Goal: Task Accomplishment & Management: Manage account settings

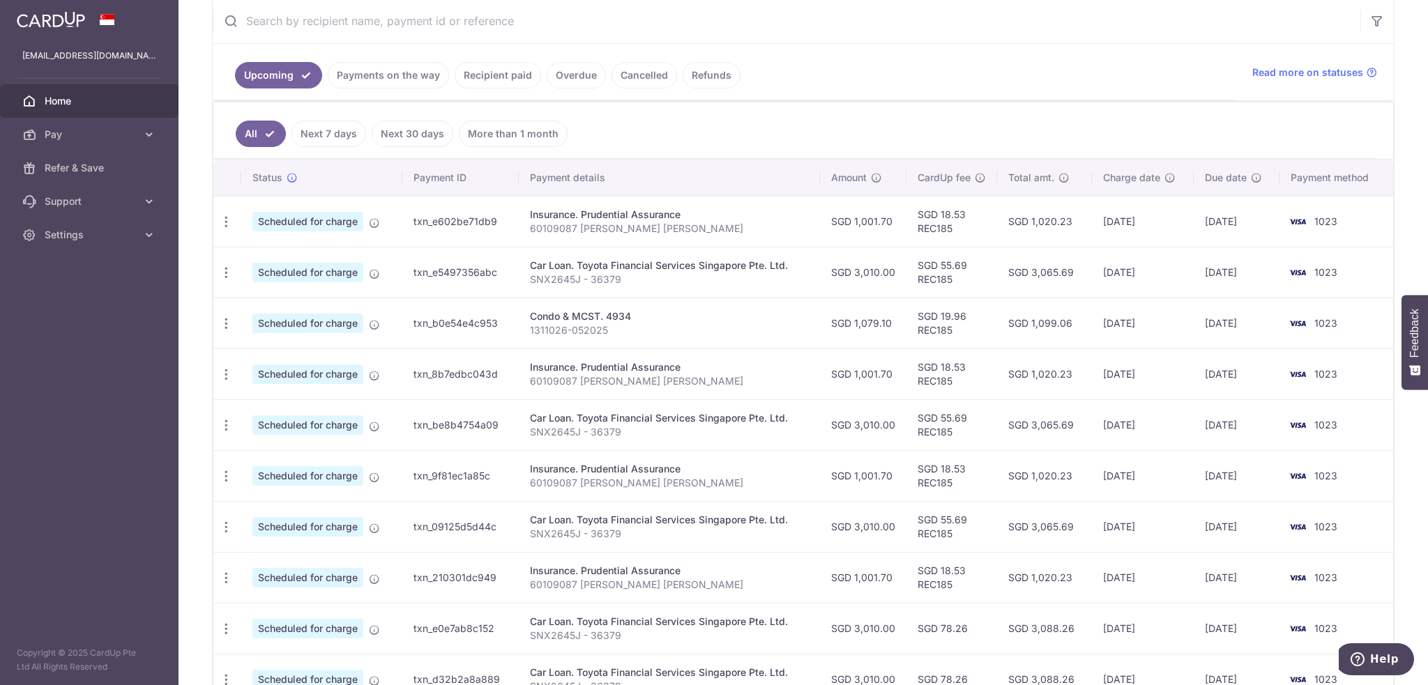
scroll to position [279, 0]
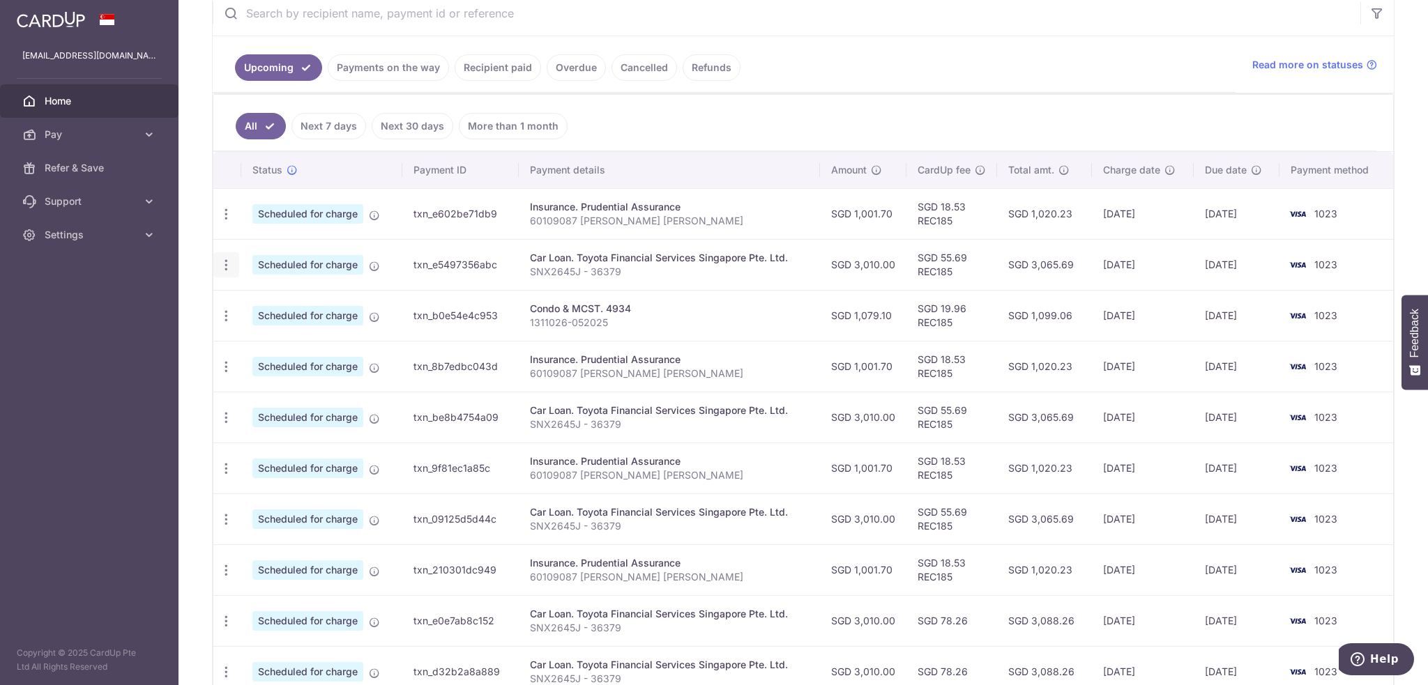
click at [227, 268] on icon "button" at bounding box center [226, 265] width 15 height 15
click at [290, 305] on span "Update payment" at bounding box center [300, 303] width 95 height 17
radio input "true"
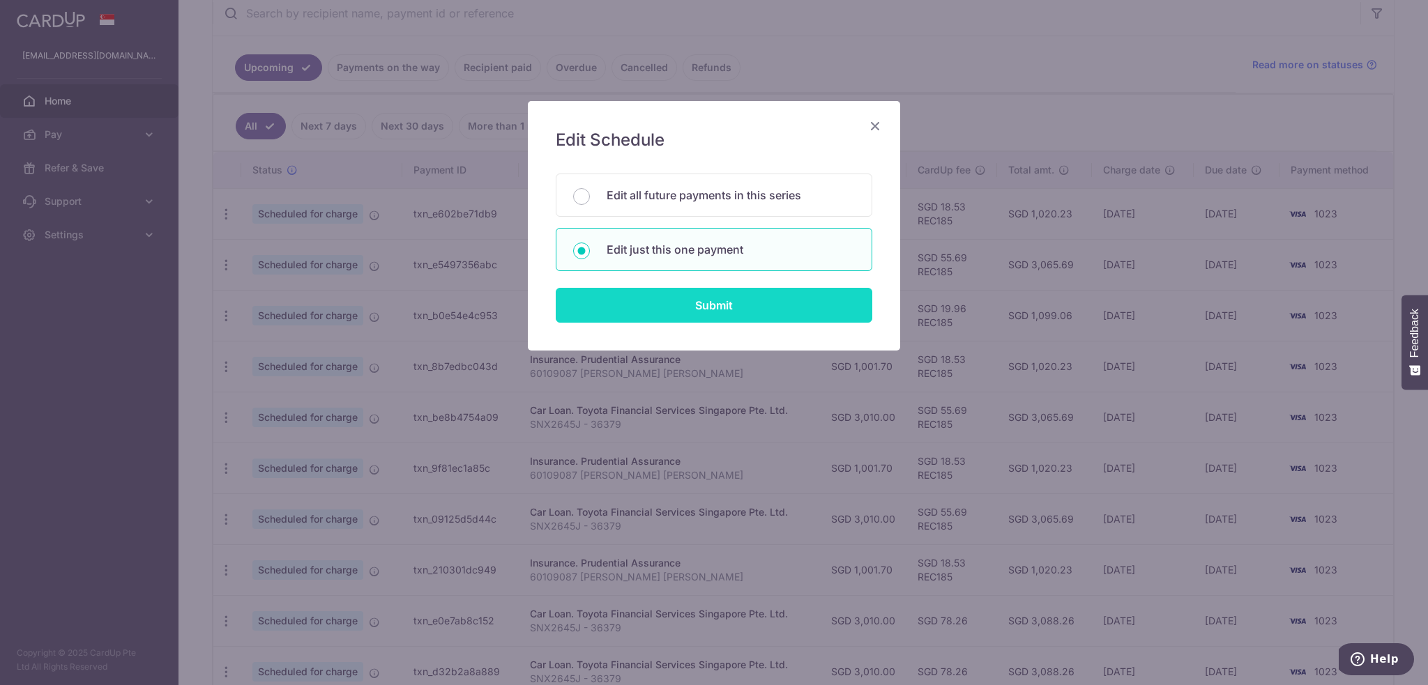
click at [689, 306] on input "Submit" at bounding box center [714, 305] width 317 height 35
radio input "true"
type input "3,010.00"
type input "05/11/2025"
type input "SNX2645J - 36379"
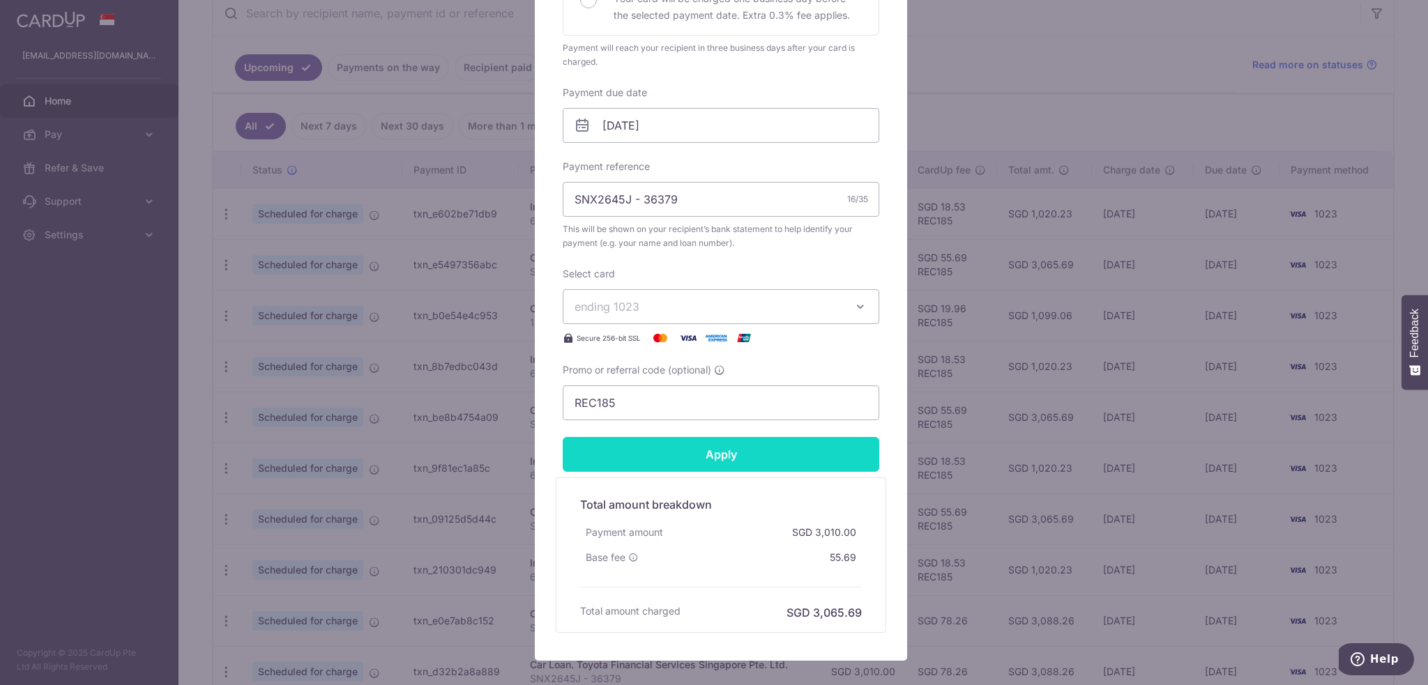
scroll to position [372, 0]
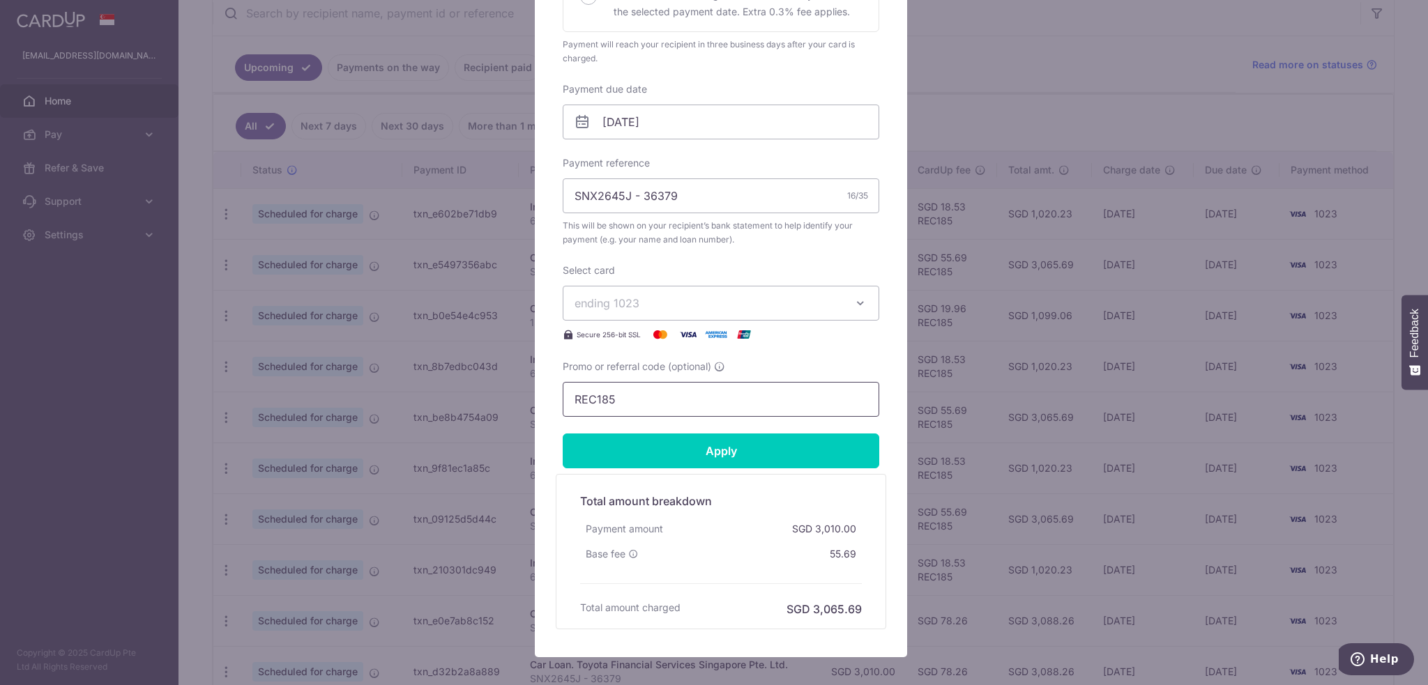
drag, startPoint x: 619, startPoint y: 390, endPoint x: 542, endPoint y: 380, distance: 78.1
click at [541, 380] on div "Edit payment By clicking apply, you will make changes to all payments to Toyota…" at bounding box center [721, 193] width 372 height 928
paste input "3HOME25R"
type input "3HOME25R"
click at [727, 444] on input "Apply" at bounding box center [721, 451] width 317 height 35
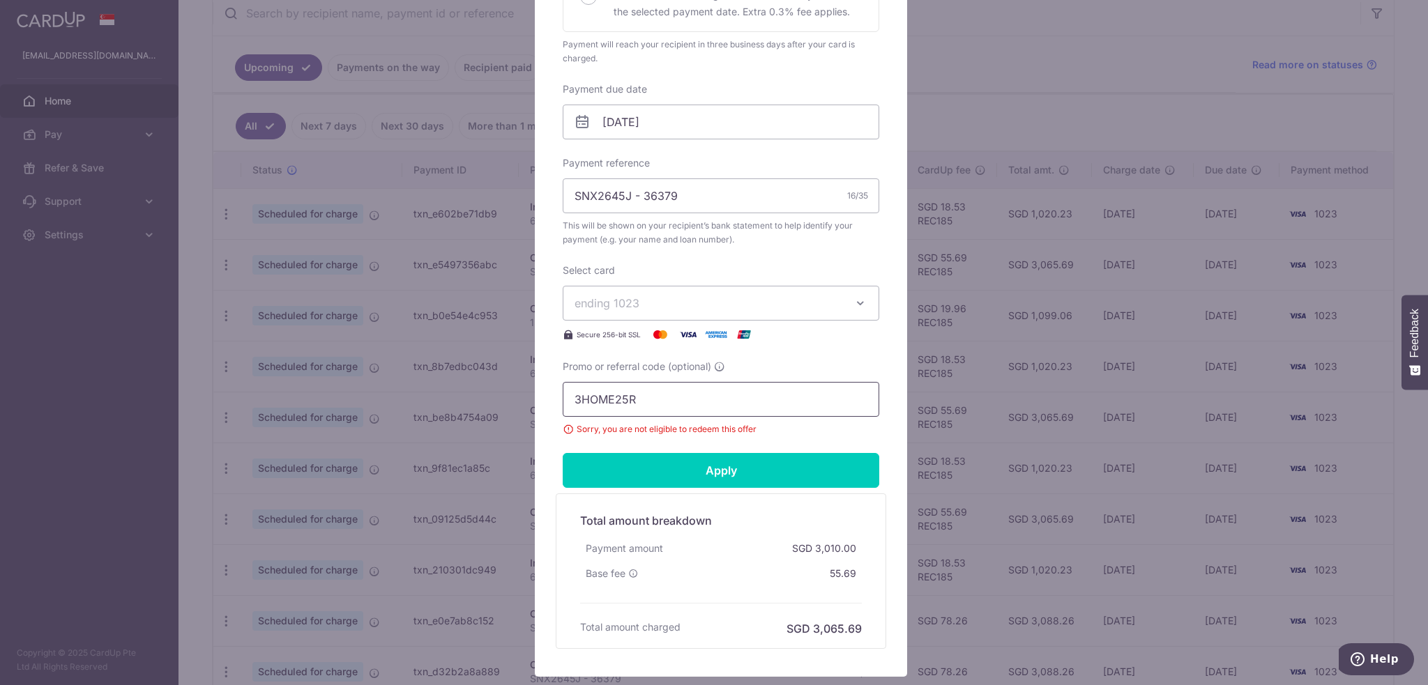
drag, startPoint x: 656, startPoint y: 396, endPoint x: 525, endPoint y: 390, distance: 131.2
click at [534, 390] on div "Edit payment By clicking apply, you will make changes to all payments to Toyota…" at bounding box center [721, 203] width 374 height 949
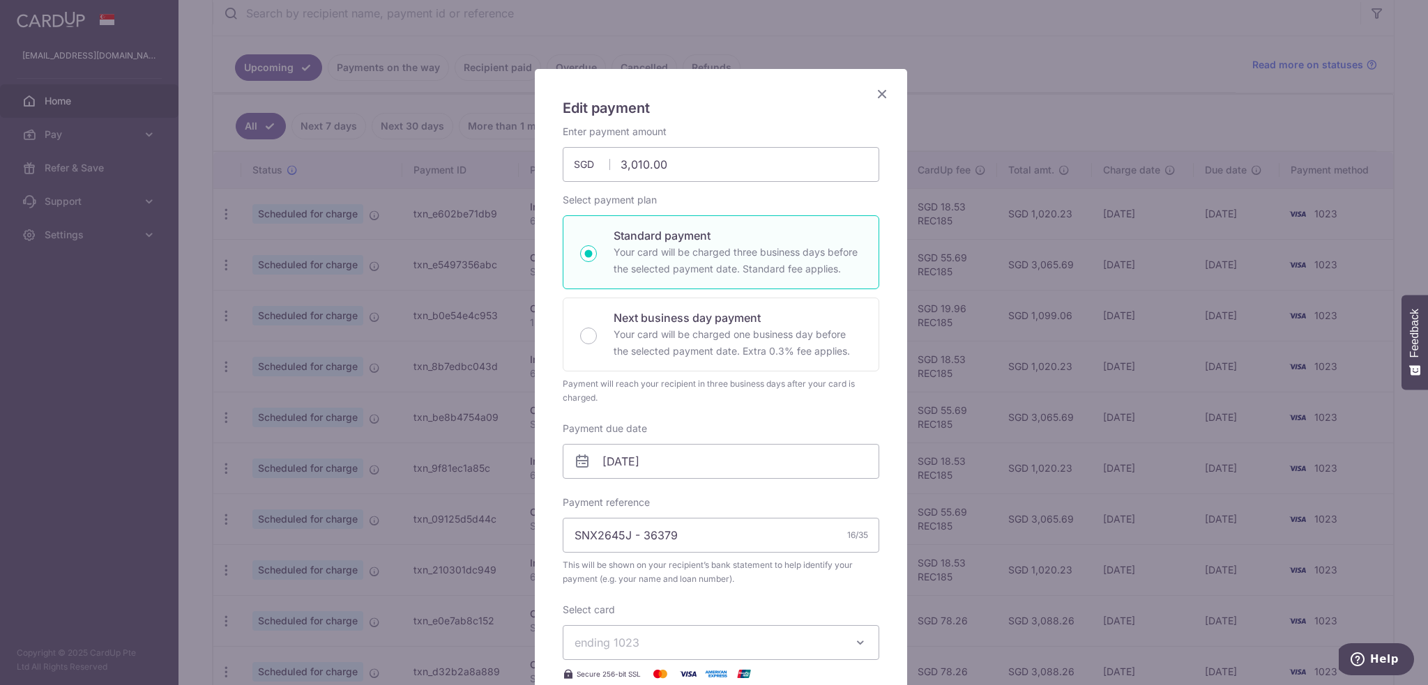
scroll to position [0, 0]
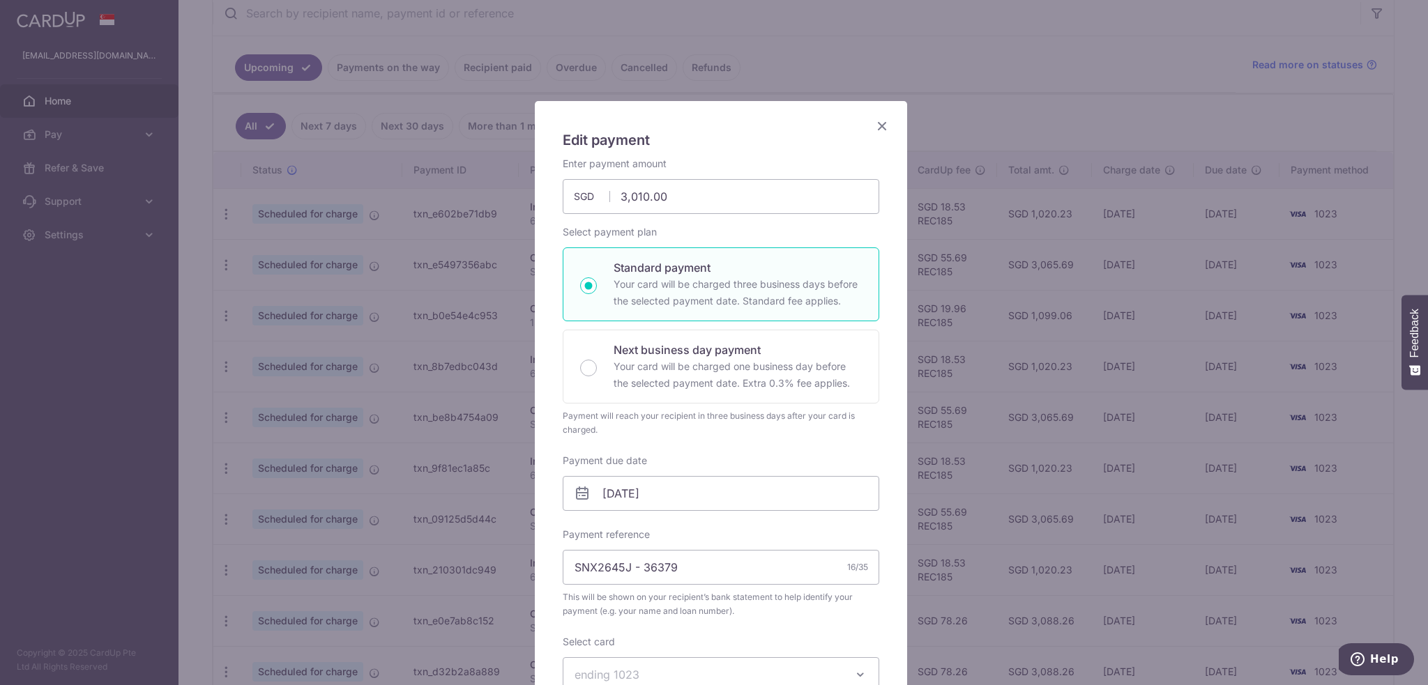
click at [879, 128] on icon "Close" at bounding box center [882, 125] width 17 height 17
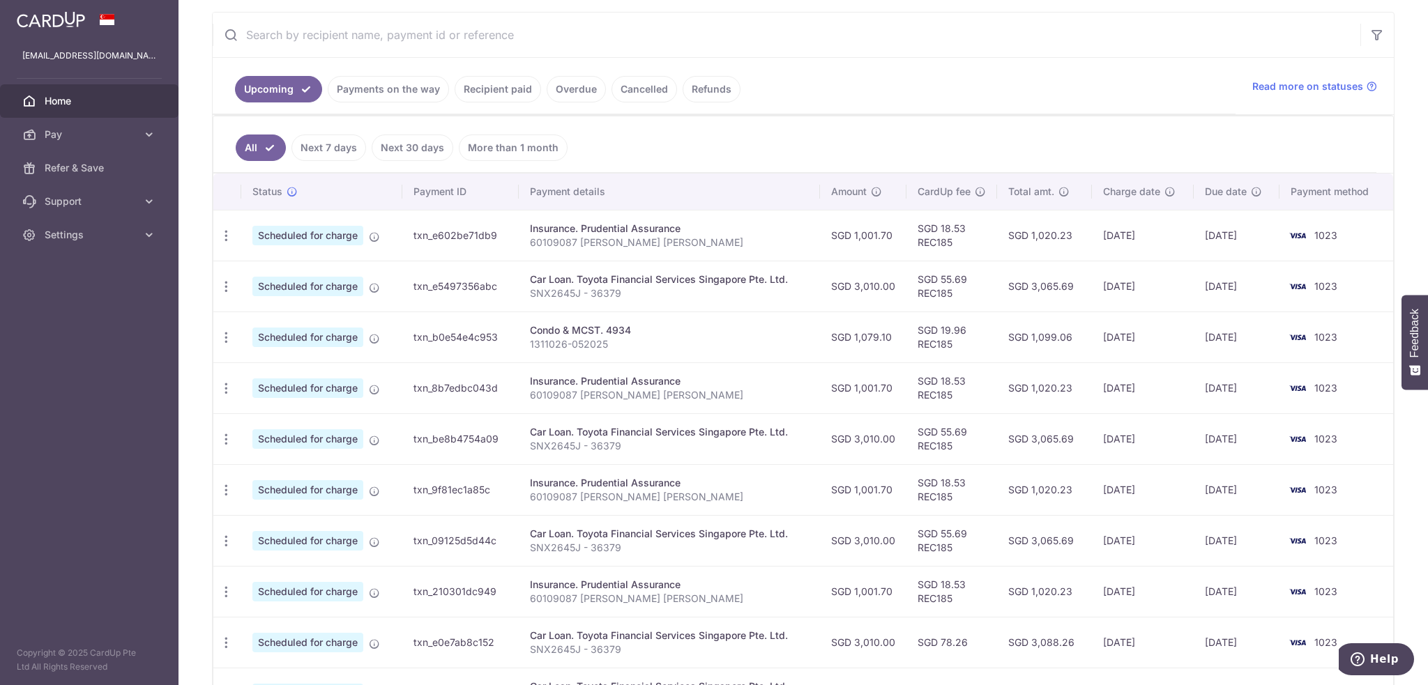
scroll to position [279, 0]
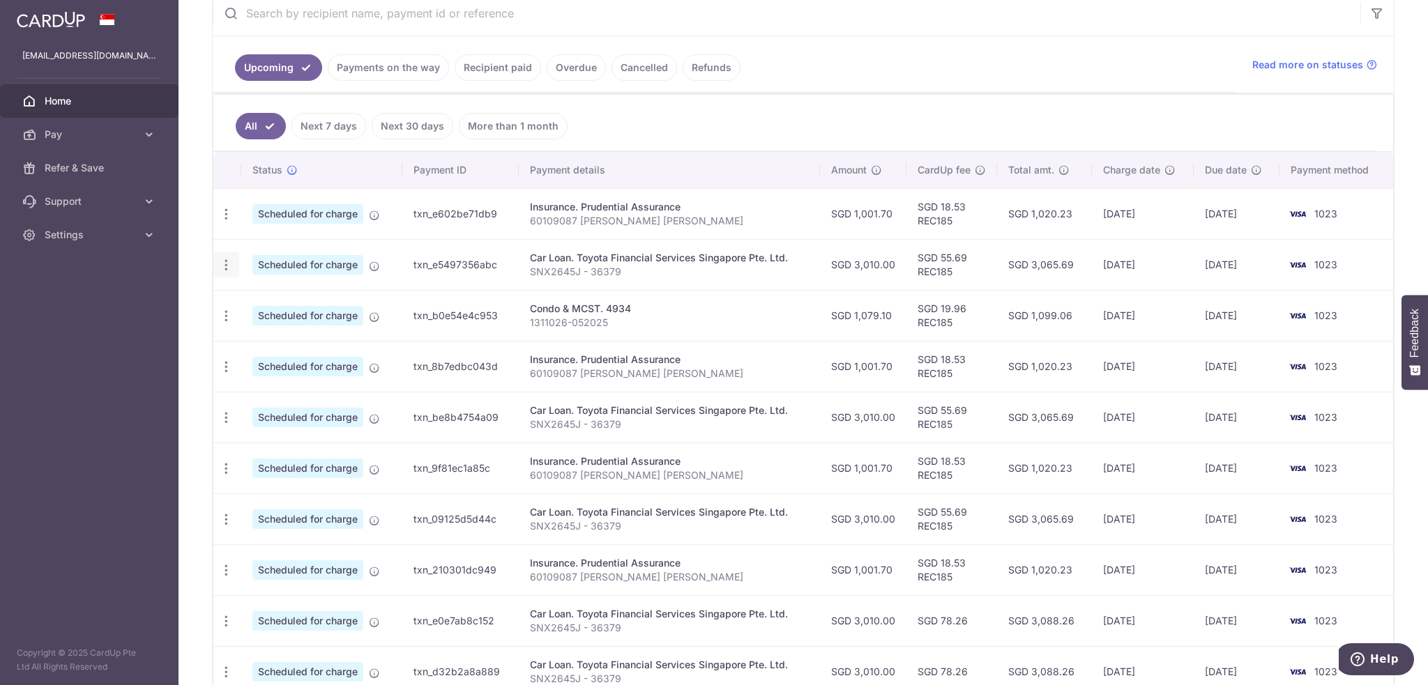
click at [225, 268] on icon "button" at bounding box center [226, 265] width 15 height 15
click at [310, 304] on span "Update payment" at bounding box center [300, 303] width 95 height 17
radio input "true"
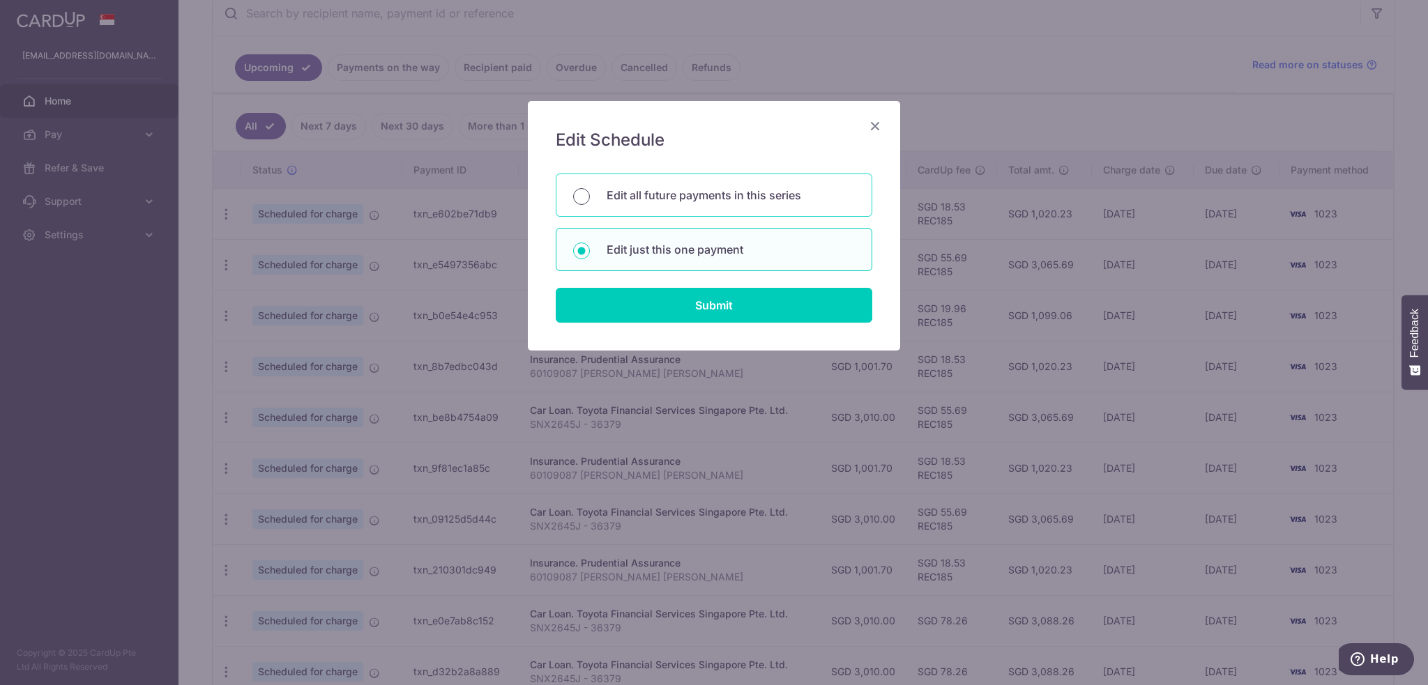
click at [579, 192] on input "Edit all future payments in this series" at bounding box center [581, 196] width 17 height 17
radio input "true"
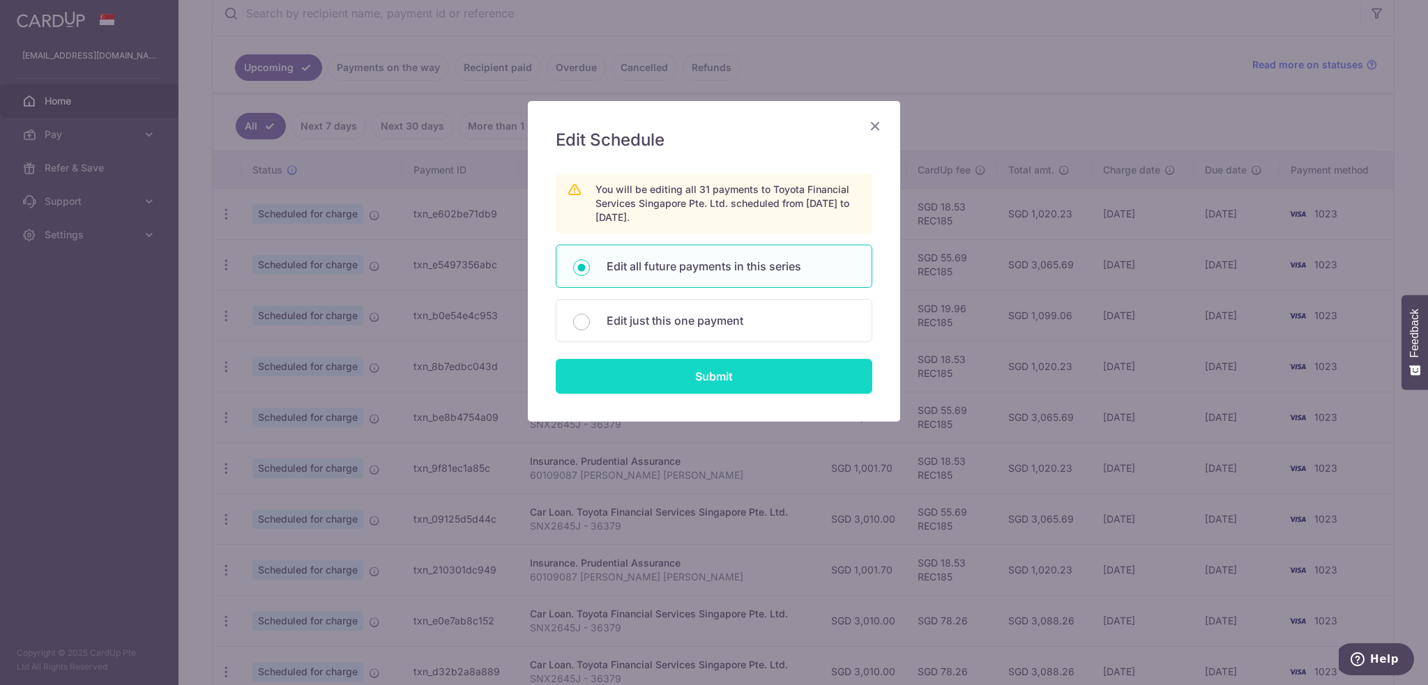
click at [723, 378] on input "Submit" at bounding box center [714, 376] width 317 height 35
radio input "true"
type input "3,010.00"
type input "SNX2645J - 36379"
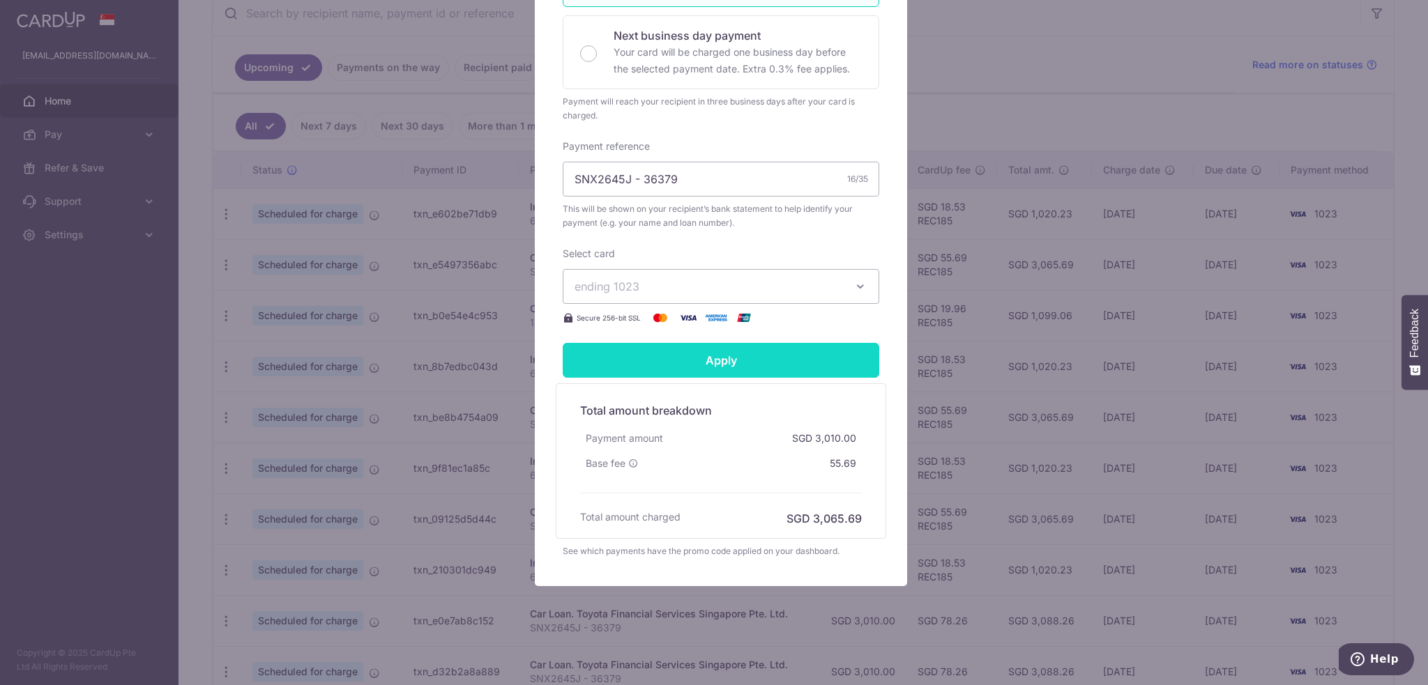
scroll to position [375, 0]
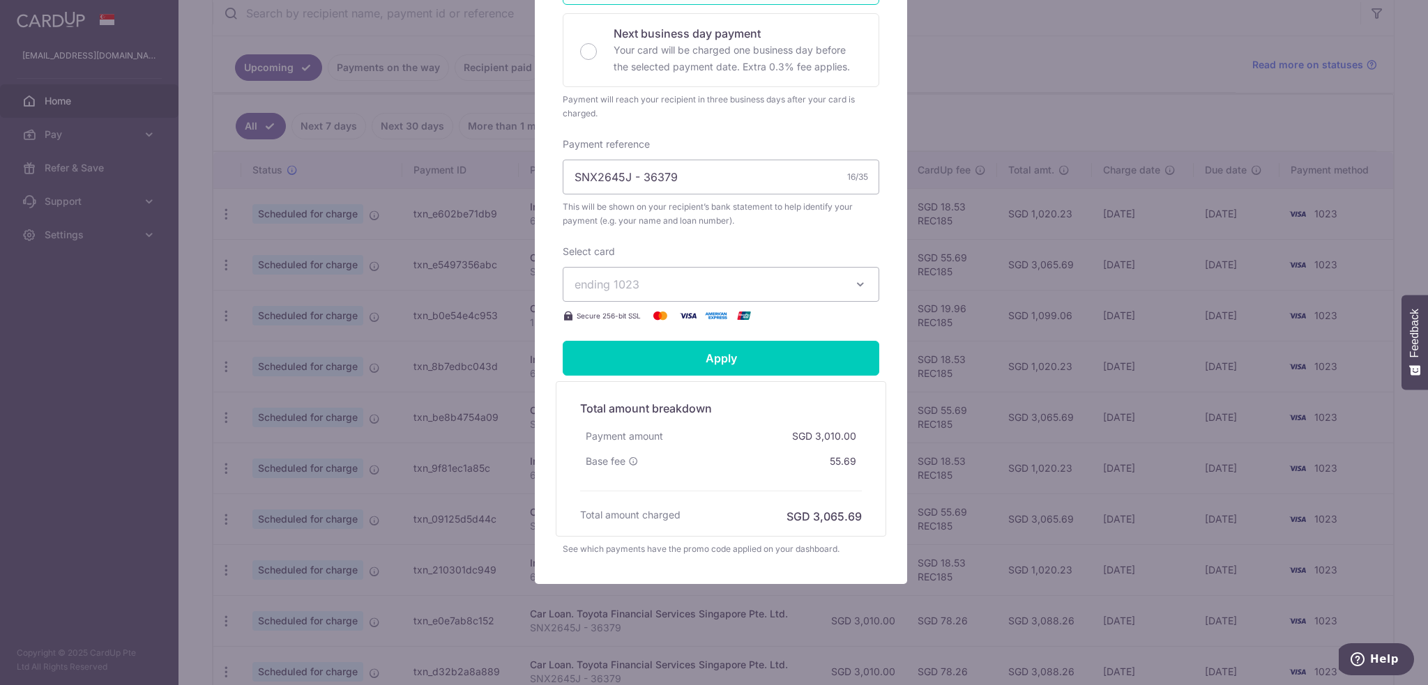
click at [784, 285] on span "ending 1023" at bounding box center [709, 284] width 268 height 17
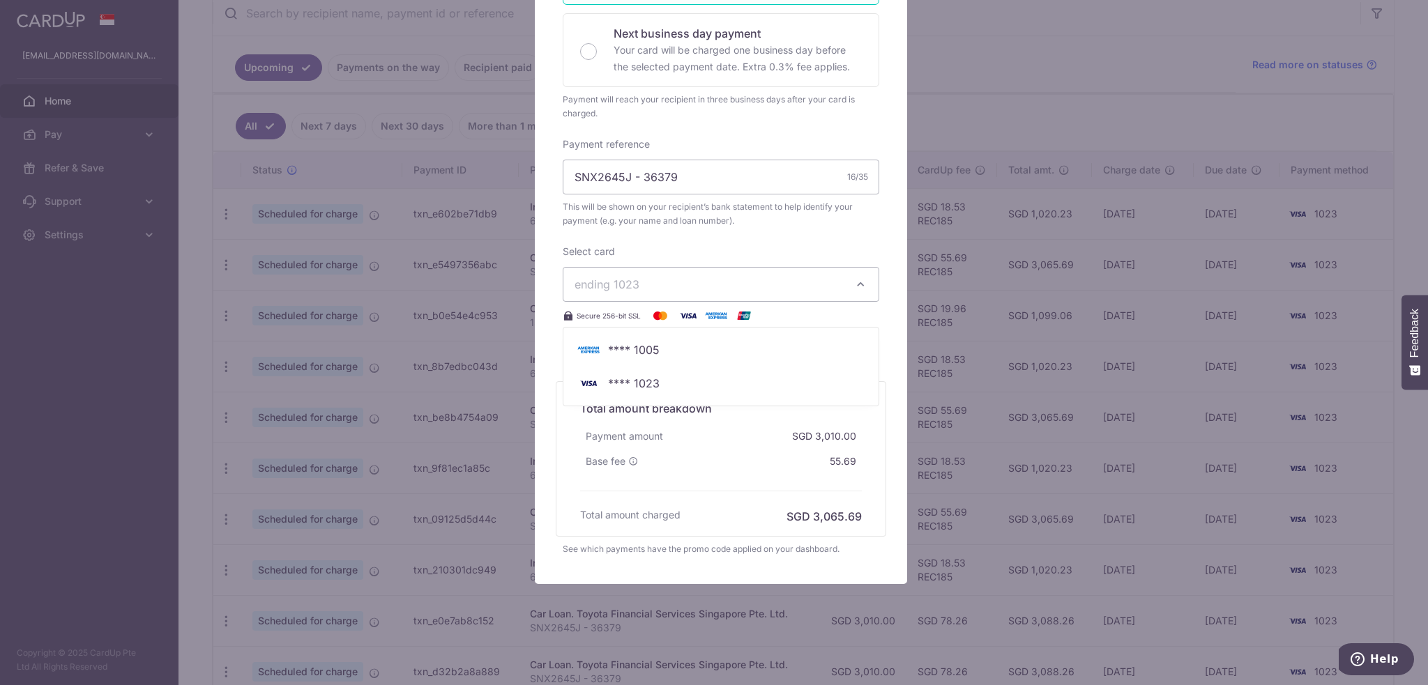
click at [784, 285] on span "ending 1023" at bounding box center [709, 284] width 268 height 17
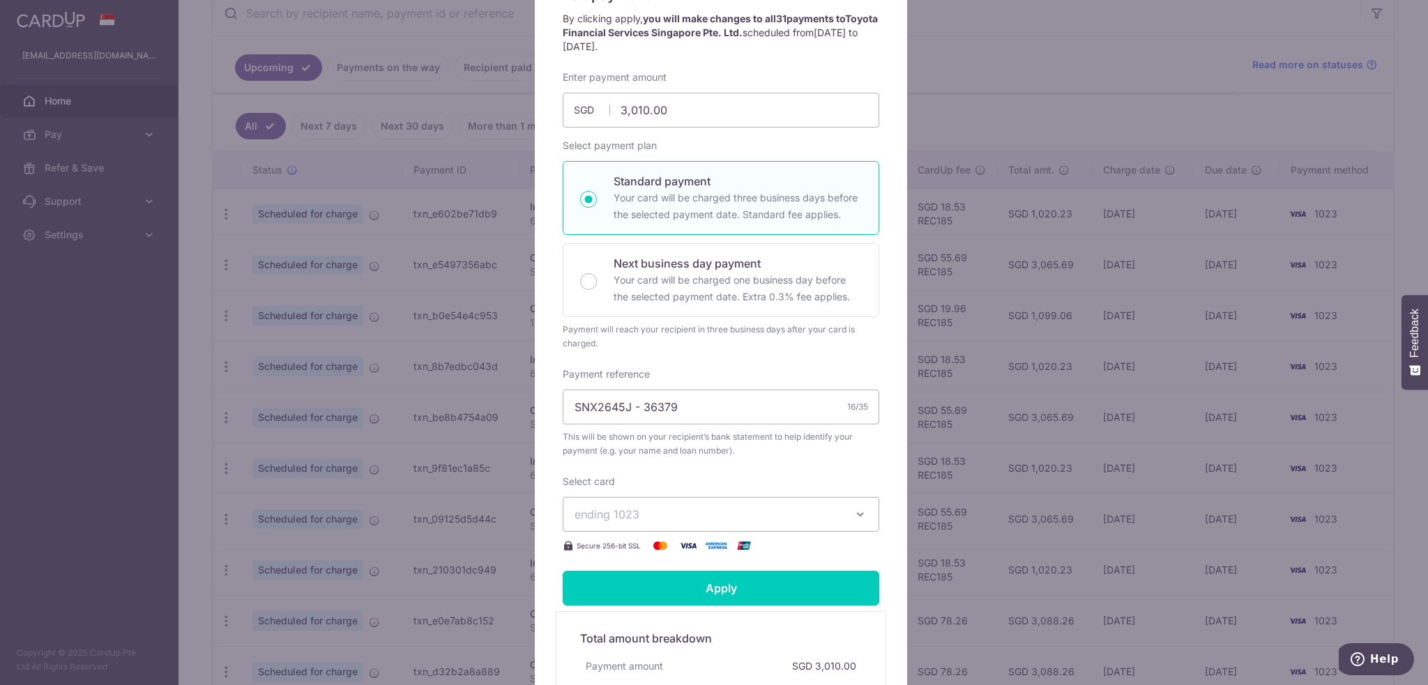
scroll to position [0, 0]
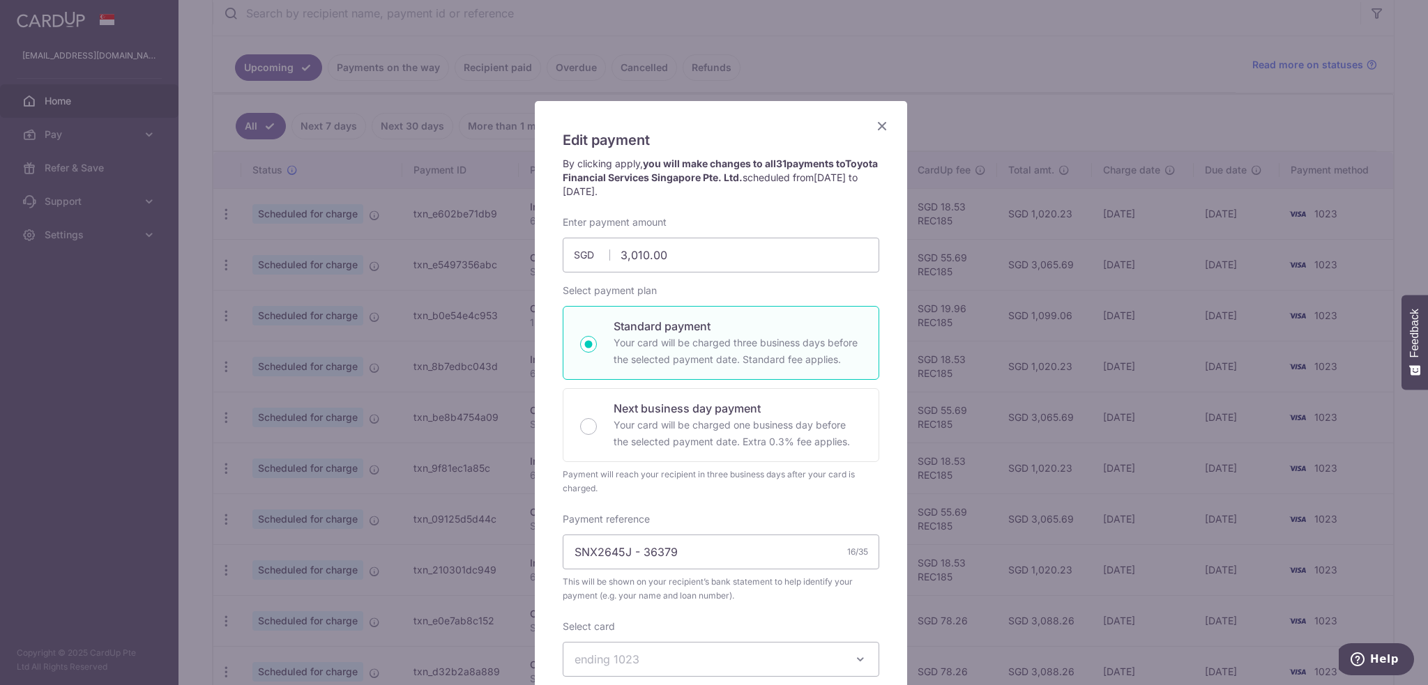
click at [874, 126] on icon "Close" at bounding box center [882, 125] width 17 height 17
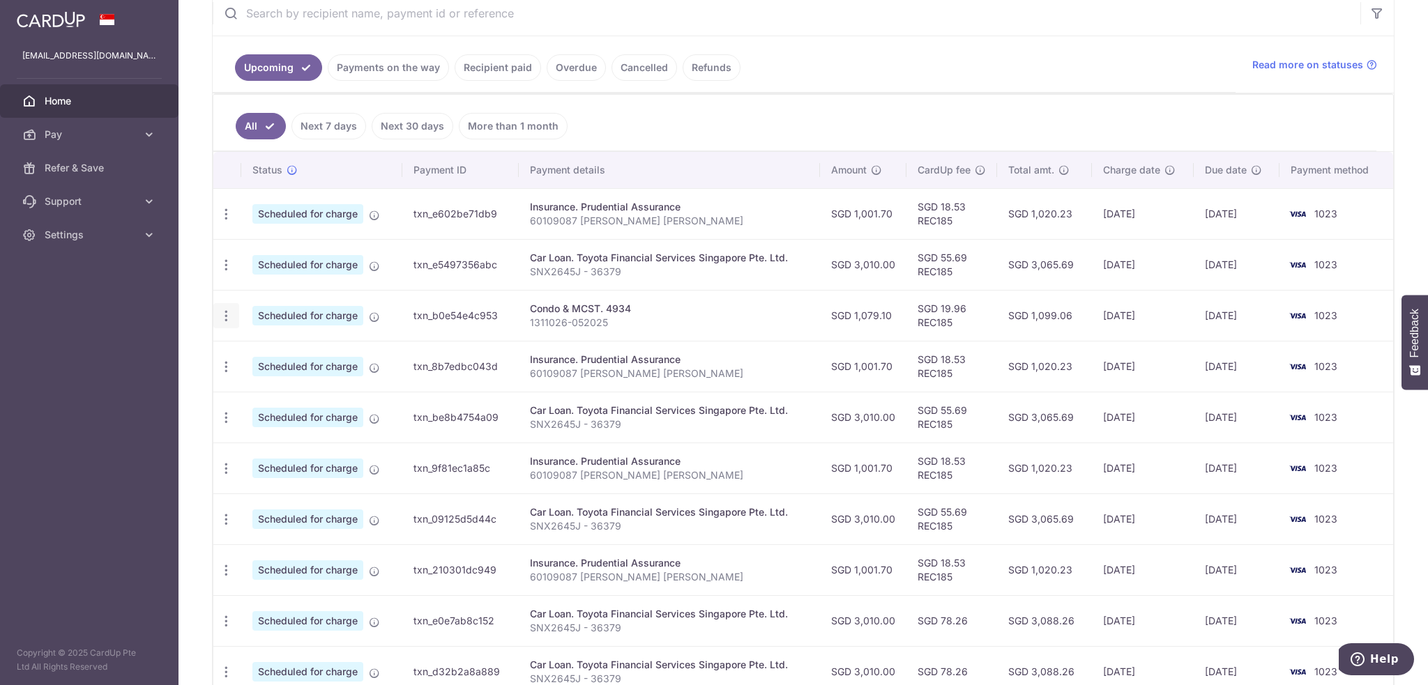
click at [224, 314] on icon "button" at bounding box center [226, 316] width 15 height 15
click at [271, 356] on span "Update payment" at bounding box center [300, 354] width 95 height 17
type input "1,079.10"
radio input "true"
type input "[DATE]"
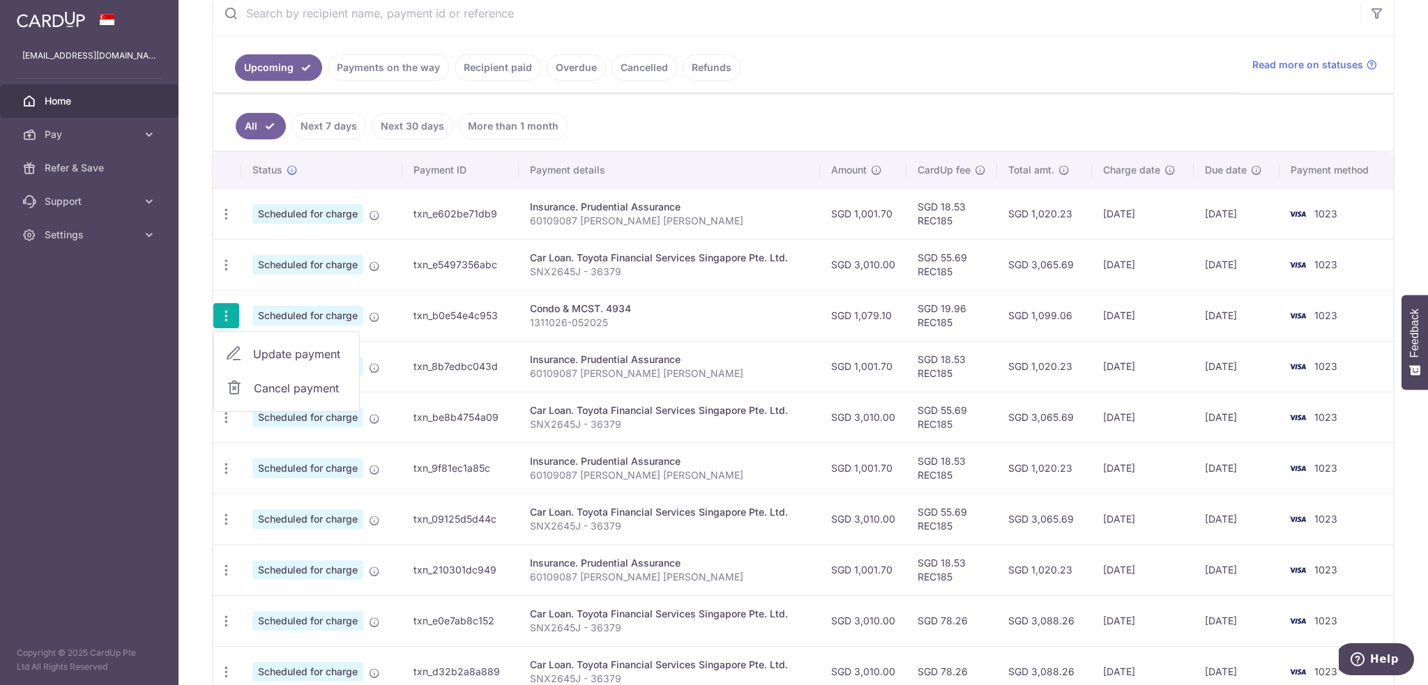
type input "1311026-052025"
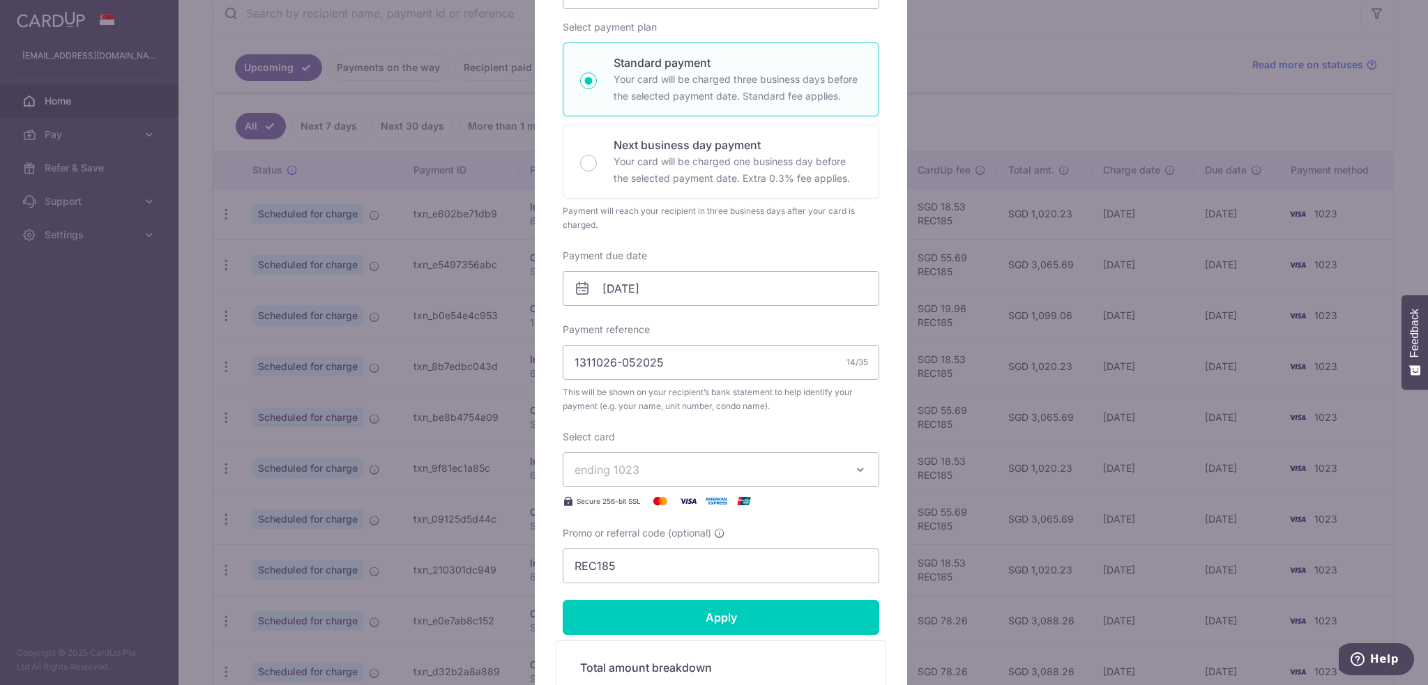
scroll to position [372, 0]
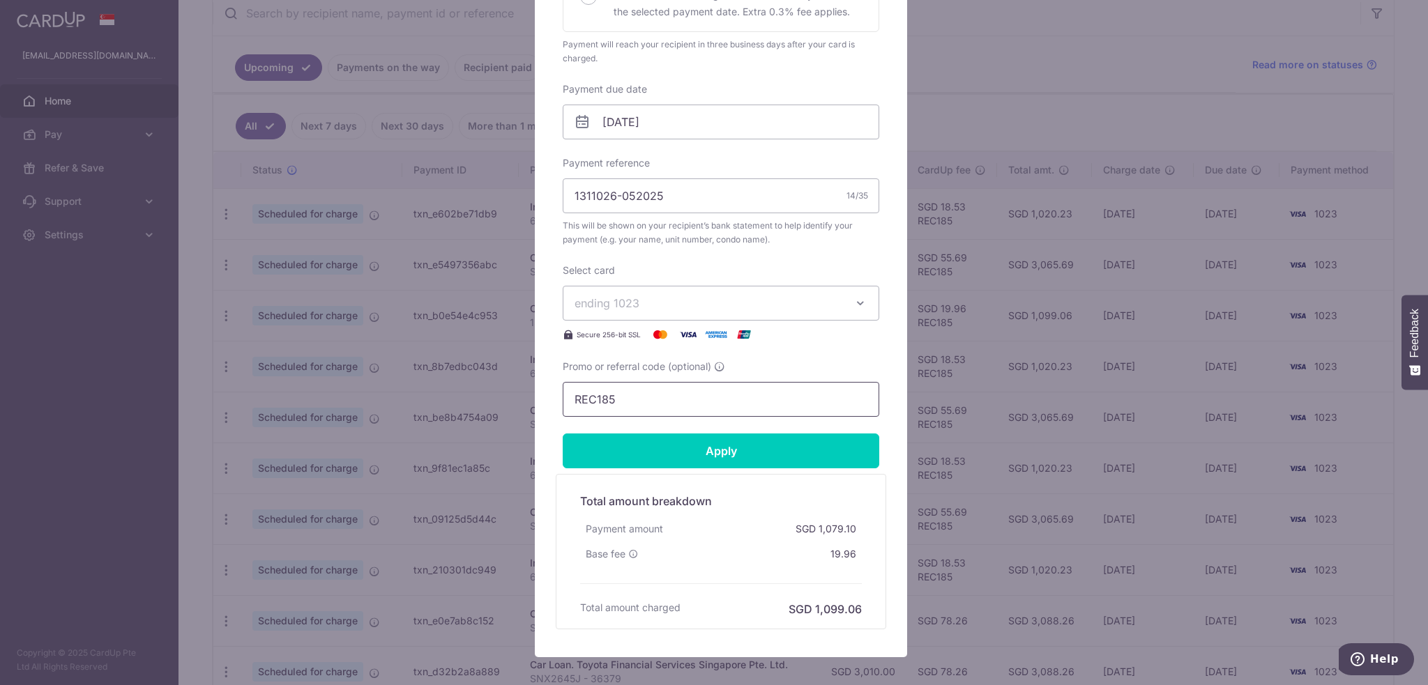
drag, startPoint x: 621, startPoint y: 399, endPoint x: 504, endPoint y: 381, distance: 117.8
click at [504, 381] on div "Edit payment By clicking apply, you will make changes to all 31 payments to 493…" at bounding box center [714, 342] width 1428 height 685
paste input "3HOME25R"
type input "3HOME25R"
click at [688, 453] on input "Apply" at bounding box center [721, 451] width 317 height 35
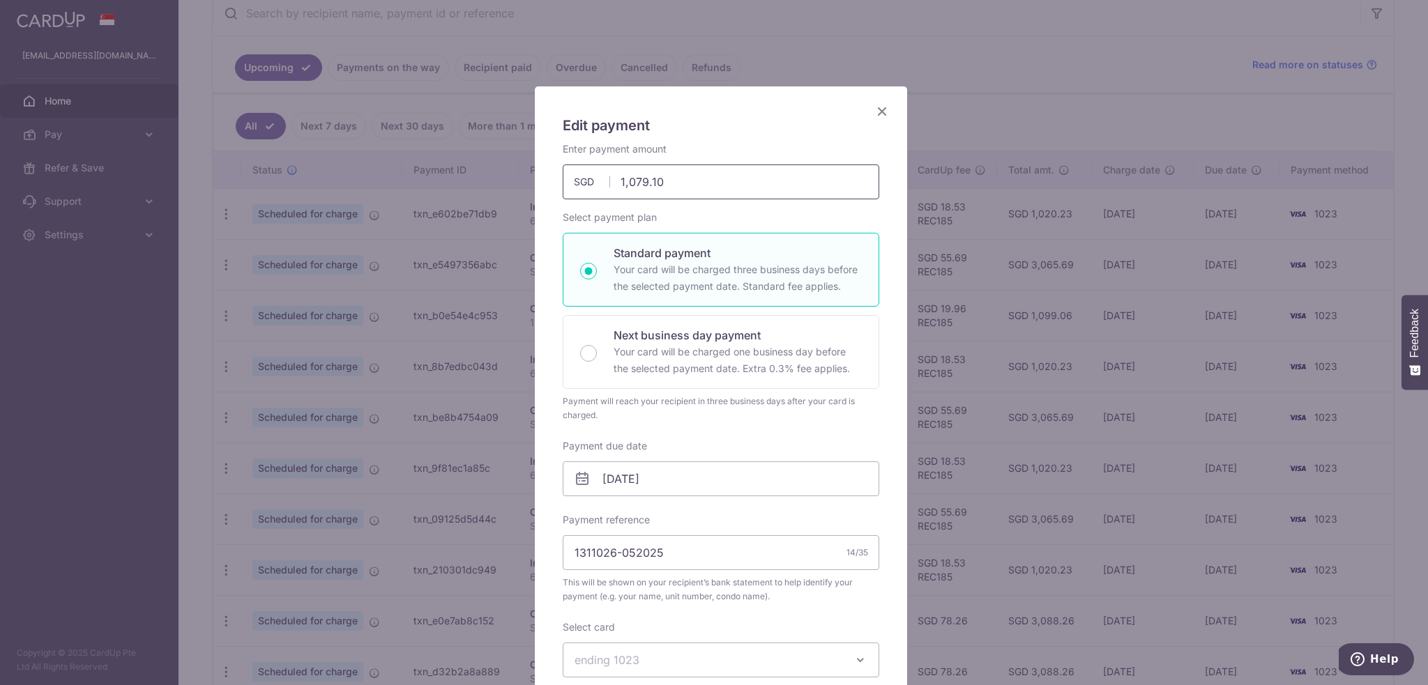
scroll to position [0, 0]
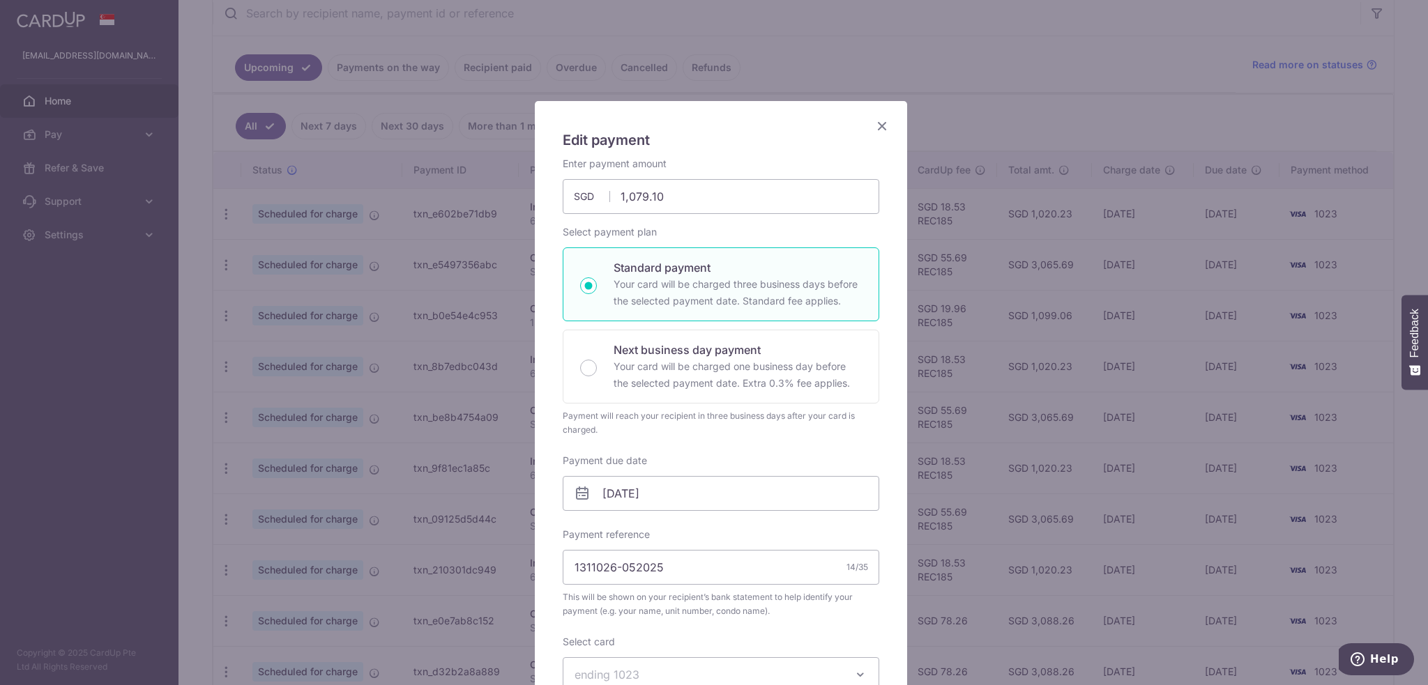
click at [874, 125] on icon "Close" at bounding box center [882, 125] width 17 height 17
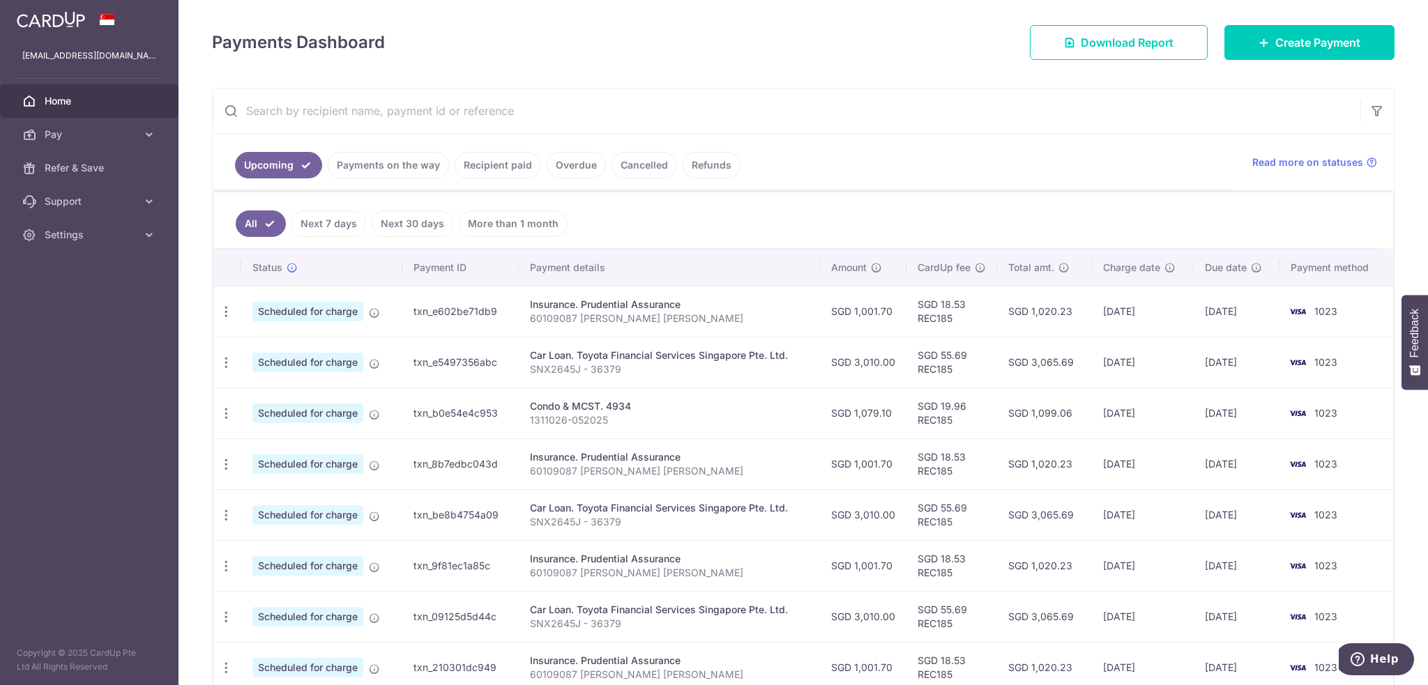
scroll to position [185, 0]
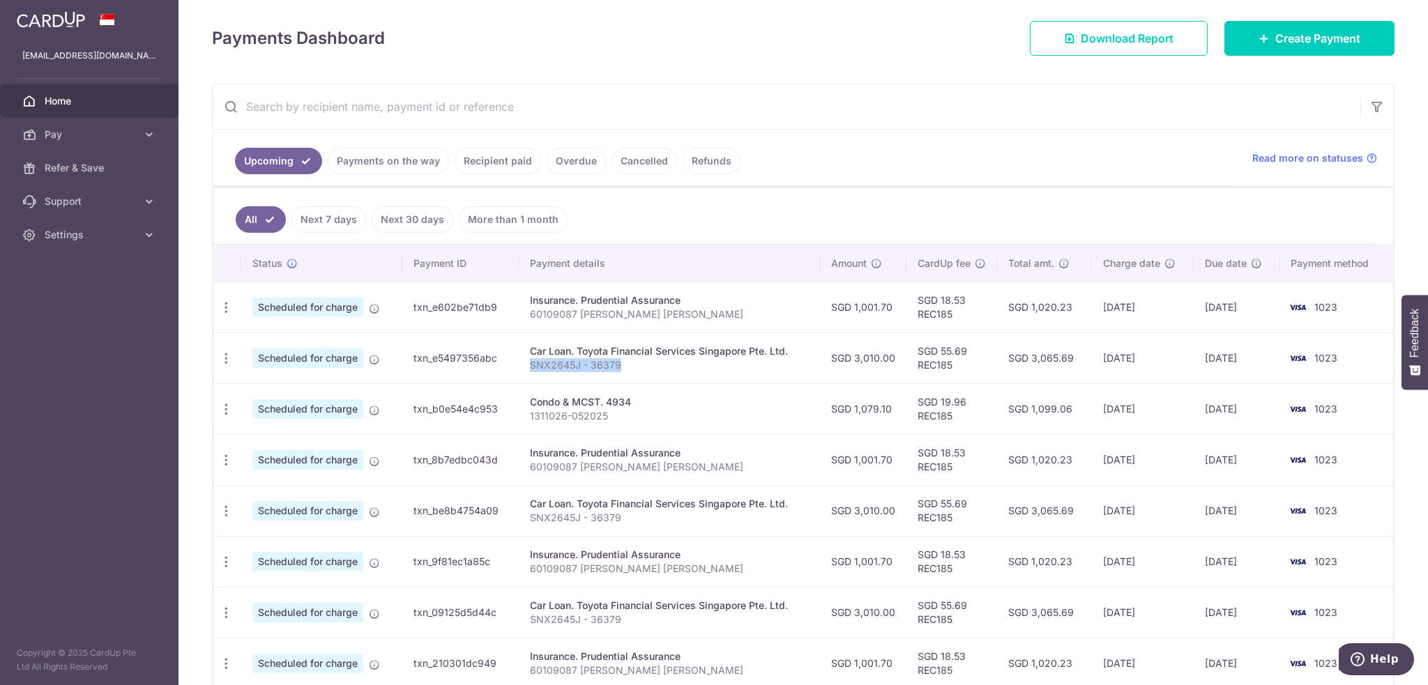
drag, startPoint x: 619, startPoint y: 363, endPoint x: 529, endPoint y: 366, distance: 90.0
click at [530, 366] on p "SNX2645J - 36379" at bounding box center [669, 365] width 279 height 14
copy p "SNX2645J - 36379"
click at [110, 128] on span "Pay" at bounding box center [91, 135] width 92 height 14
click at [89, 199] on span "Recipients" at bounding box center [91, 202] width 92 height 14
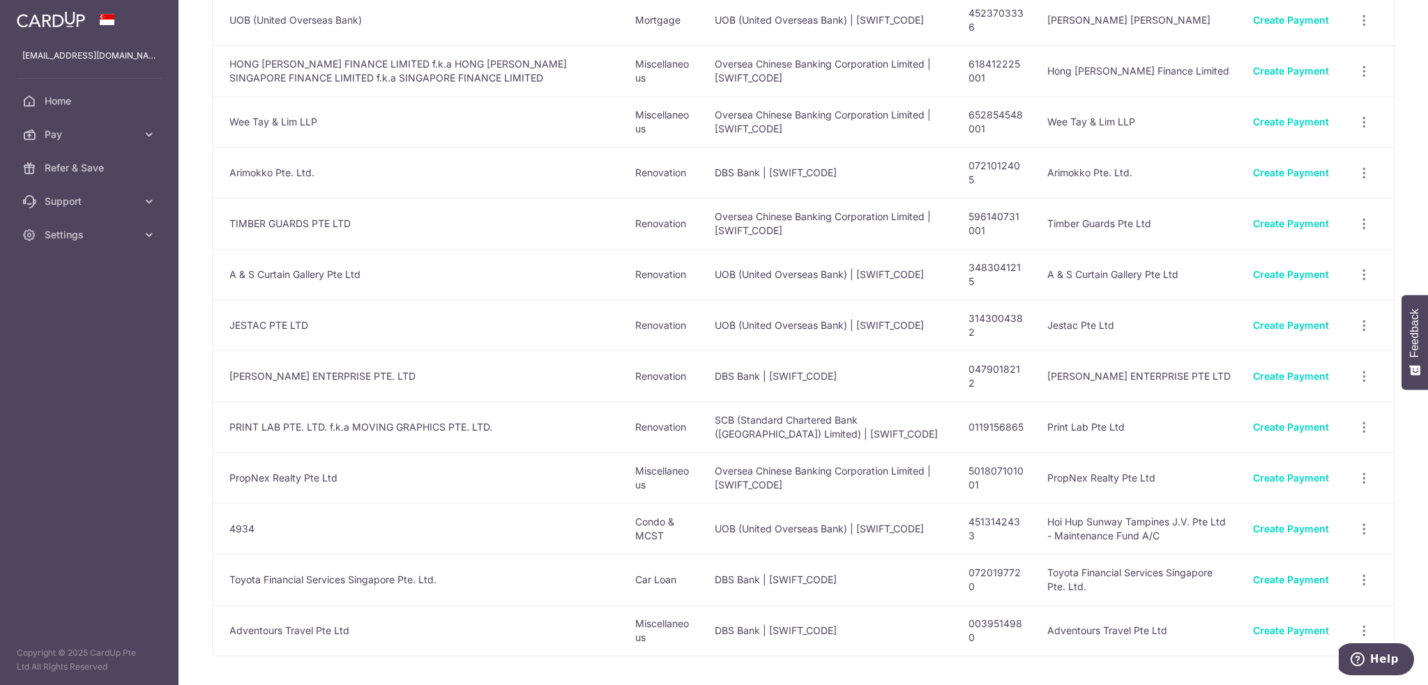
scroll to position [487, 0]
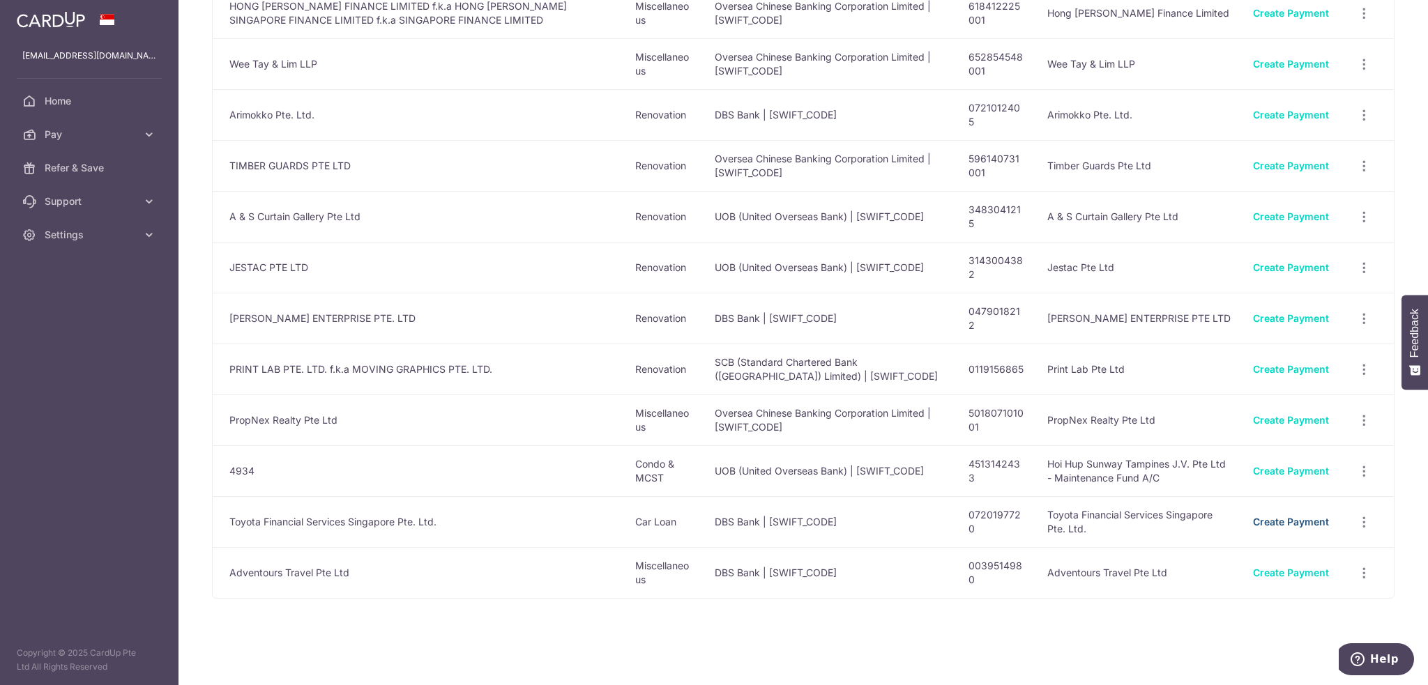
click at [1305, 517] on link "Create Payment" at bounding box center [1291, 522] width 76 height 12
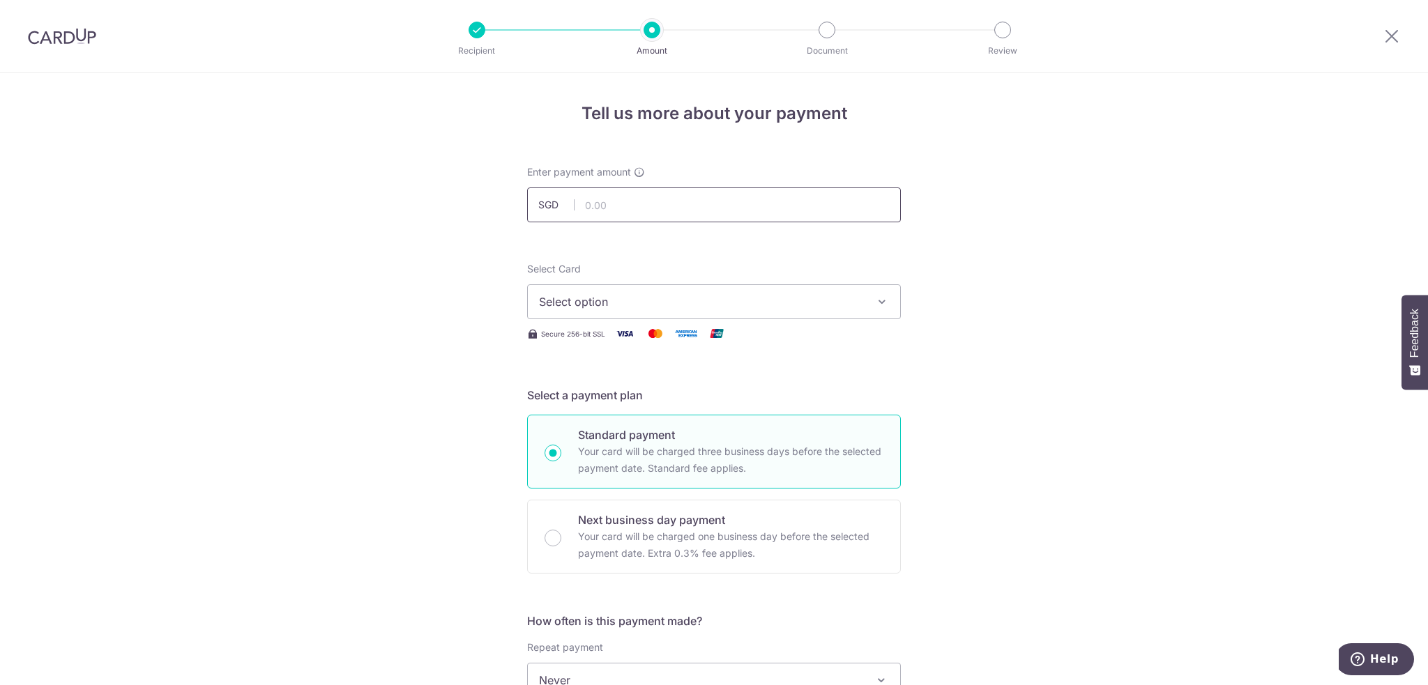
click at [606, 206] on input "text" at bounding box center [714, 205] width 374 height 35
type input "3,010.00"
click at [727, 303] on span "Select option" at bounding box center [701, 302] width 325 height 17
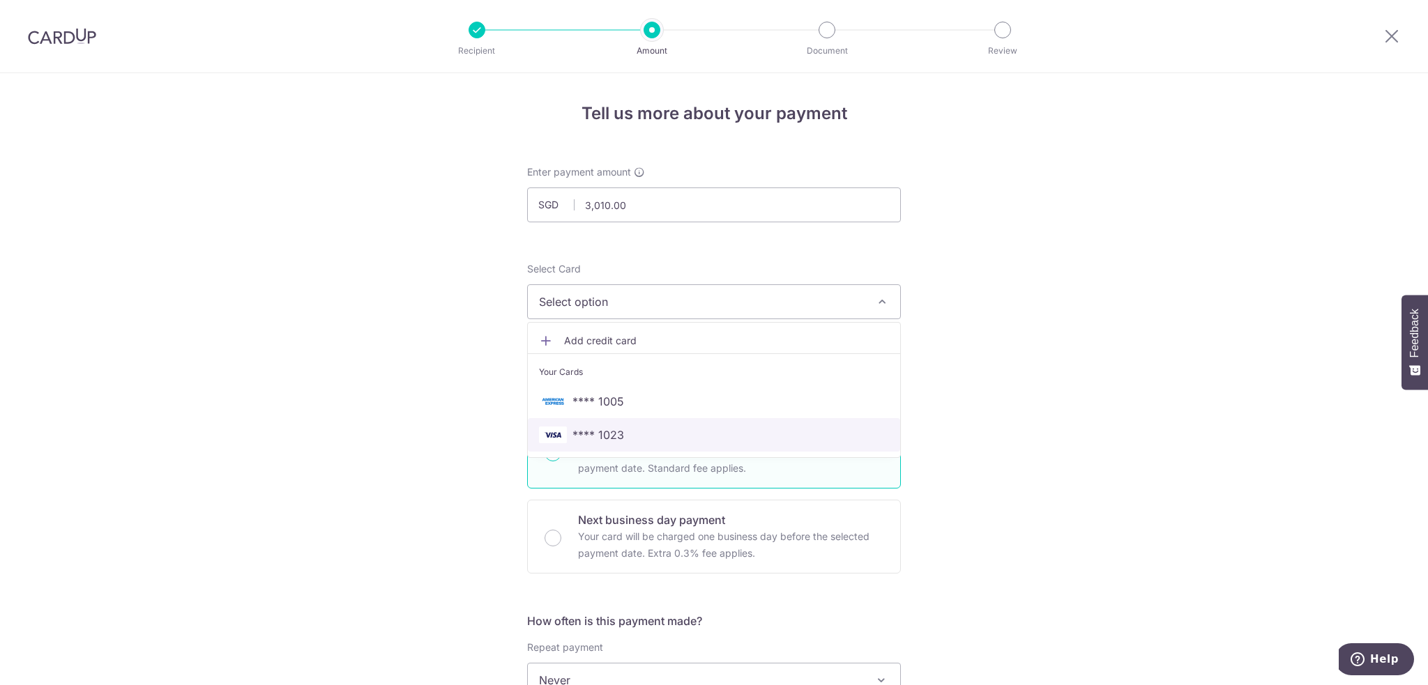
click at [615, 436] on span "**** 1023" at bounding box center [598, 435] width 52 height 17
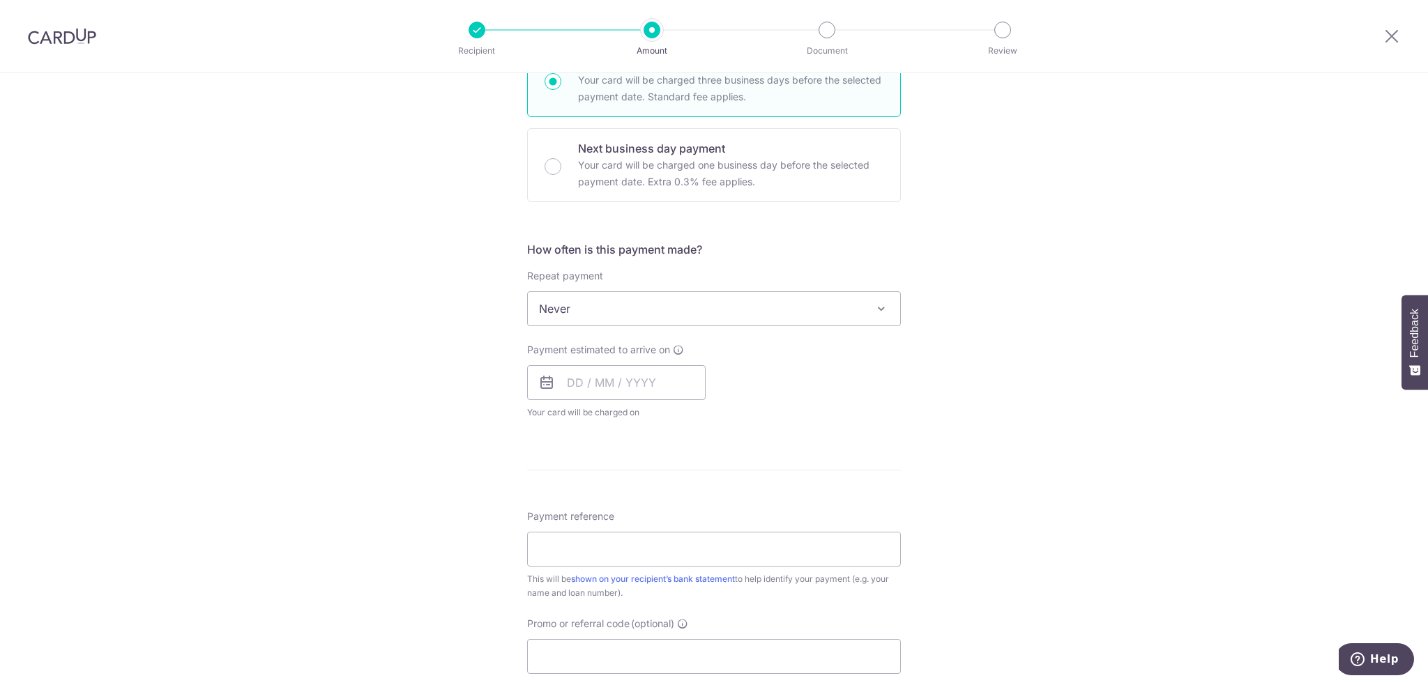
scroll to position [279, 0]
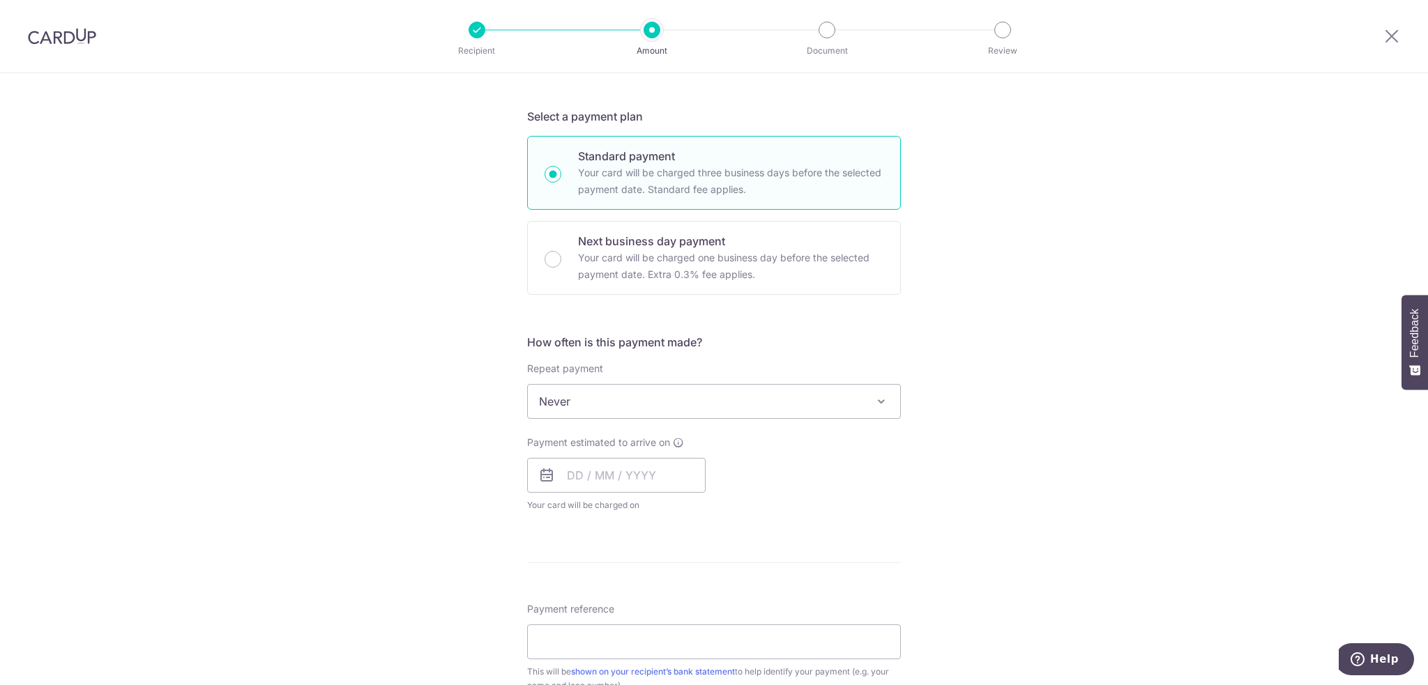
click at [625, 407] on span "Never" at bounding box center [714, 401] width 372 height 33
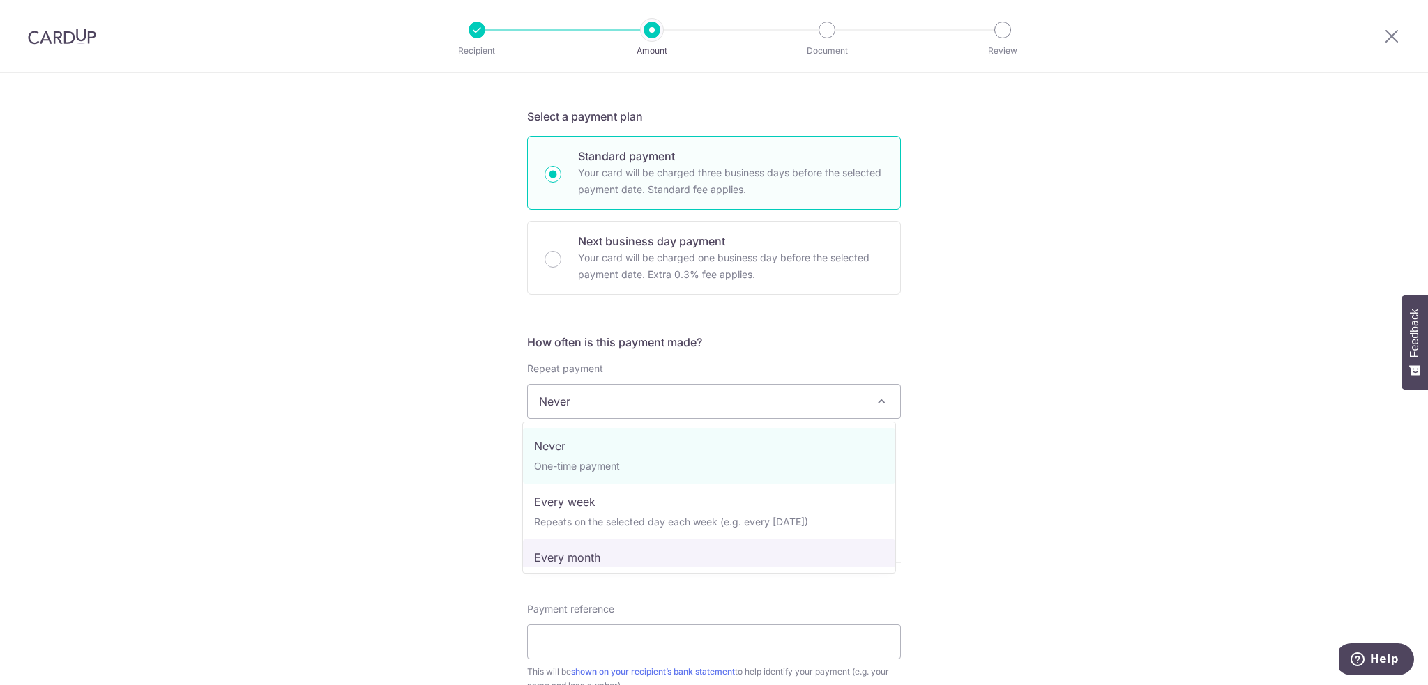
select select "3"
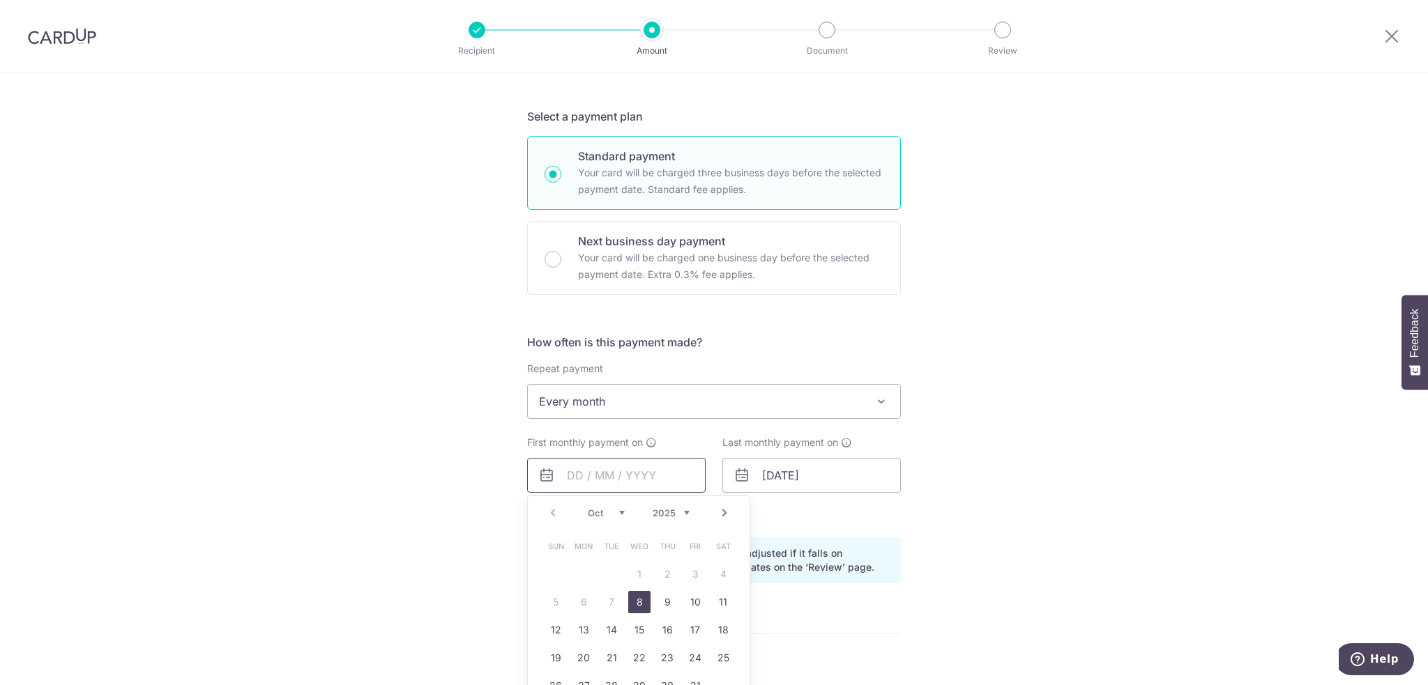
drag, startPoint x: 574, startPoint y: 473, endPoint x: 616, endPoint y: 20, distance: 455.1
click at [574, 473] on input "text" at bounding box center [616, 475] width 178 height 35
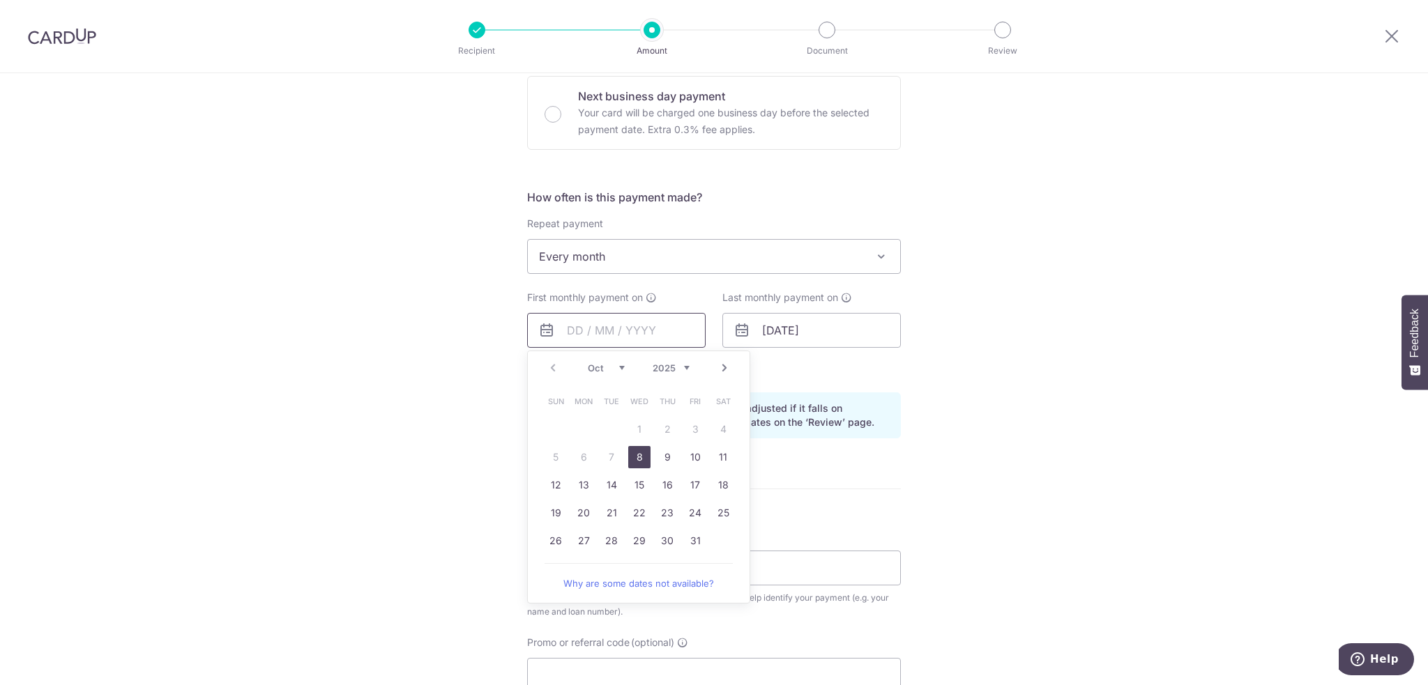
scroll to position [464, 0]
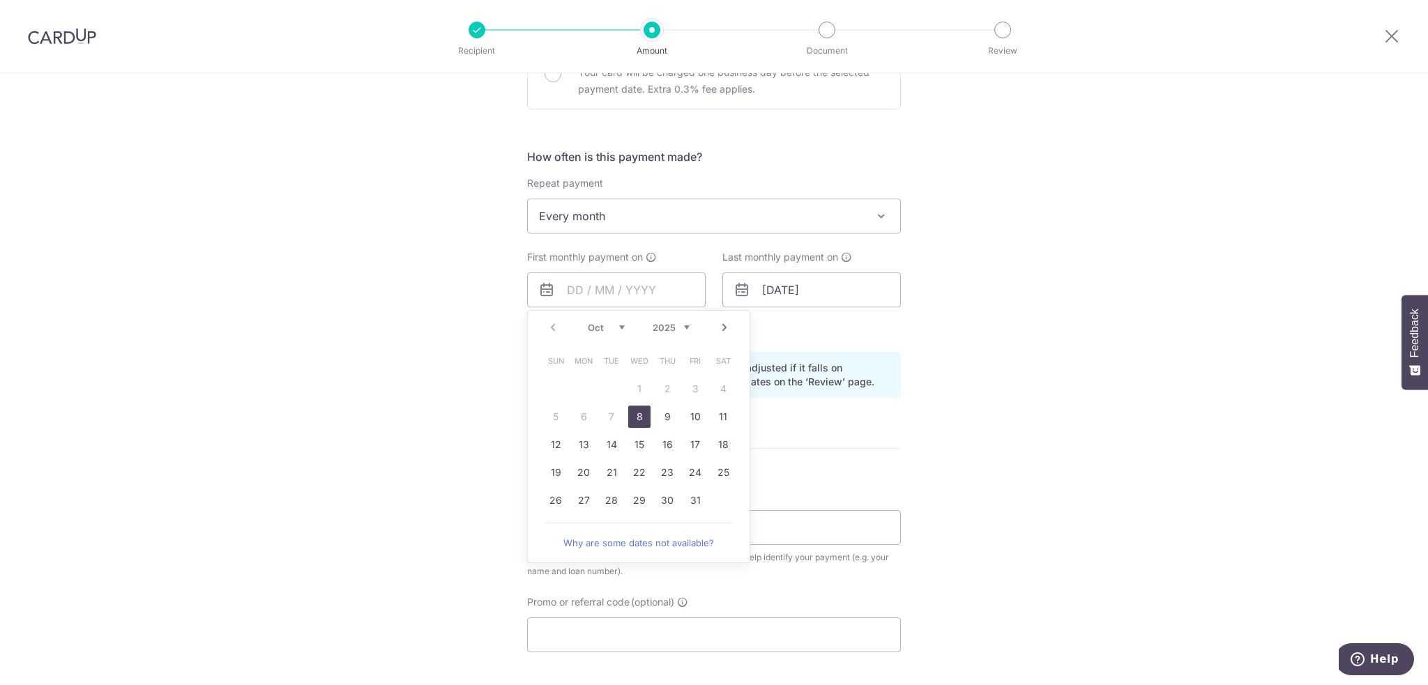
click at [242, 278] on div "Tell us more about your payment Enter payment amount SGD 3,010.00 3010.00 Selec…" at bounding box center [714, 275] width 1428 height 1332
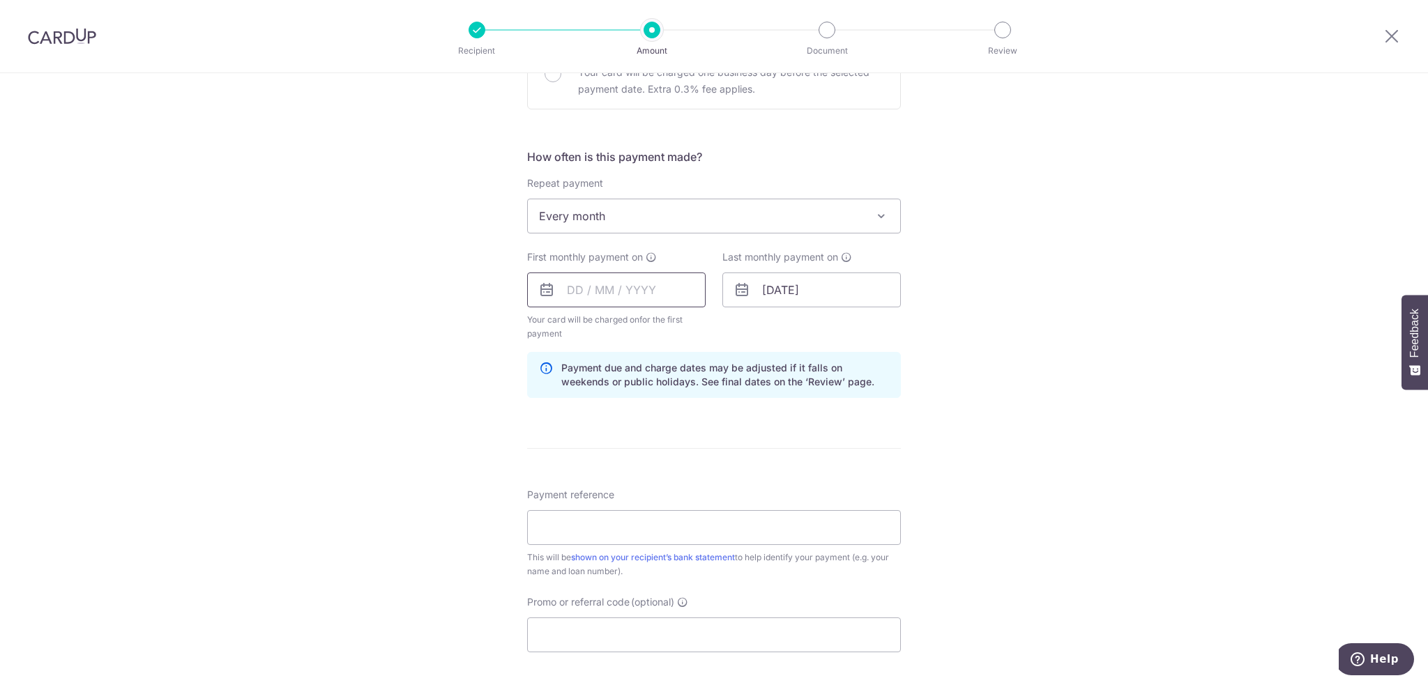
click at [623, 289] on input "text" at bounding box center [616, 290] width 178 height 35
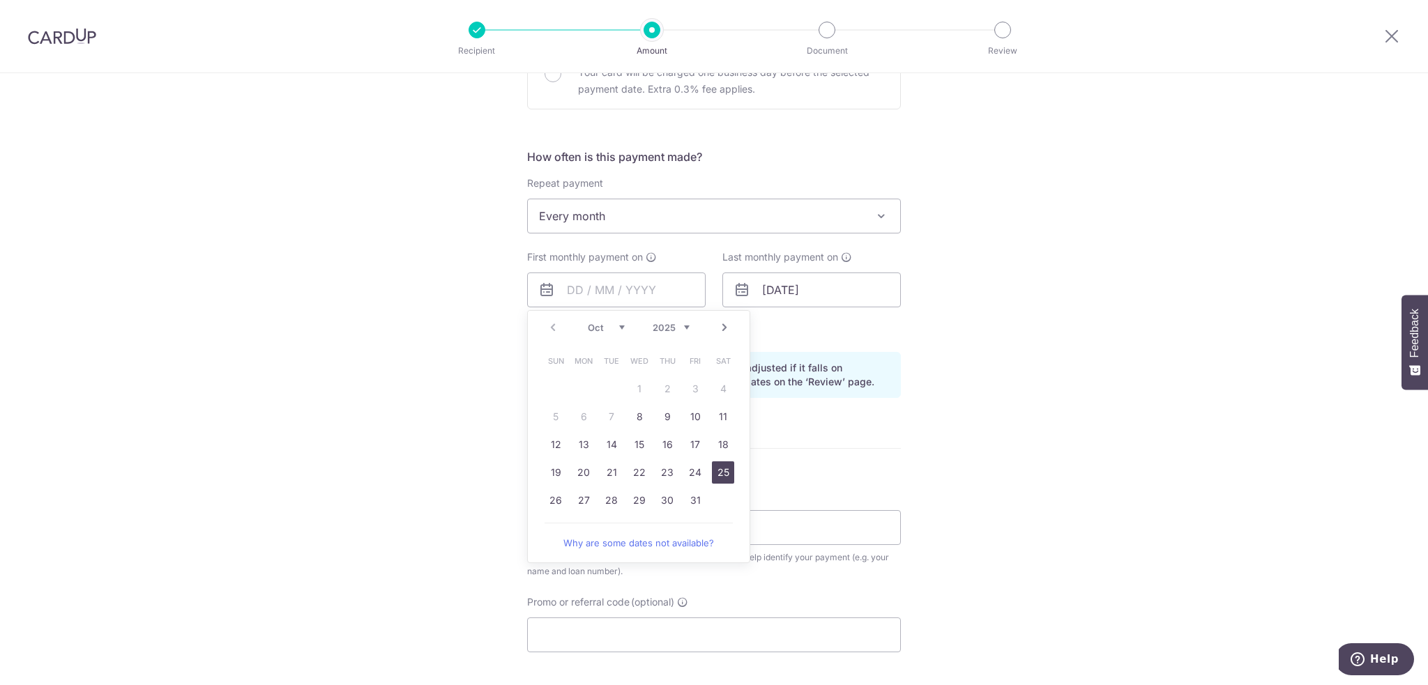
click at [717, 469] on link "25" at bounding box center [723, 473] width 22 height 22
type input "25/10/2025"
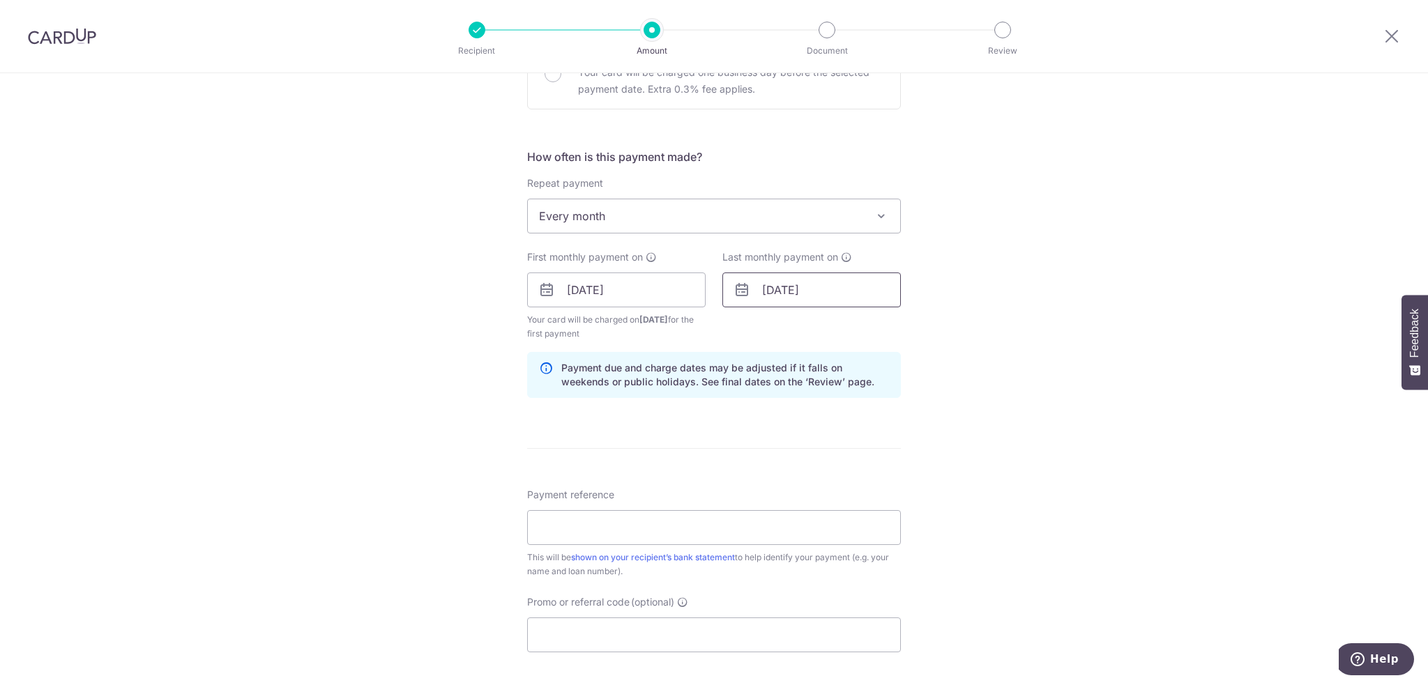
click at [795, 290] on input "05/05/2028" at bounding box center [811, 290] width 178 height 35
click at [874, 327] on select "2024 2025 2026 2027 2028 2029 2030 2031 2032 2033 2034 2035" at bounding box center [866, 327] width 37 height 11
click at [861, 324] on select "2024 2025 2026 2027 2028 2029 2030 2031 2032 2033 2034 2035" at bounding box center [866, 327] width 37 height 11
click at [797, 327] on select "Jan Feb Mar Apr May Jun Jul Aug Sep Oct Nov Dec" at bounding box center [801, 327] width 37 height 11
click at [860, 470] on link "25" at bounding box center [862, 473] width 22 height 22
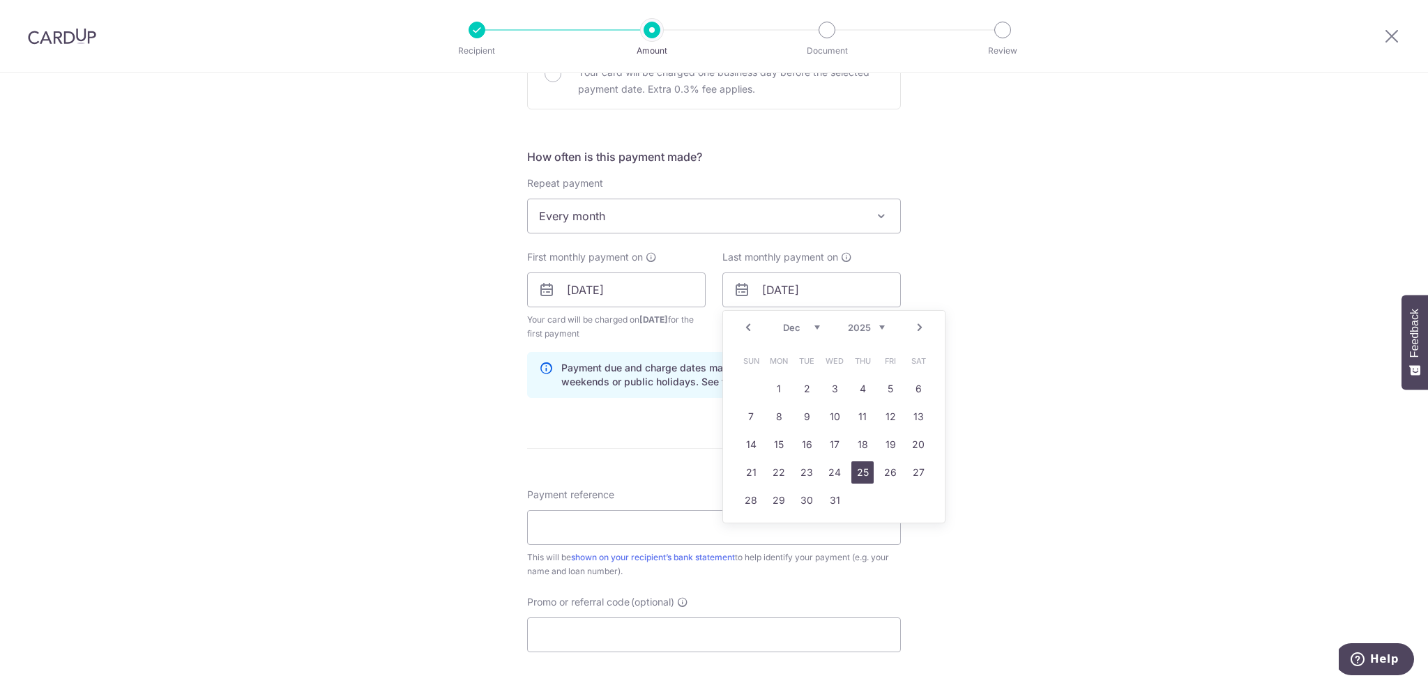
type input "25/12/2025"
paste input "SNX2645J - 36379"
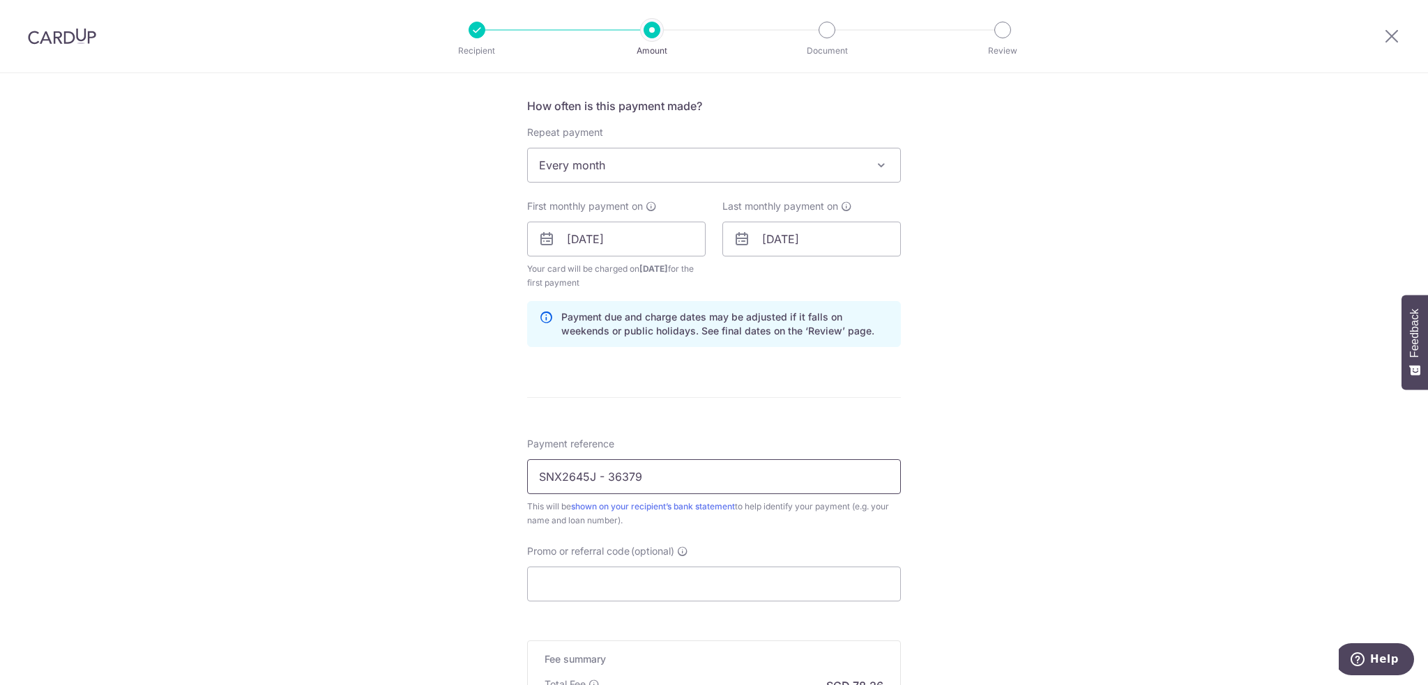
scroll to position [558, 0]
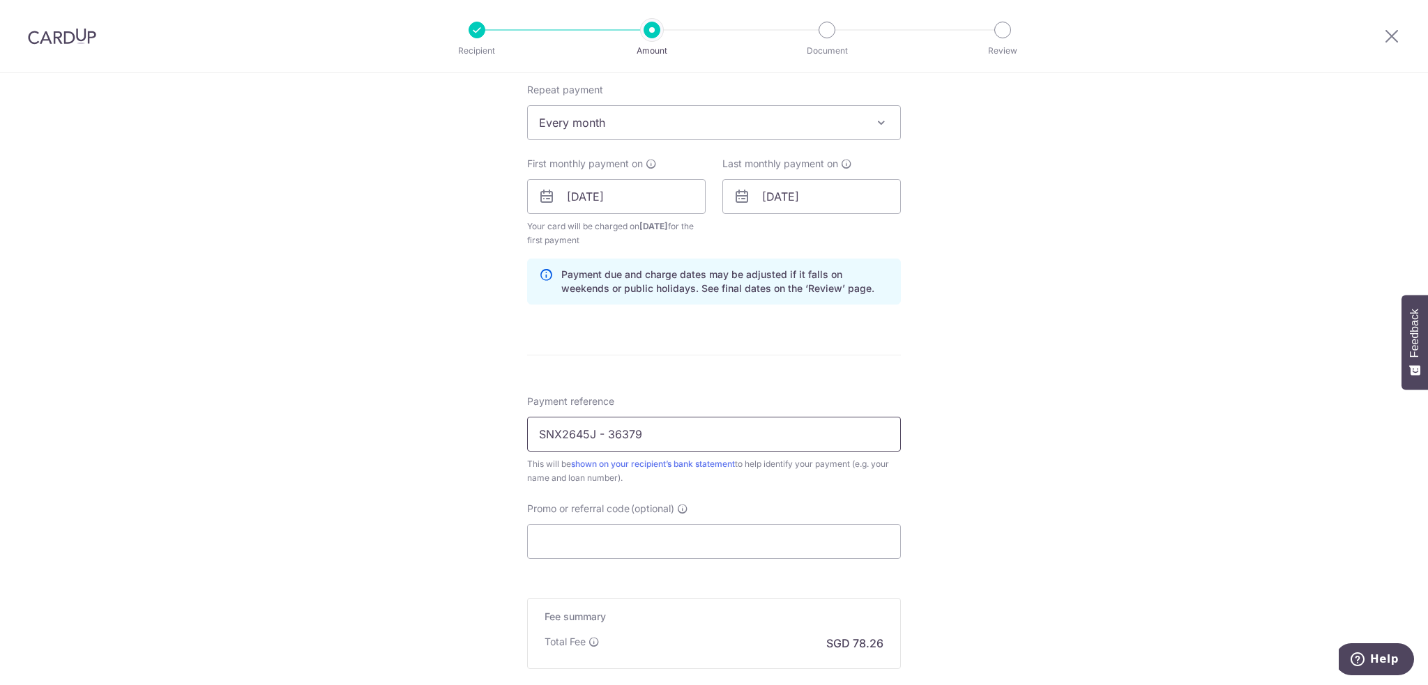
type input "SNX2645J - 36379"
paste input "3HOME25R"
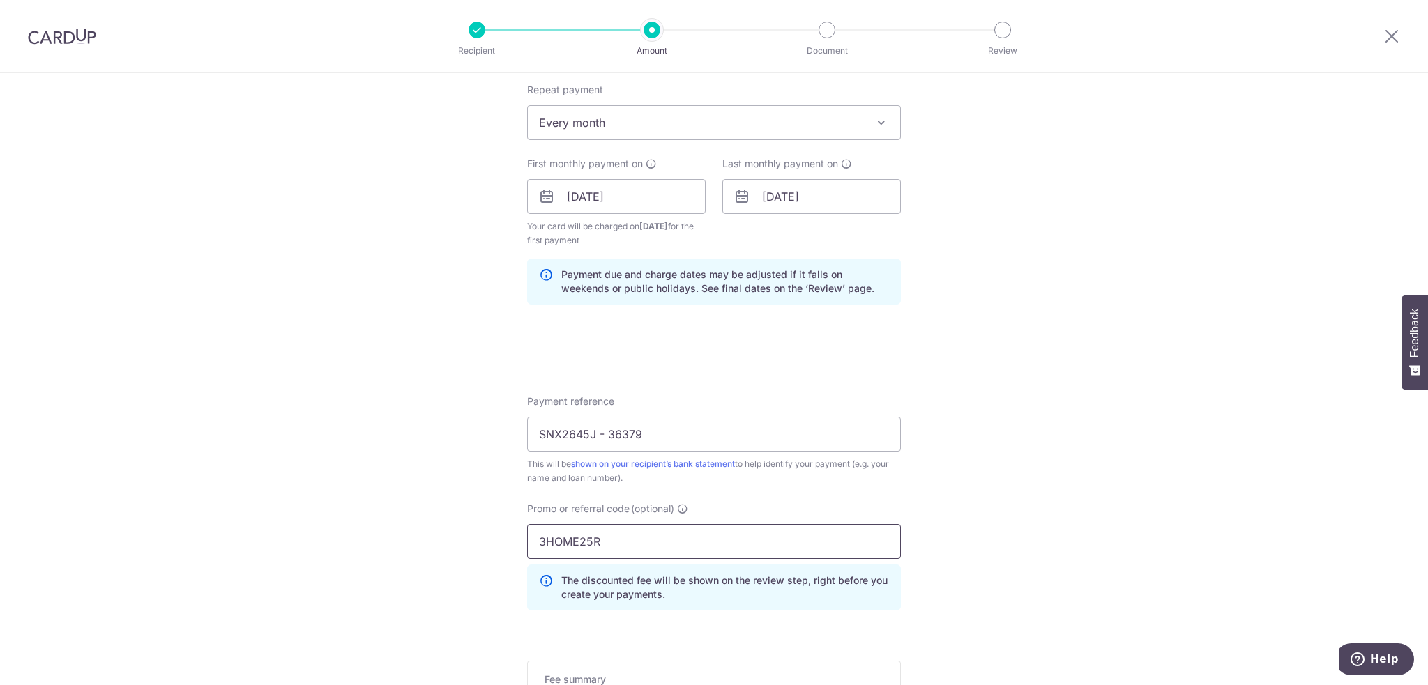
type input "3HOME25R"
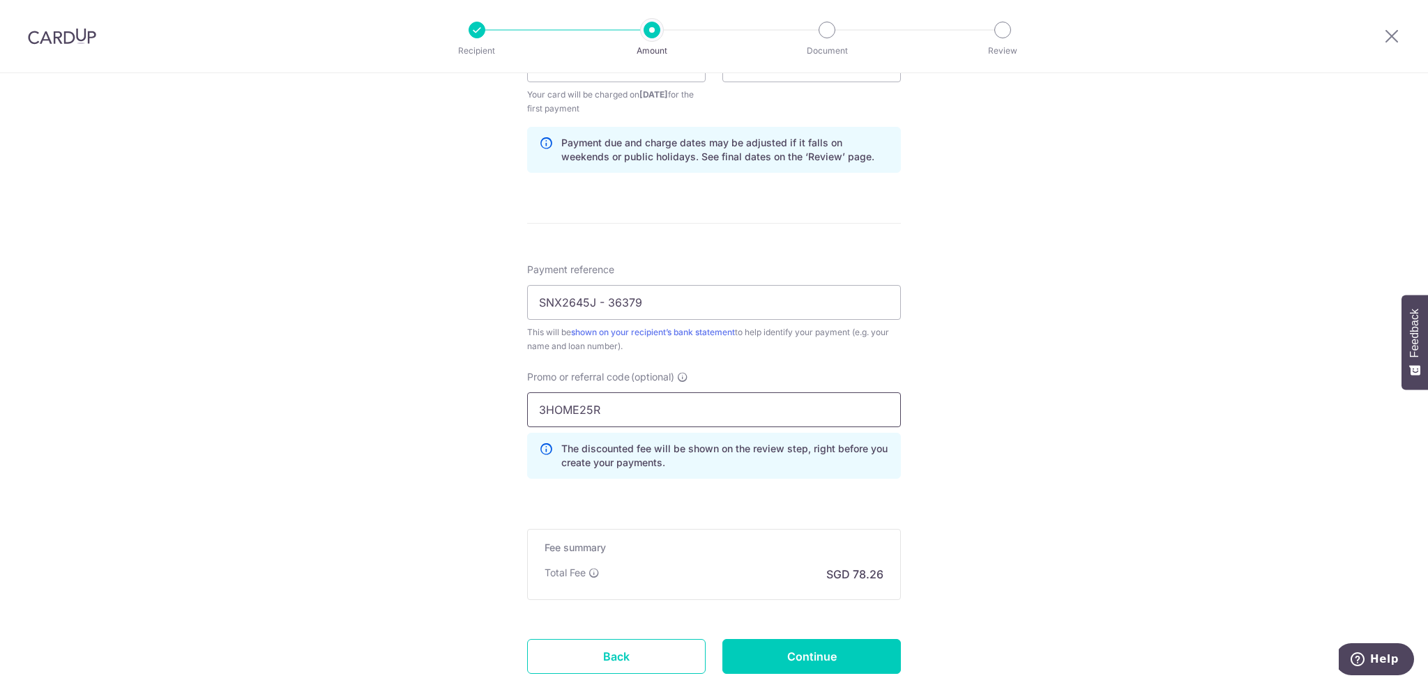
scroll to position [783, 0]
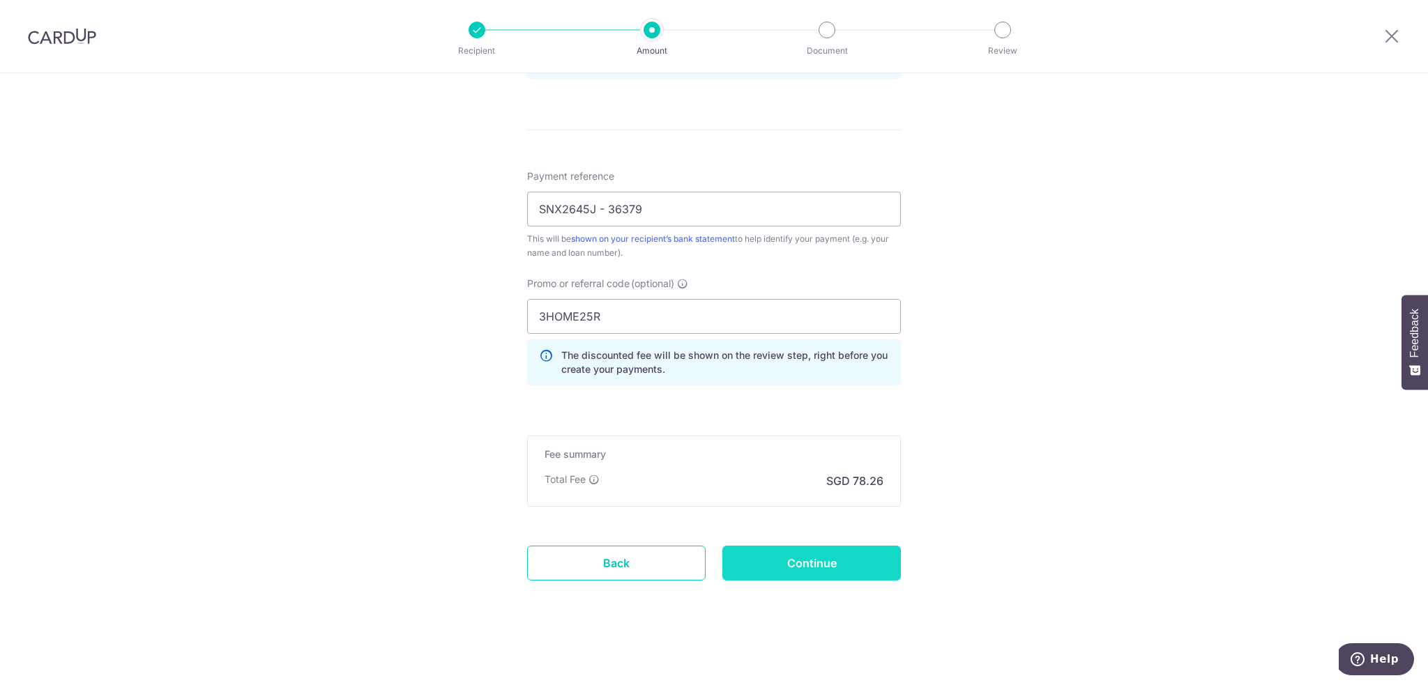
click at [817, 568] on input "Continue" at bounding box center [811, 563] width 178 height 35
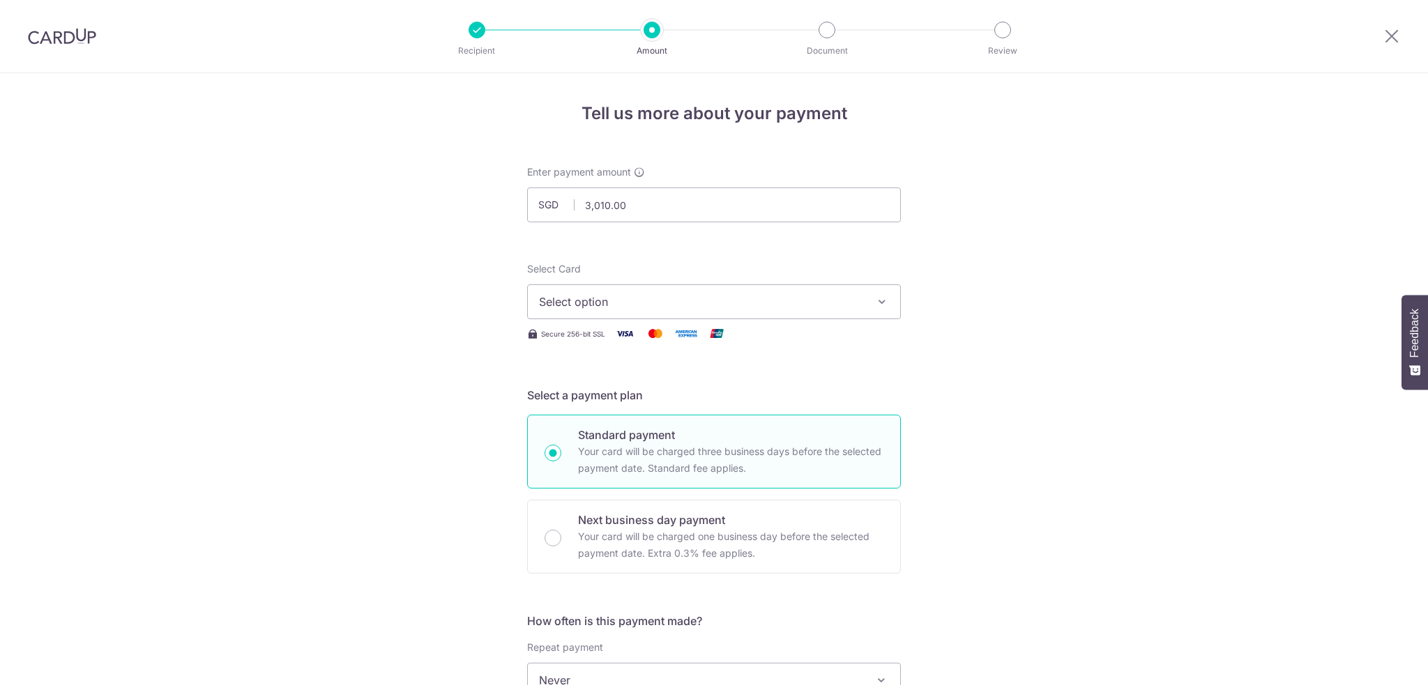
select select "3"
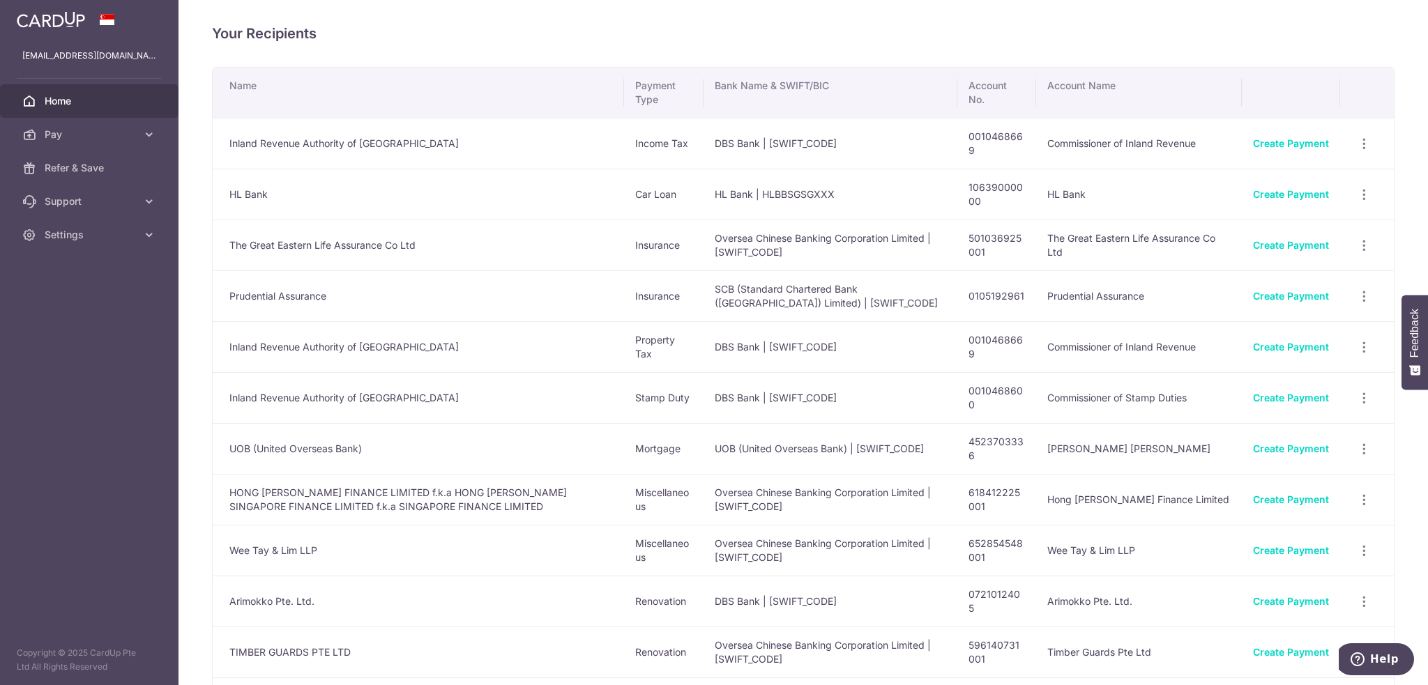
click at [72, 105] on span "Home" at bounding box center [91, 101] width 92 height 14
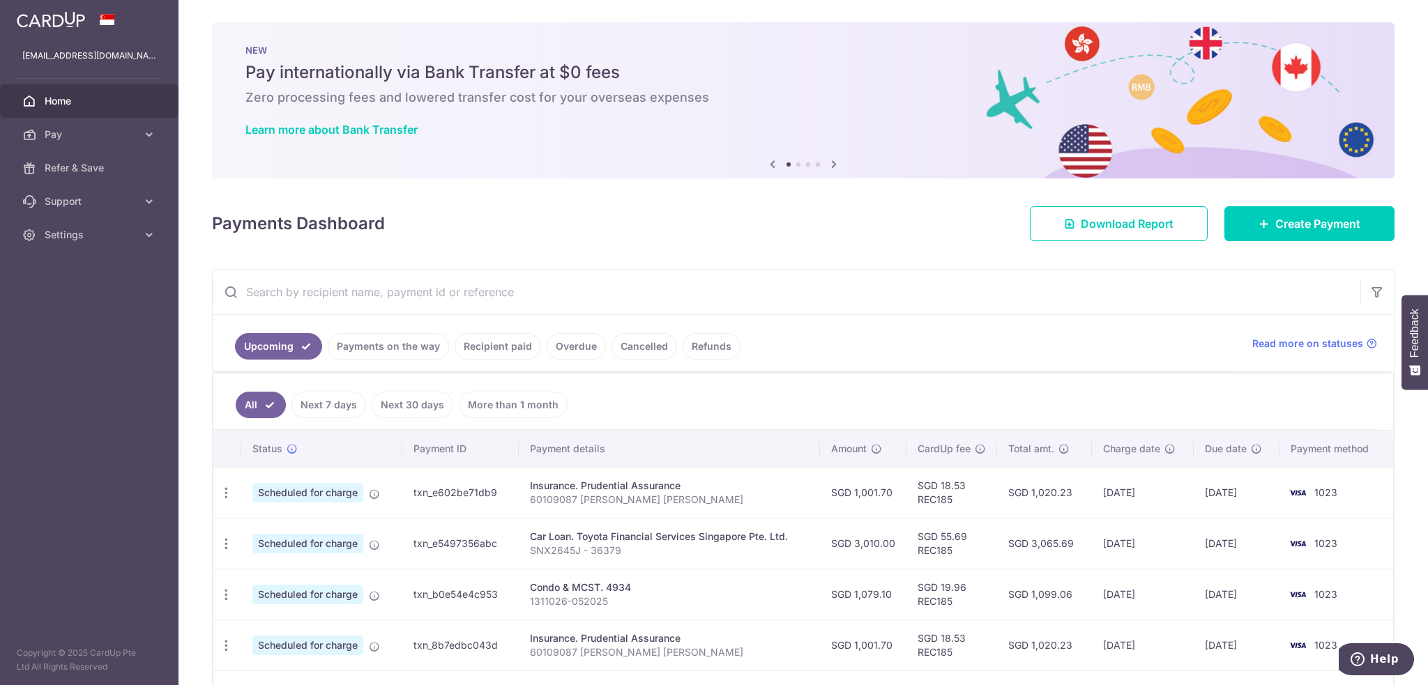
drag, startPoint x: 1099, startPoint y: 544, endPoint x: 1150, endPoint y: 542, distance: 51.6
click at [1150, 542] on td "[DATE]" at bounding box center [1143, 543] width 102 height 51
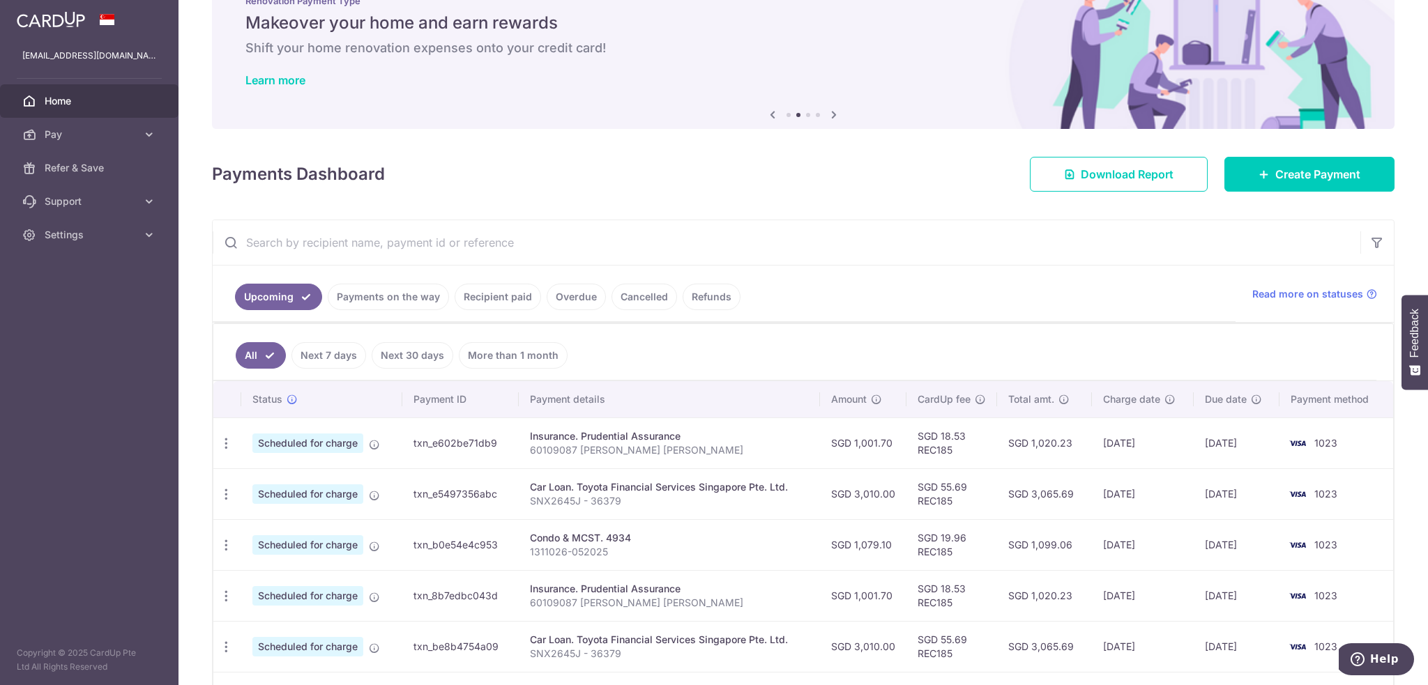
scroll to position [93, 0]
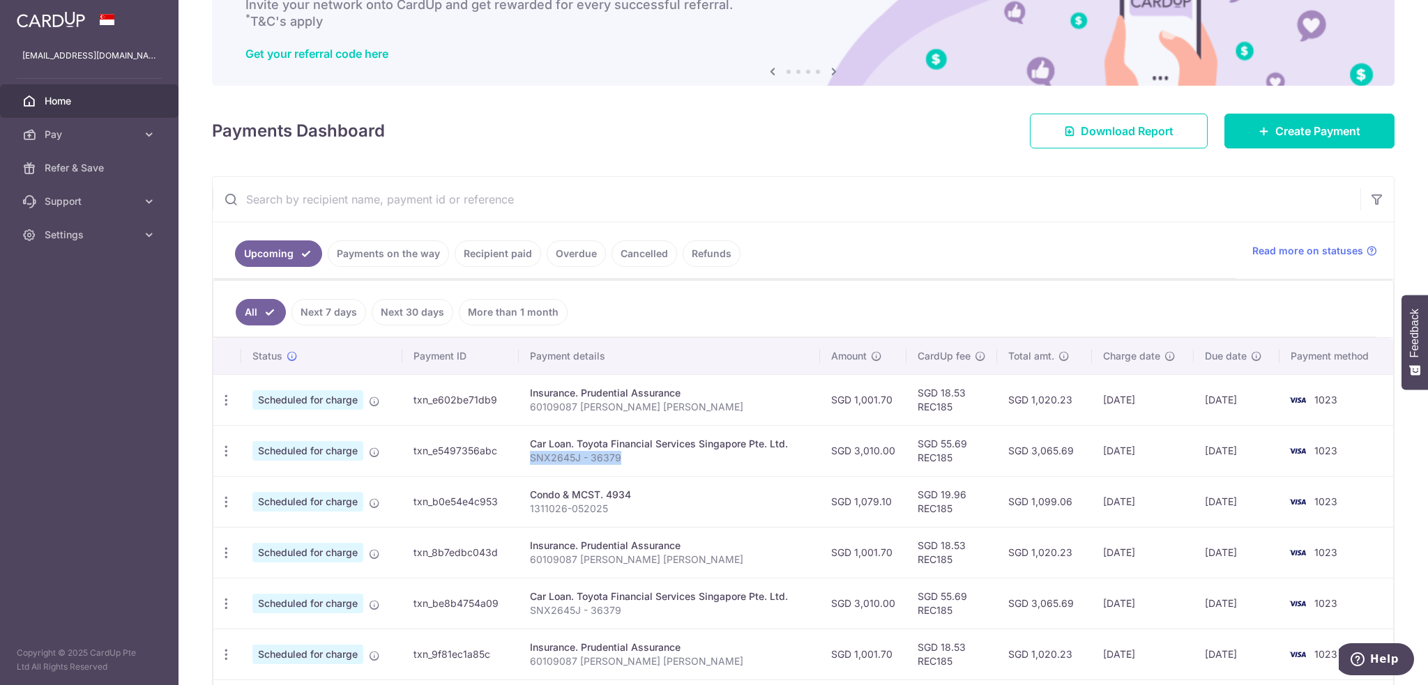
drag, startPoint x: 529, startPoint y: 455, endPoint x: 621, endPoint y: 455, distance: 92.7
click at [621, 455] on td "Car Loan. Toyota Financial Services Singapore Pte. Ltd. SNX2645J - 36379" at bounding box center [669, 450] width 301 height 51
copy p "SNX2645J - 36379"
click at [107, 238] on span "Settings" at bounding box center [91, 235] width 92 height 14
click at [84, 305] on span "Logout" at bounding box center [91, 302] width 92 height 14
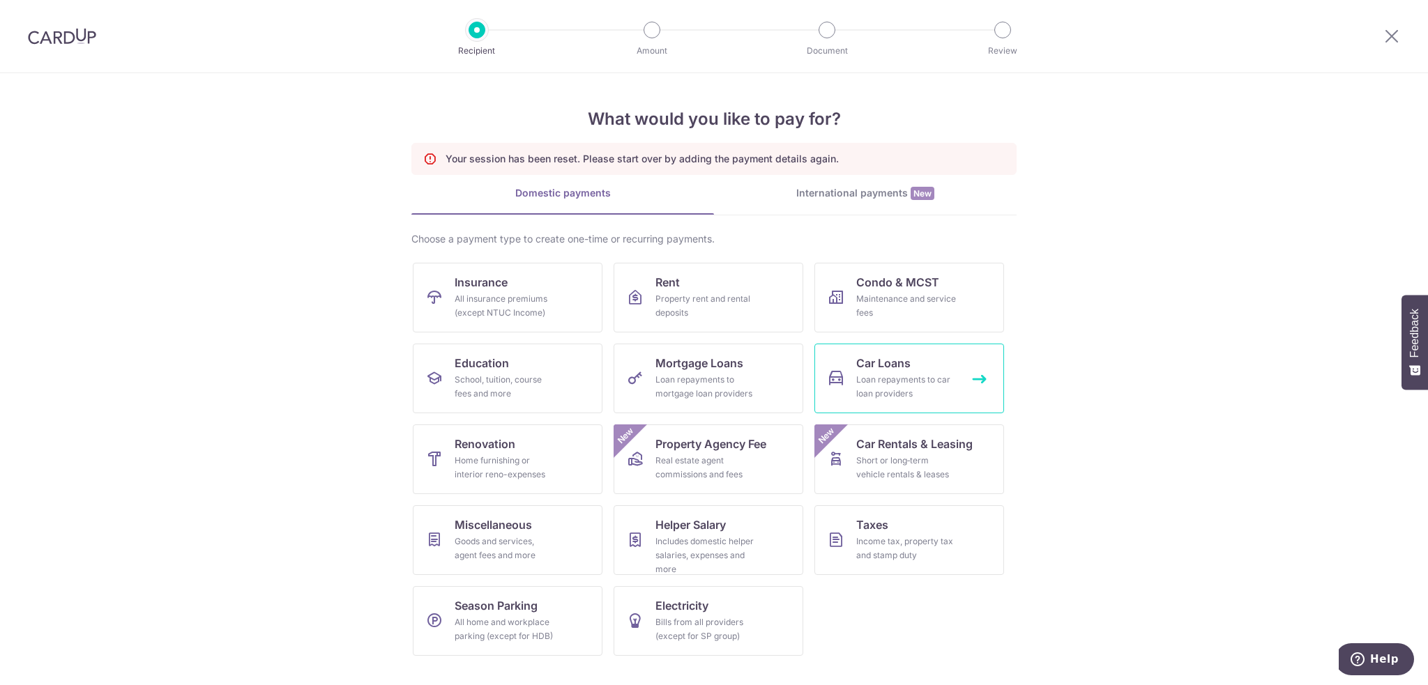
click at [906, 381] on div "Loan repayments to car loan providers" at bounding box center [906, 387] width 100 height 28
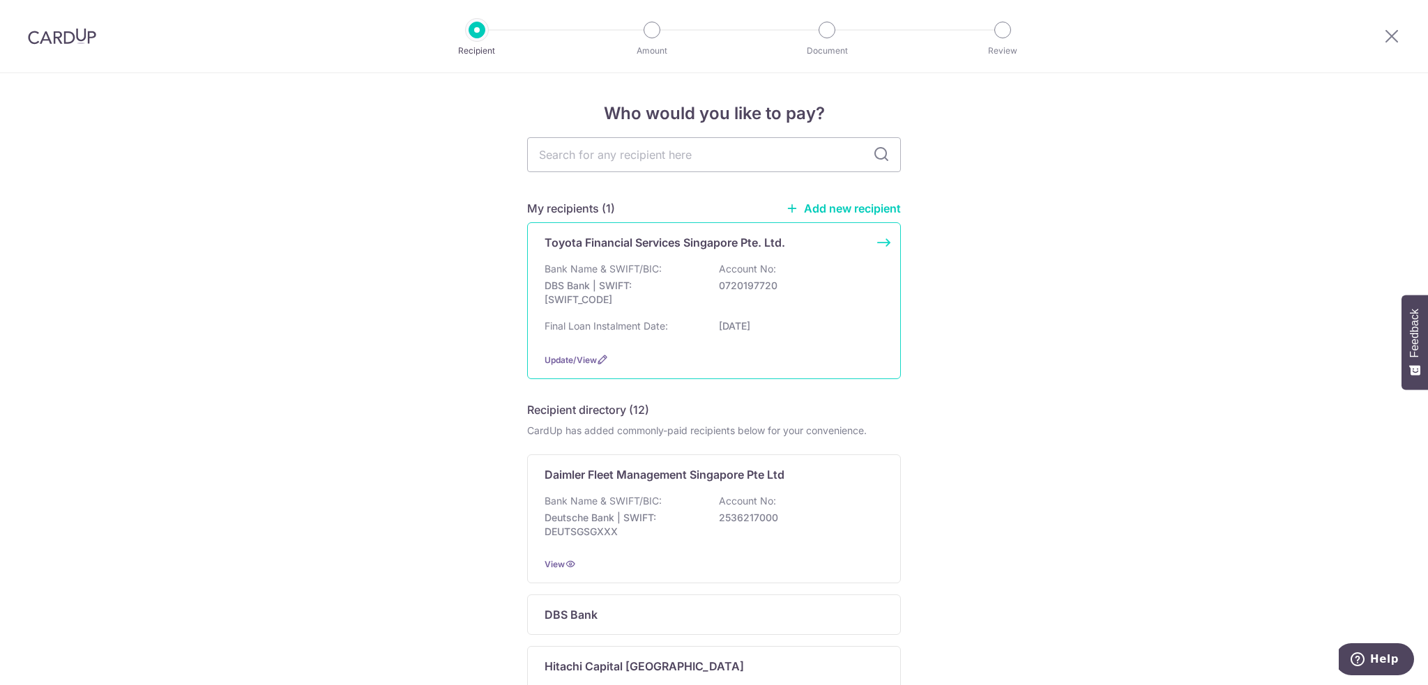
click at [723, 248] on p "Toyota Financial Services Singapore Pte. Ltd." at bounding box center [665, 242] width 241 height 17
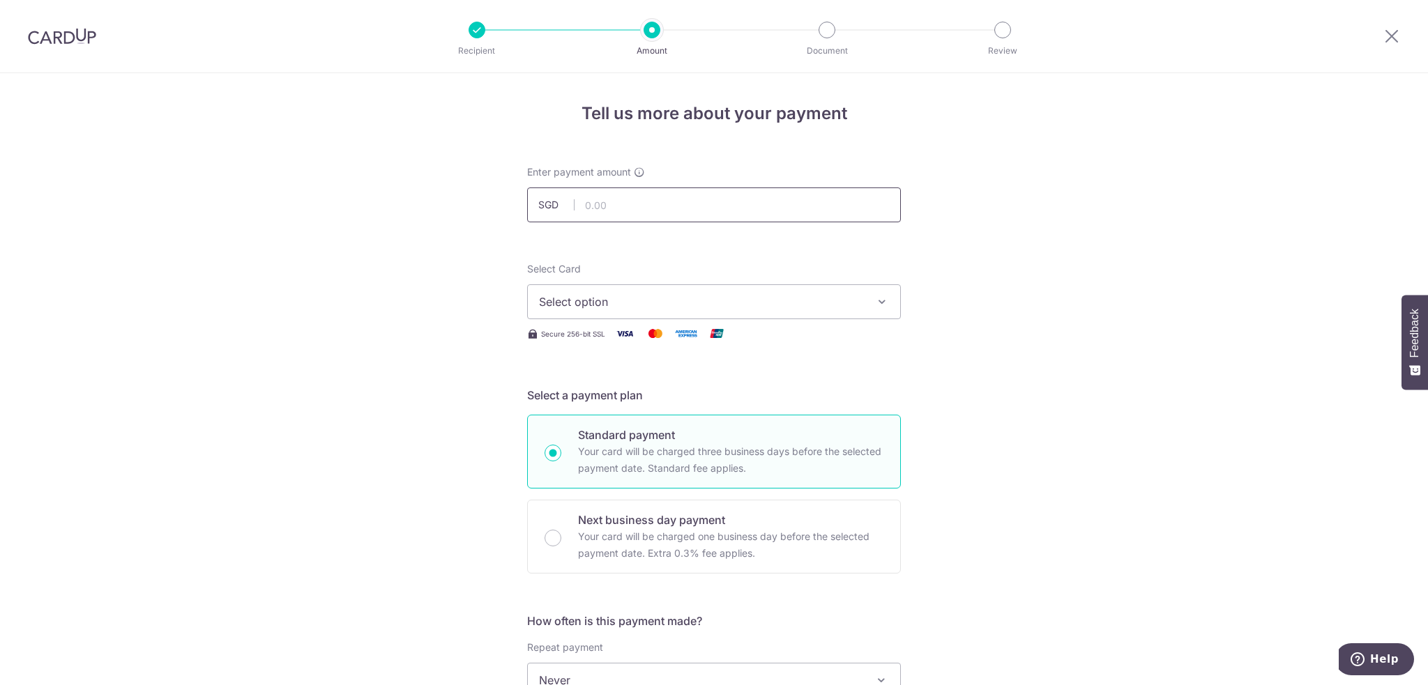
click at [617, 204] on input "text" at bounding box center [714, 205] width 374 height 35
type input "3,010.00"
click at [745, 303] on span "Select option" at bounding box center [701, 302] width 325 height 17
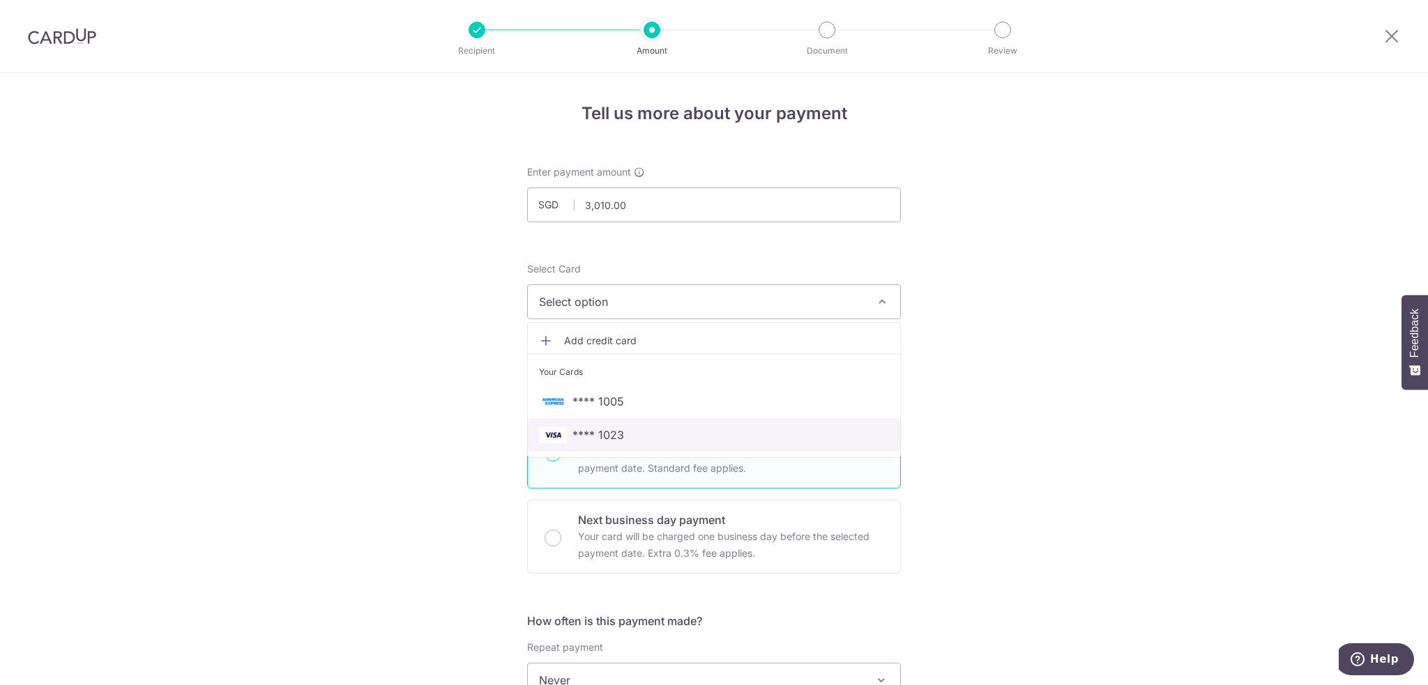
click at [626, 438] on span "**** 1023" at bounding box center [714, 435] width 350 height 17
type input "[DATE]"
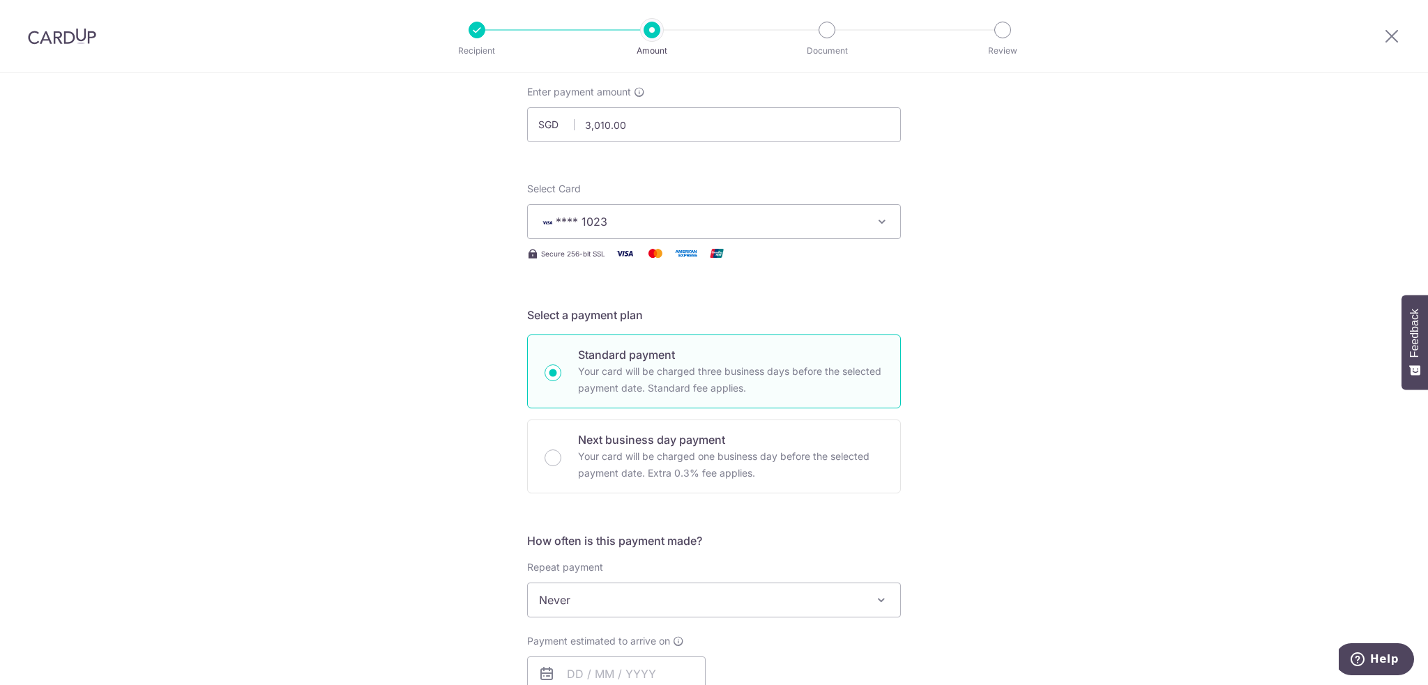
scroll to position [279, 0]
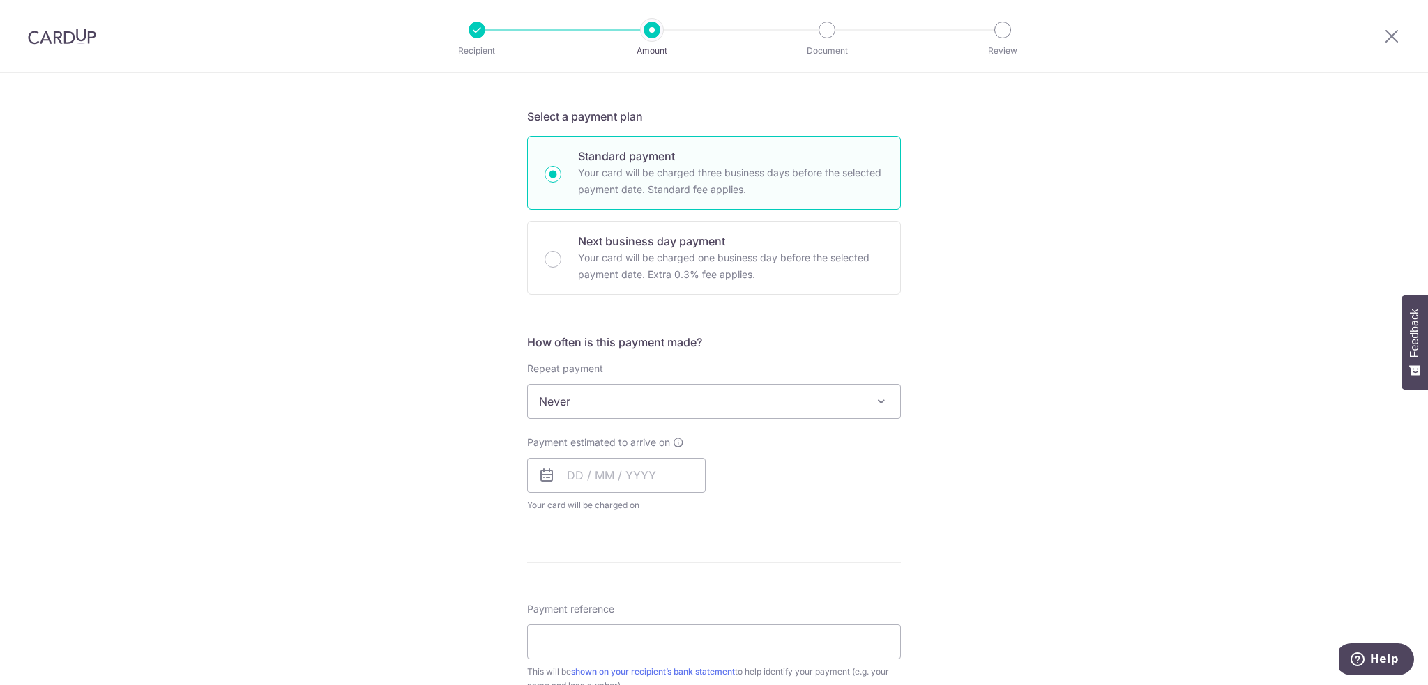
click at [665, 403] on span "Never" at bounding box center [714, 401] width 372 height 33
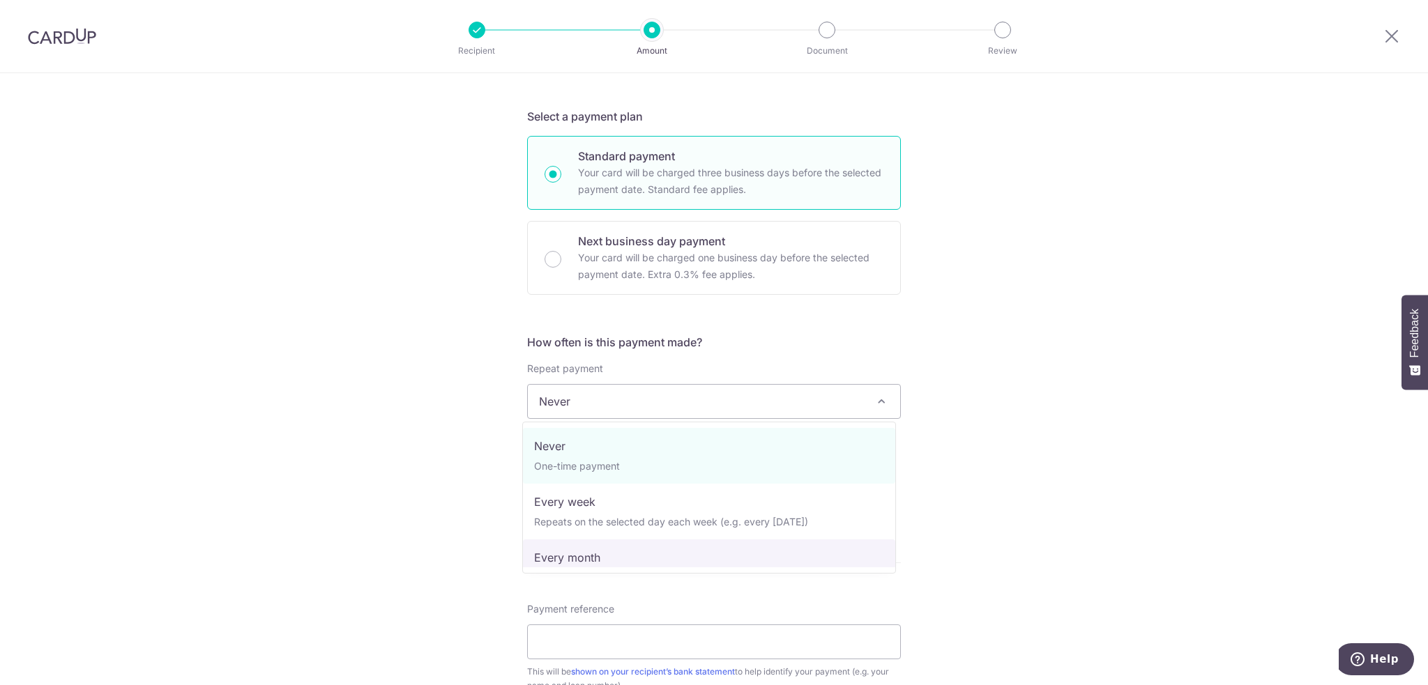
select select "3"
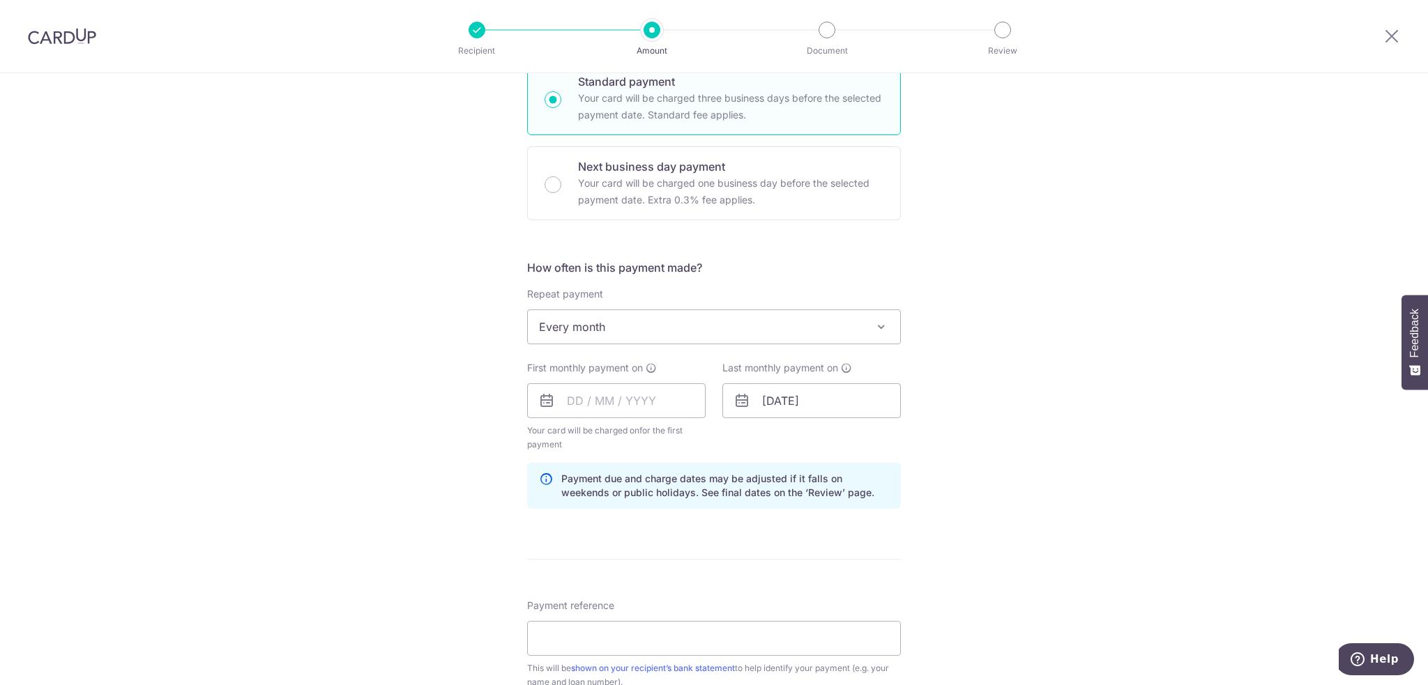
scroll to position [464, 0]
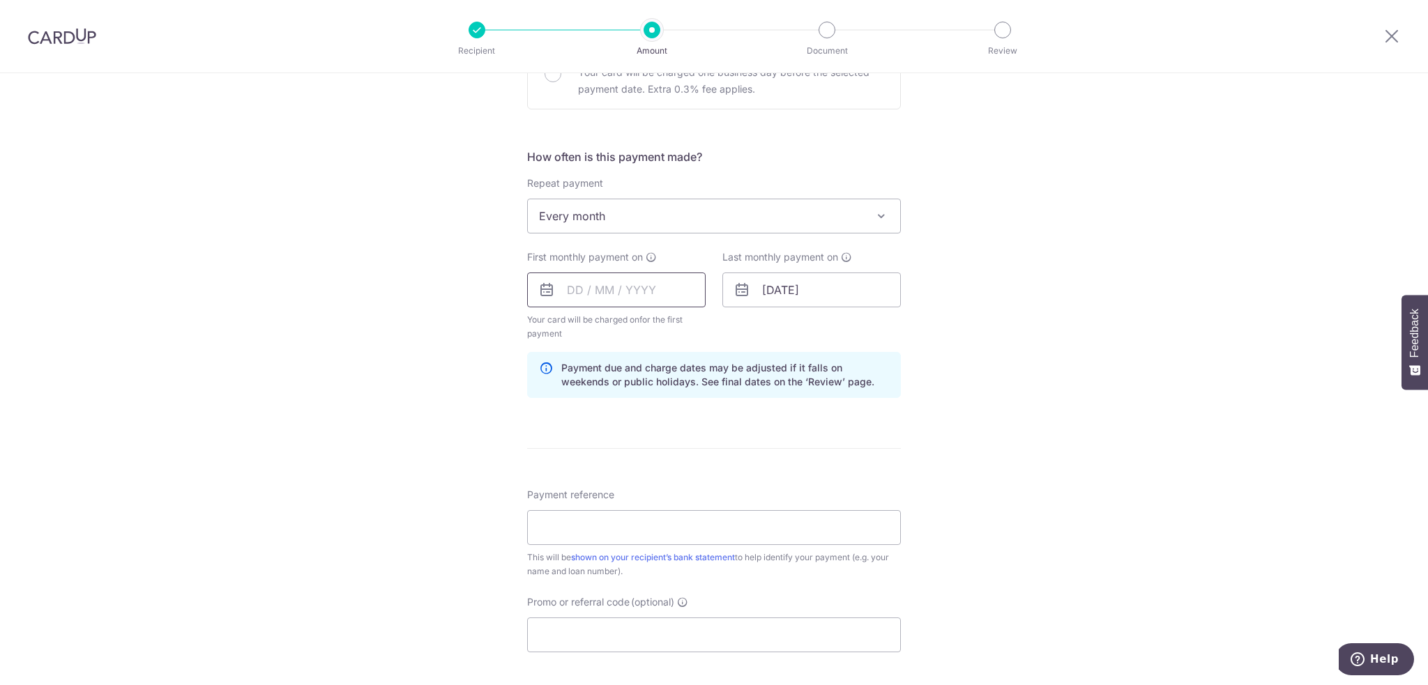
click at [577, 284] on input "text" at bounding box center [616, 290] width 178 height 35
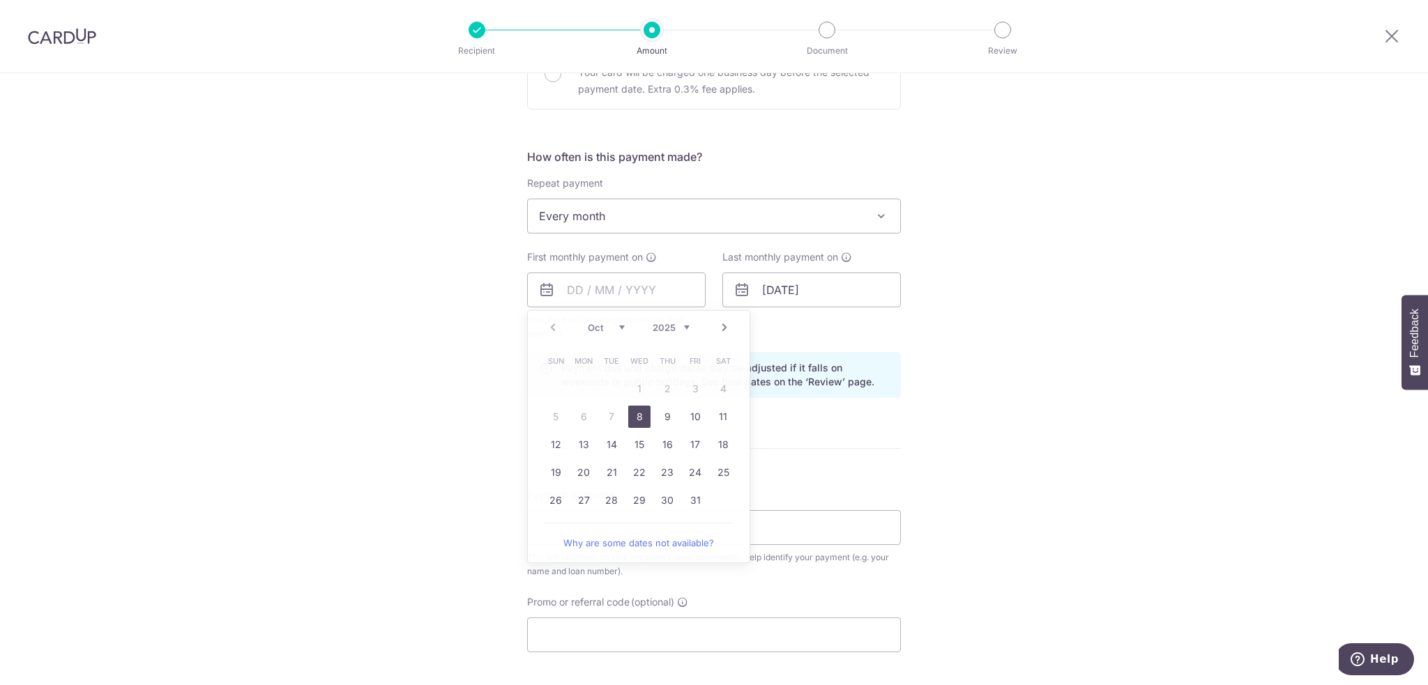
click at [448, 362] on div "Tell us more about your payment Enter payment amount SGD 3,010.00 3010.00 Selec…" at bounding box center [714, 275] width 1428 height 1332
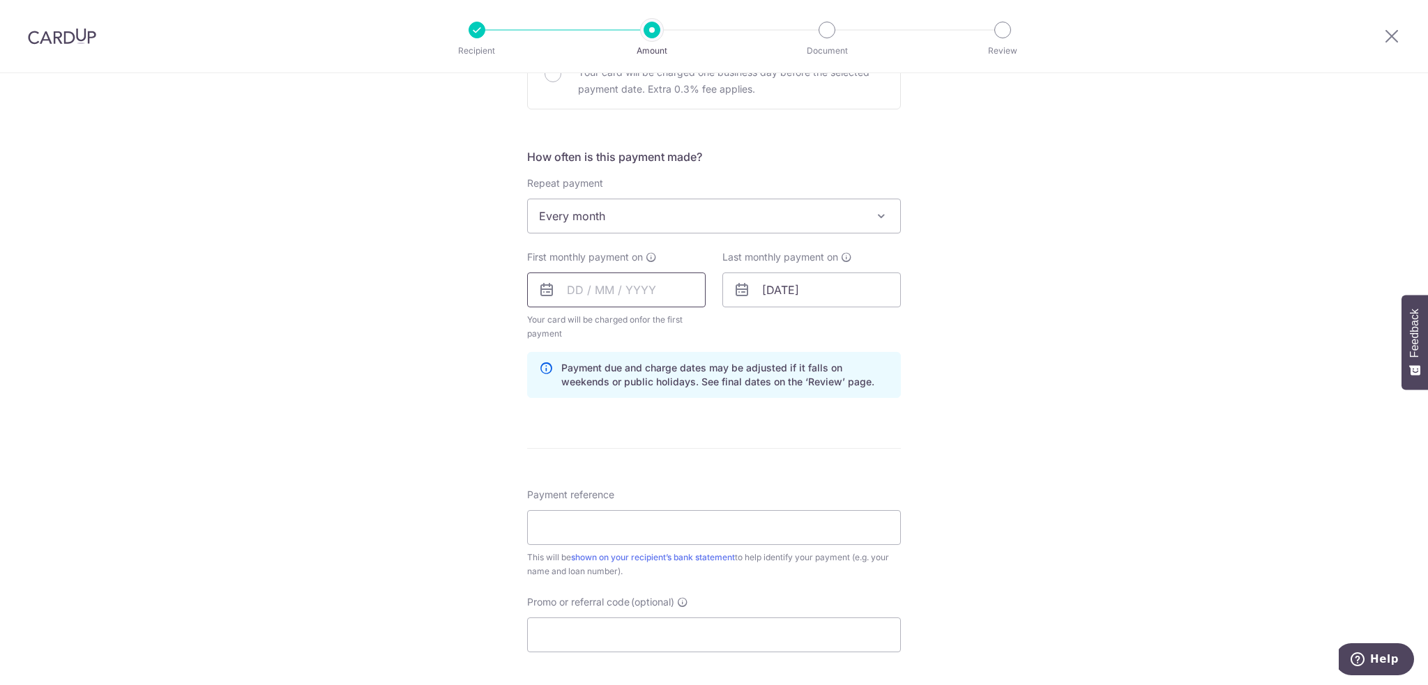
click at [645, 295] on input "text" at bounding box center [616, 290] width 178 height 35
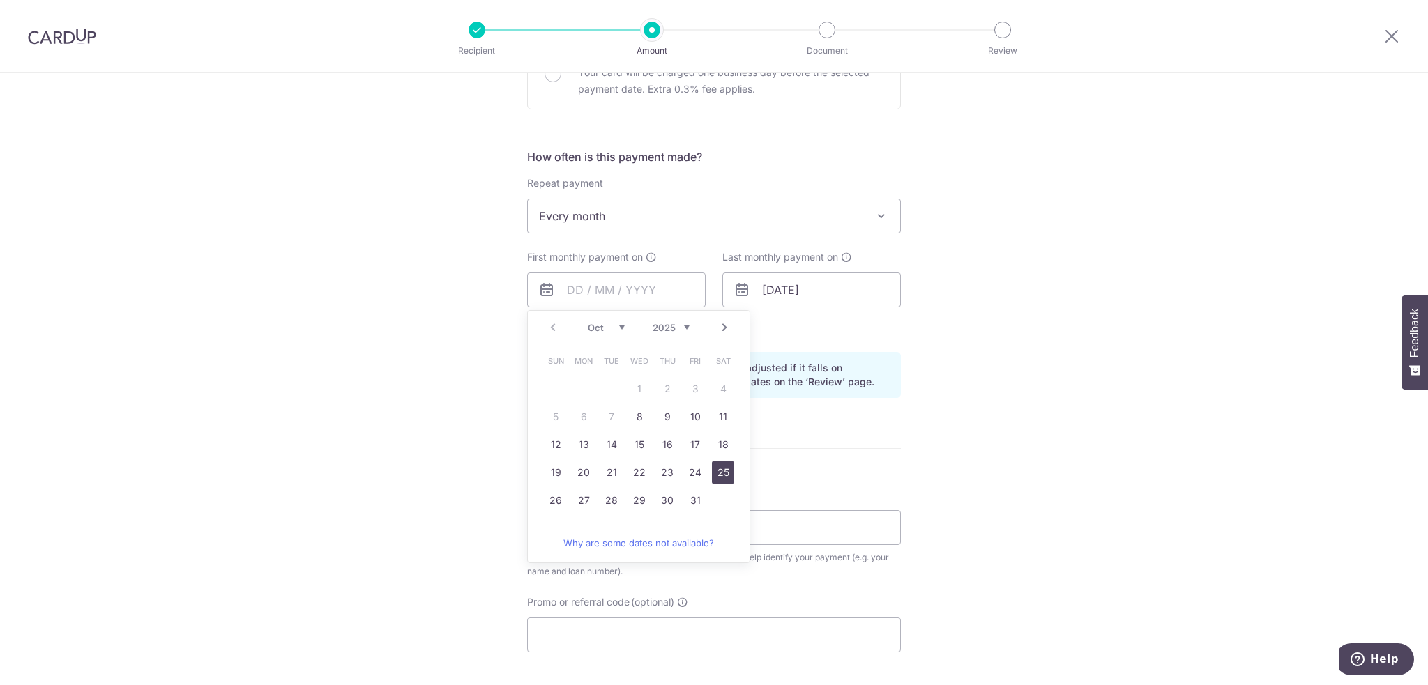
click at [712, 473] on link "25" at bounding box center [723, 473] width 22 height 22
type input "[DATE]"
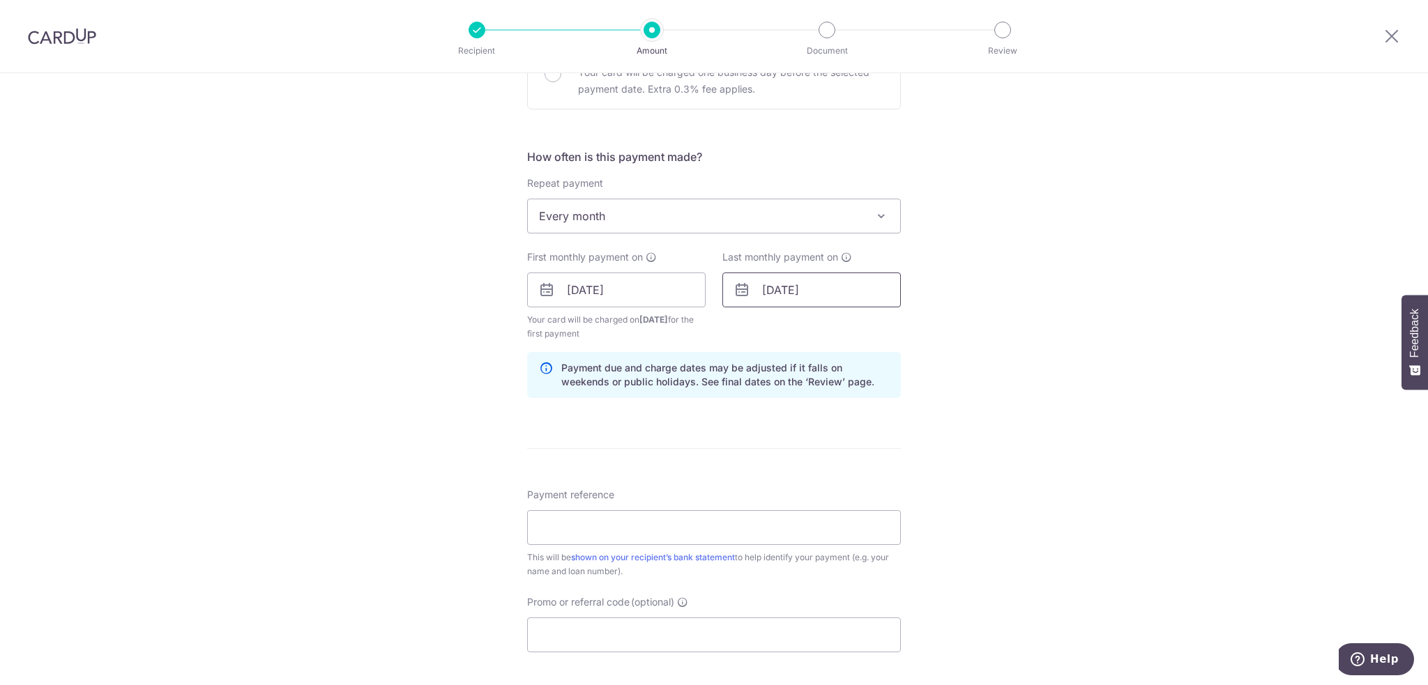
click at [781, 289] on input "[DATE]" at bounding box center [811, 290] width 178 height 35
click at [867, 327] on select "2024 2025 2026 2027 2028 2029 2030 2031 2032 2033 2034 2035" at bounding box center [866, 327] width 37 height 11
click at [792, 324] on select "Jan Feb Mar Apr May Jun [DATE] Aug Sep Oct Nov Dec" at bounding box center [801, 327] width 37 height 11
click at [851, 469] on link "25" at bounding box center [862, 473] width 22 height 22
type input "[DATE]"
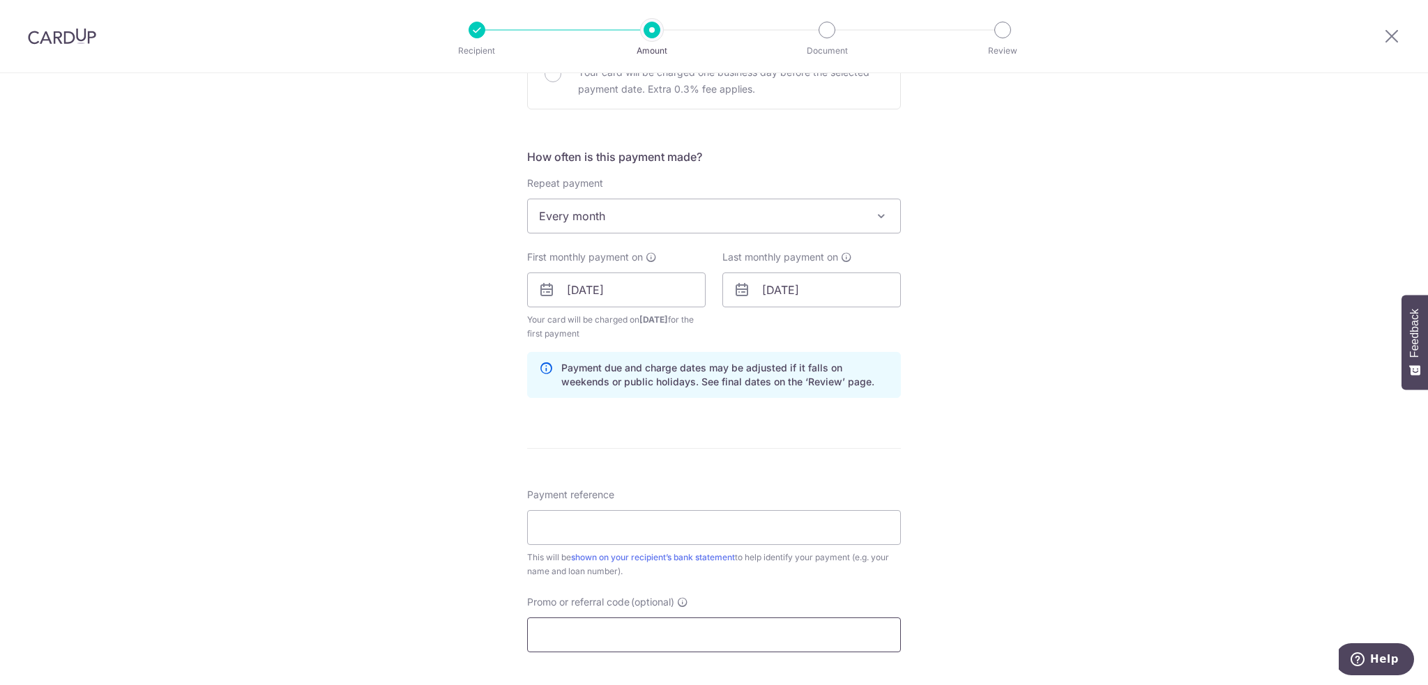
drag, startPoint x: 689, startPoint y: 526, endPoint x: 633, endPoint y: 633, distance: 120.4
click at [633, 633] on input "Promo or referral code (optional)" at bounding box center [714, 635] width 374 height 35
paste input "3HOME25R"
type input "3HOME25R"
paste input "SNX2645J - 36379"
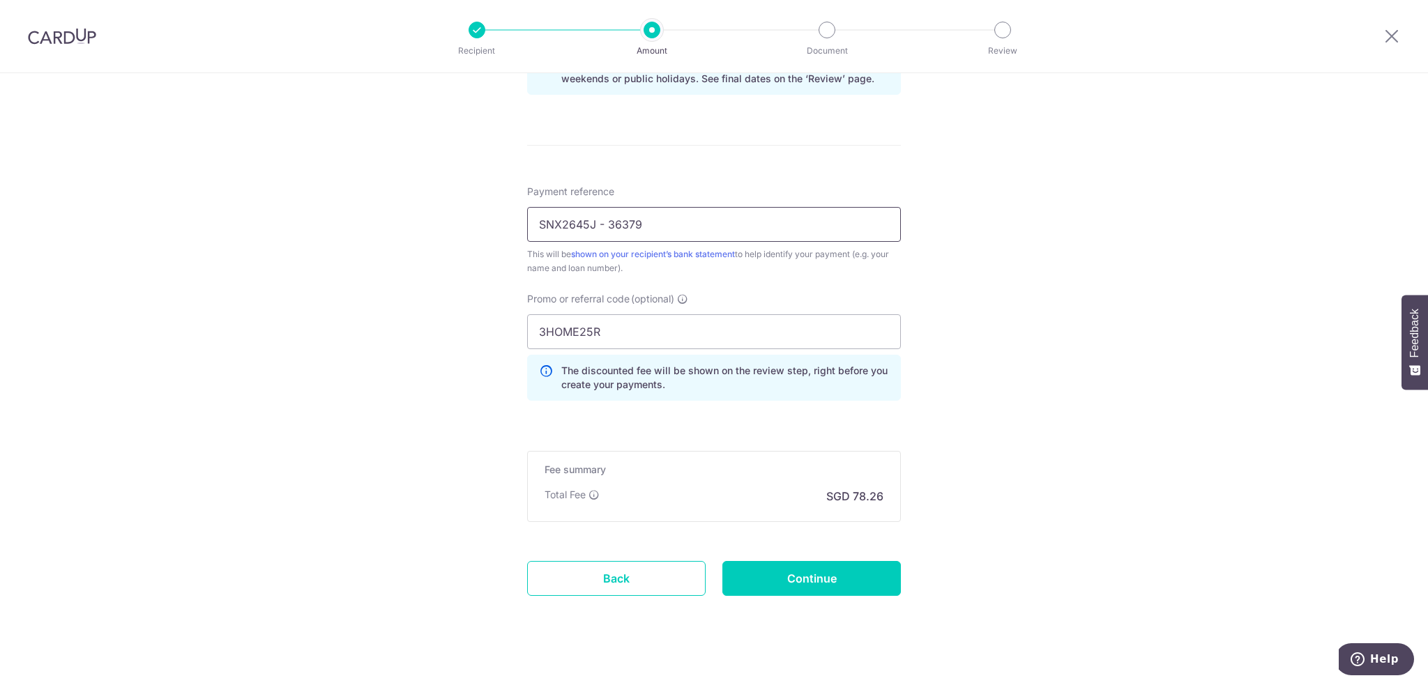
scroll to position [783, 0]
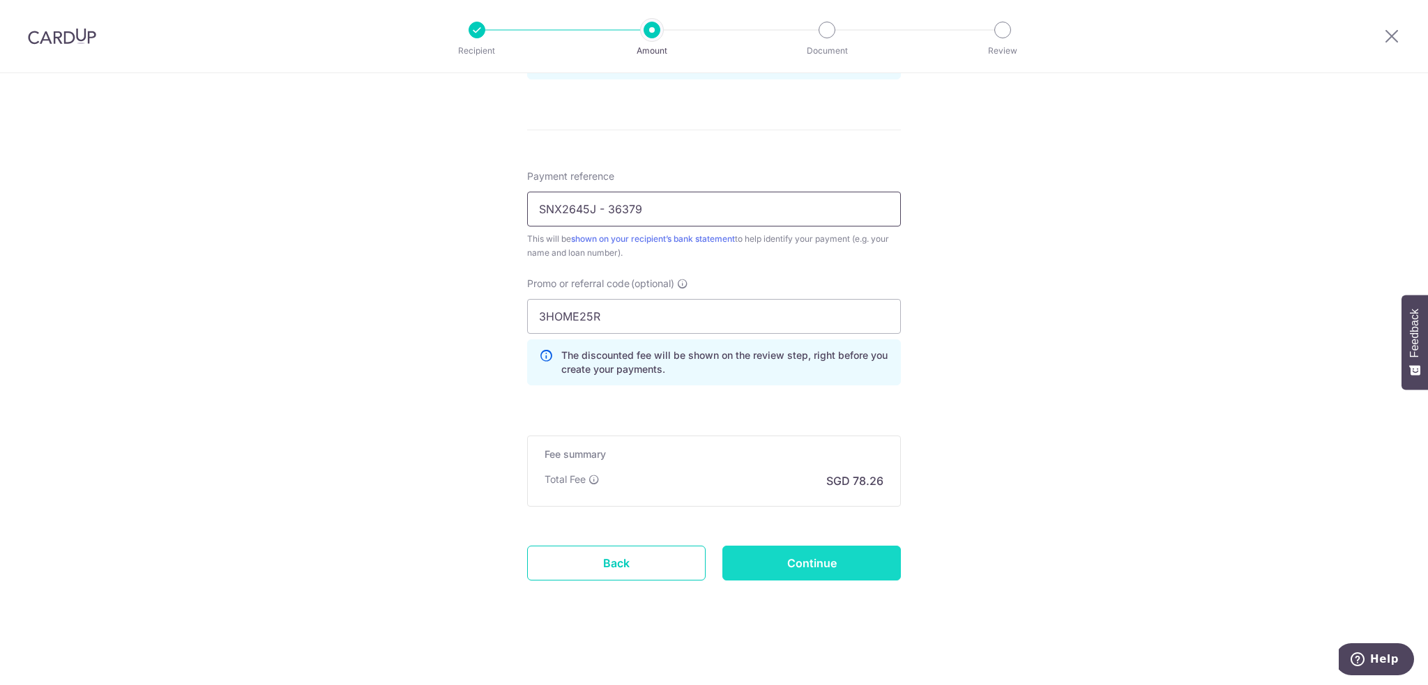
type input "SNX2645J - 36379"
click at [766, 569] on input "Continue" at bounding box center [811, 563] width 178 height 35
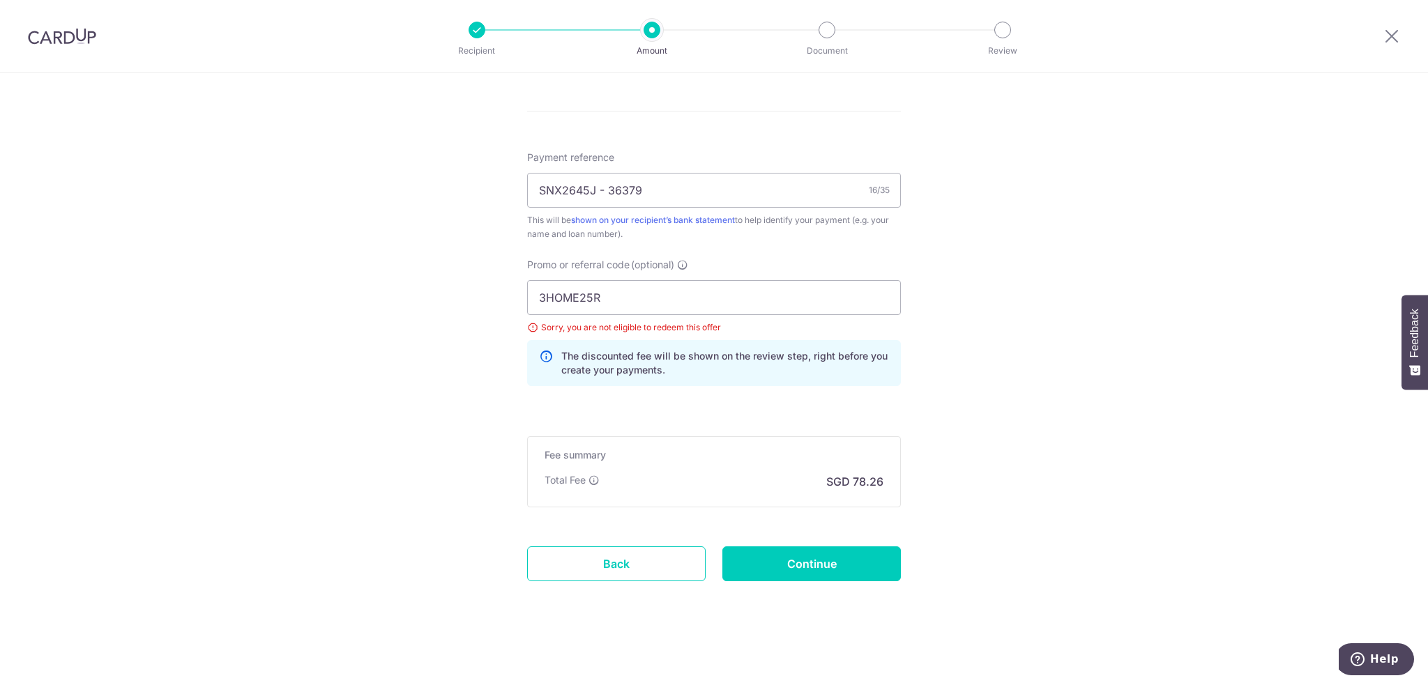
click at [54, 33] on img at bounding box center [62, 36] width 68 height 17
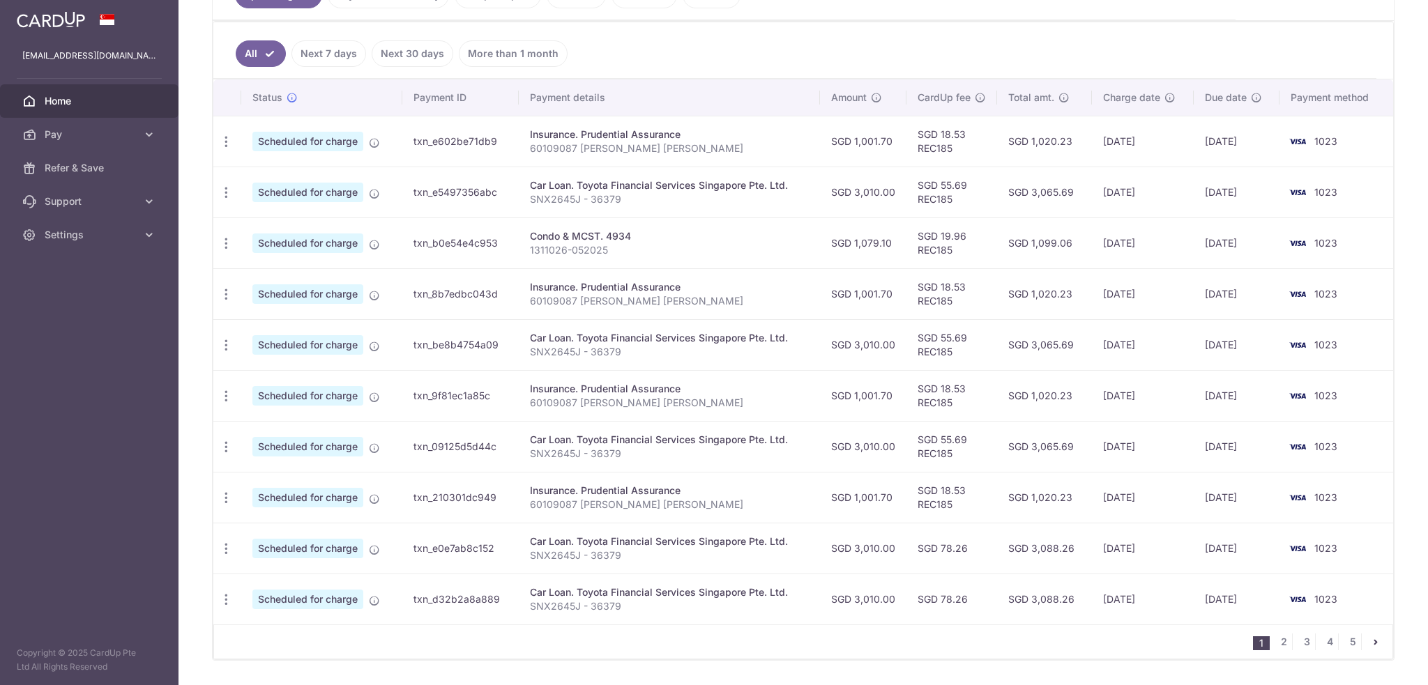
scroll to position [377, 0]
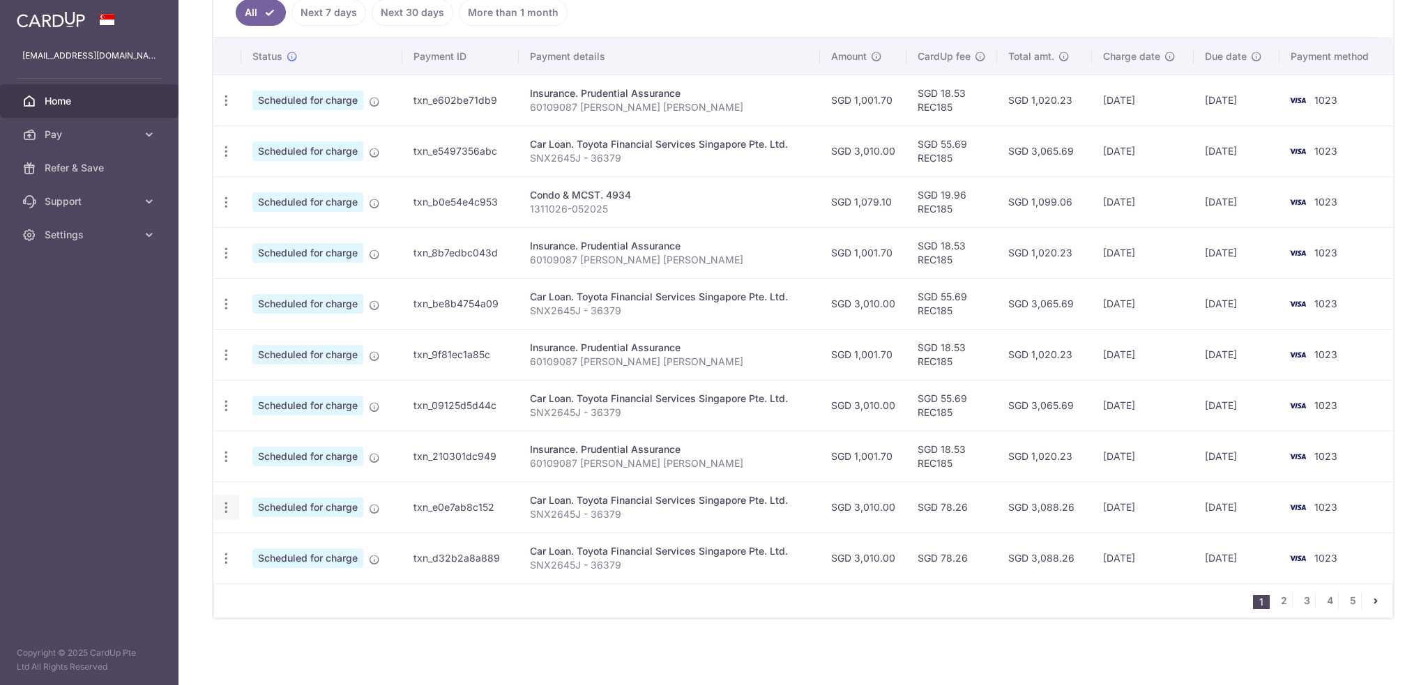
click at [220, 506] on icon "button" at bounding box center [226, 508] width 15 height 15
click at [290, 545] on span "Update payment" at bounding box center [300, 545] width 95 height 17
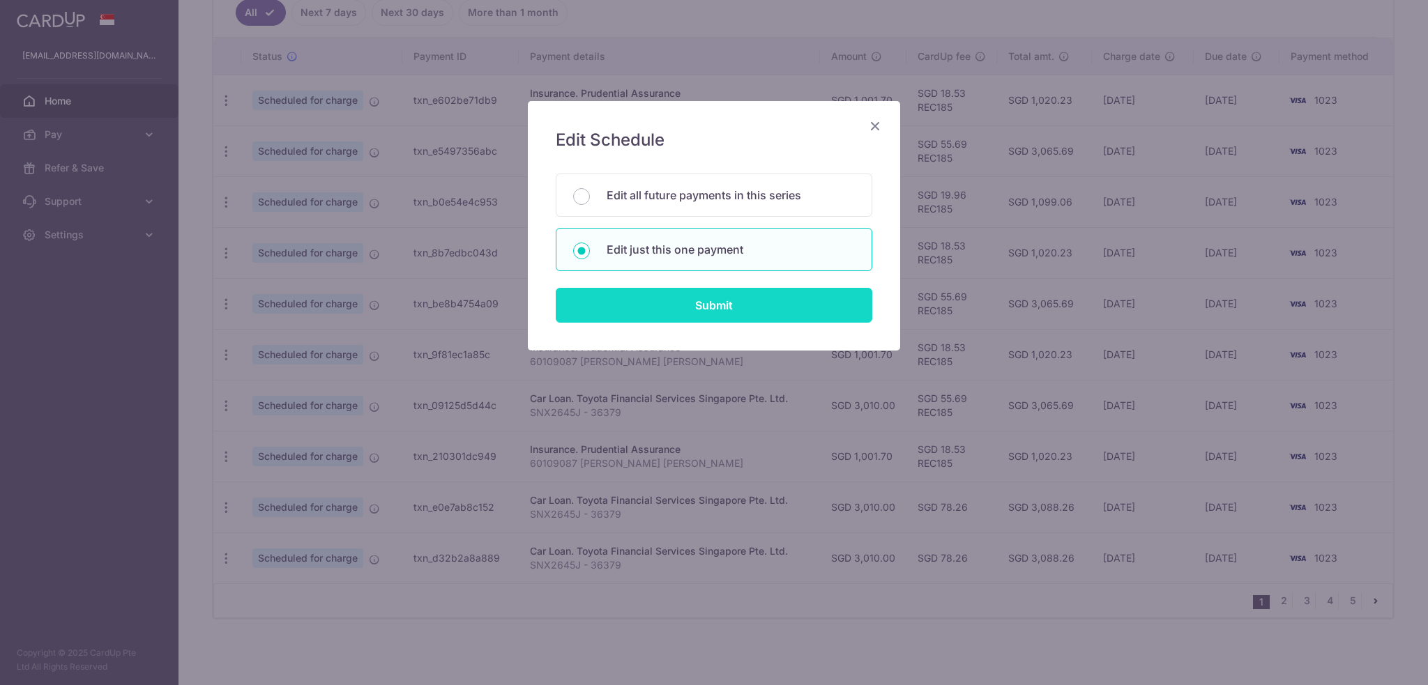
click at [692, 303] on input "Submit" at bounding box center [714, 305] width 317 height 35
radio input "true"
type input "3,010.00"
type input "[DATE]"
type input "SNX2645J - 36379"
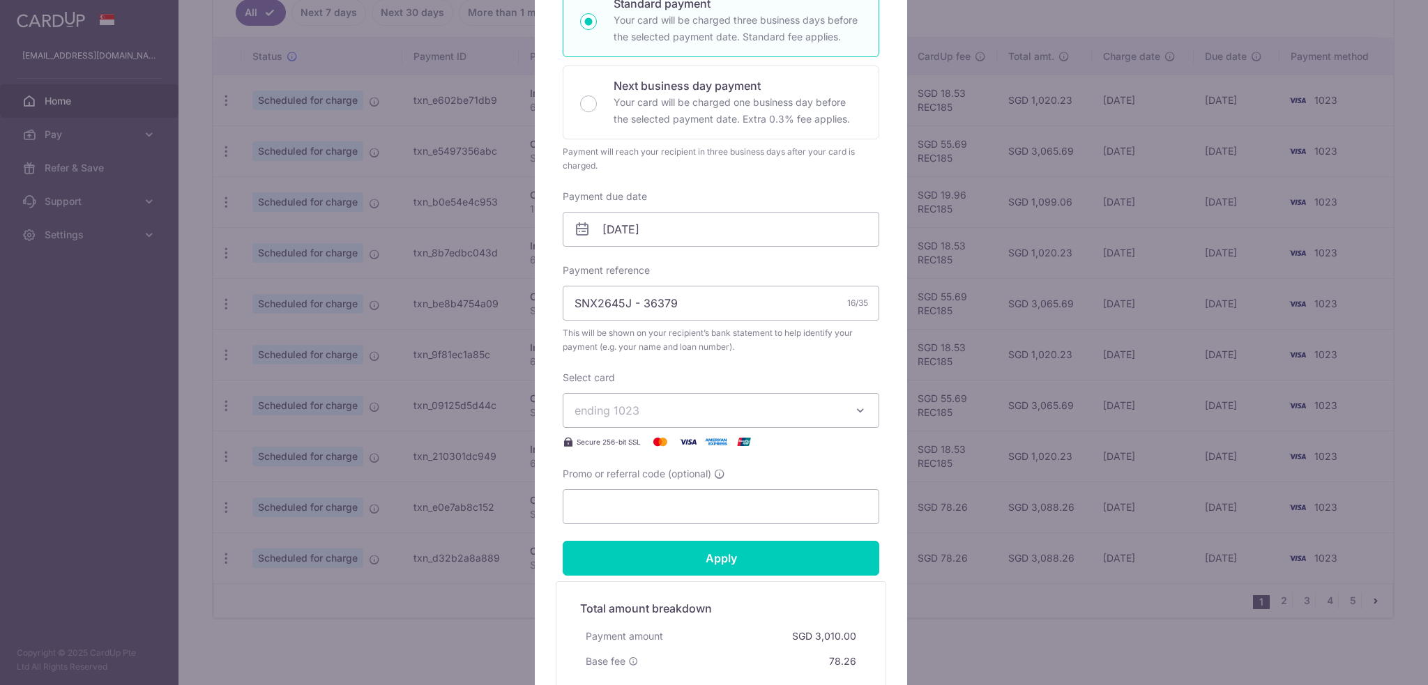
scroll to position [372, 0]
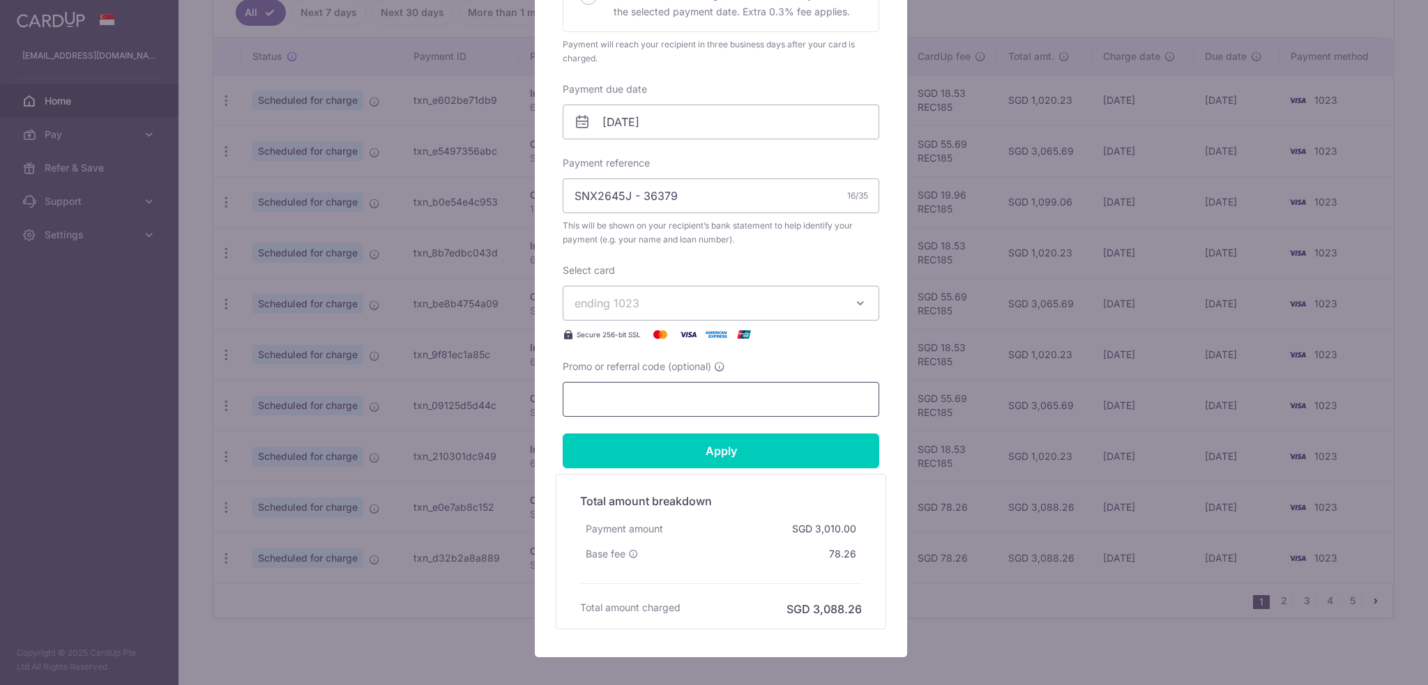
click at [720, 396] on input "Promo or referral code (optional)" at bounding box center [721, 399] width 317 height 35
type input "REC185"
click at [634, 117] on input "[DATE]" at bounding box center [721, 122] width 317 height 35
click at [584, 159] on link "Prev" at bounding box center [581, 159] width 17 height 17
click at [757, 334] on link "31" at bounding box center [751, 332] width 22 height 22
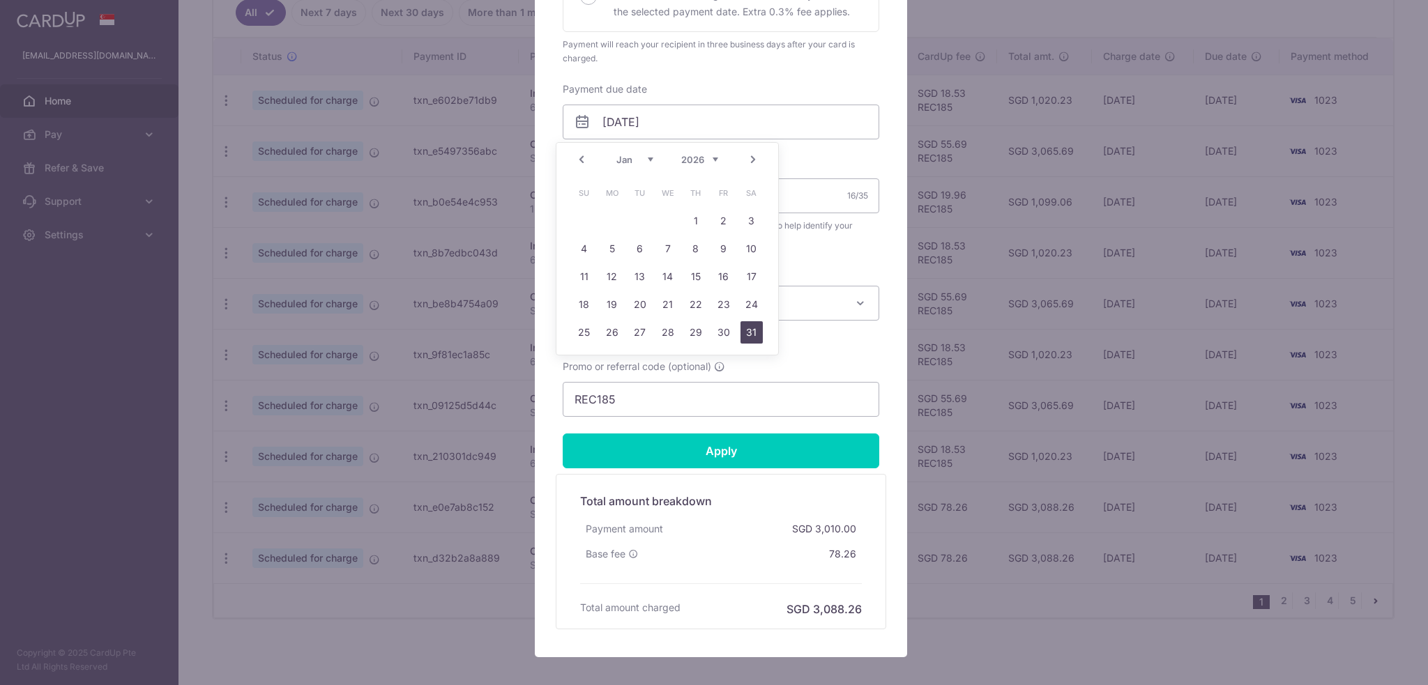
type input "[DATE]"
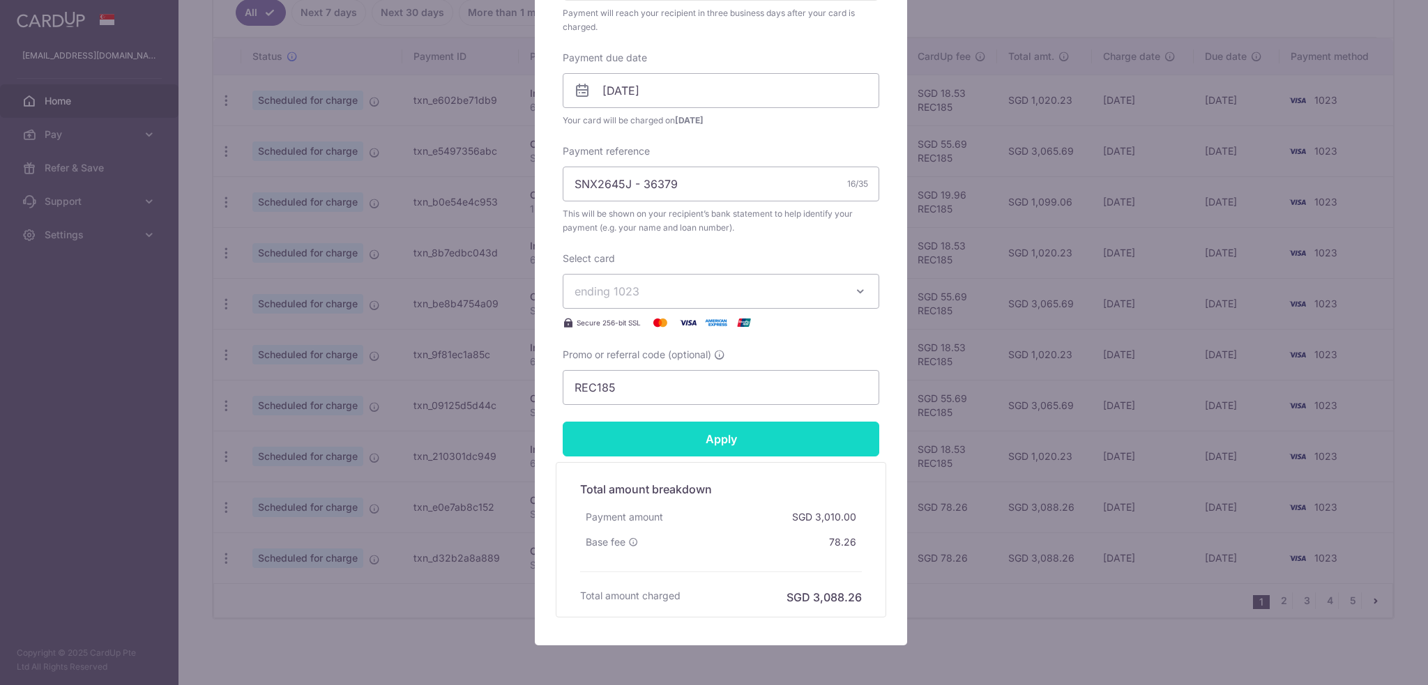
scroll to position [464, 0]
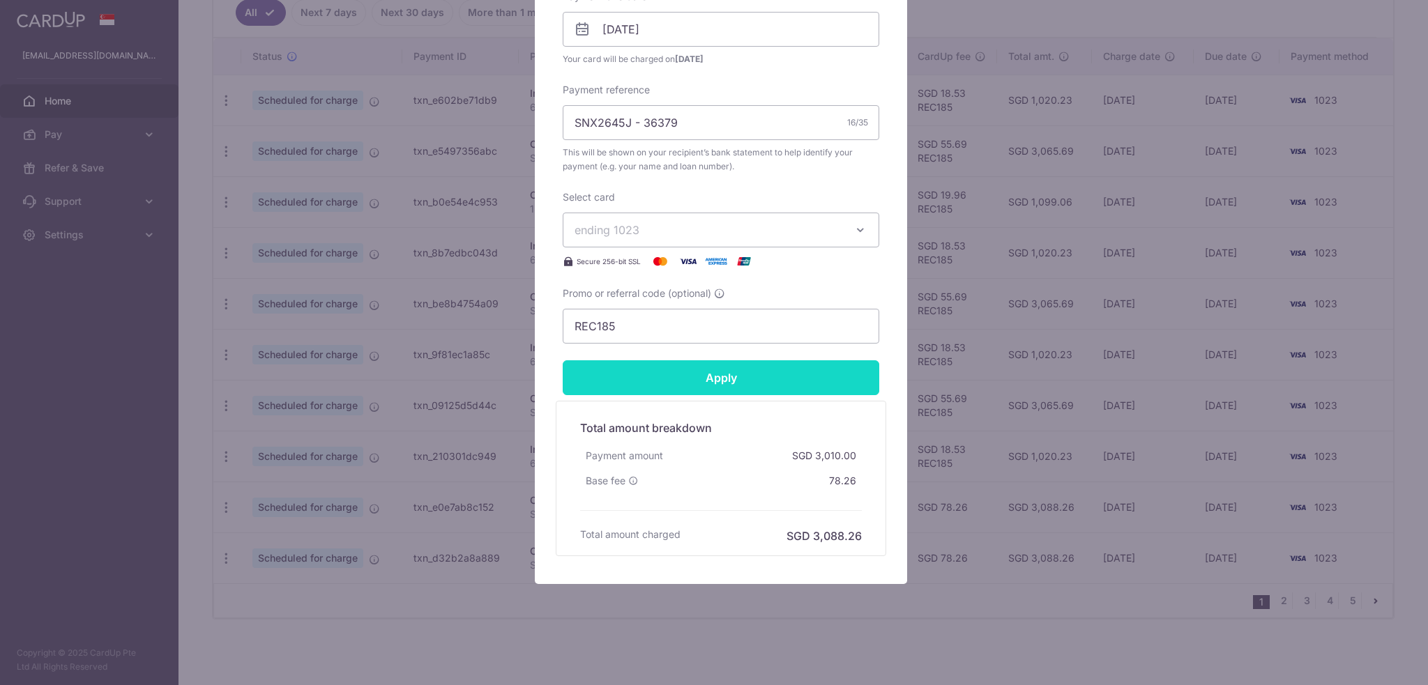
click at [734, 381] on input "Apply" at bounding box center [721, 377] width 317 height 35
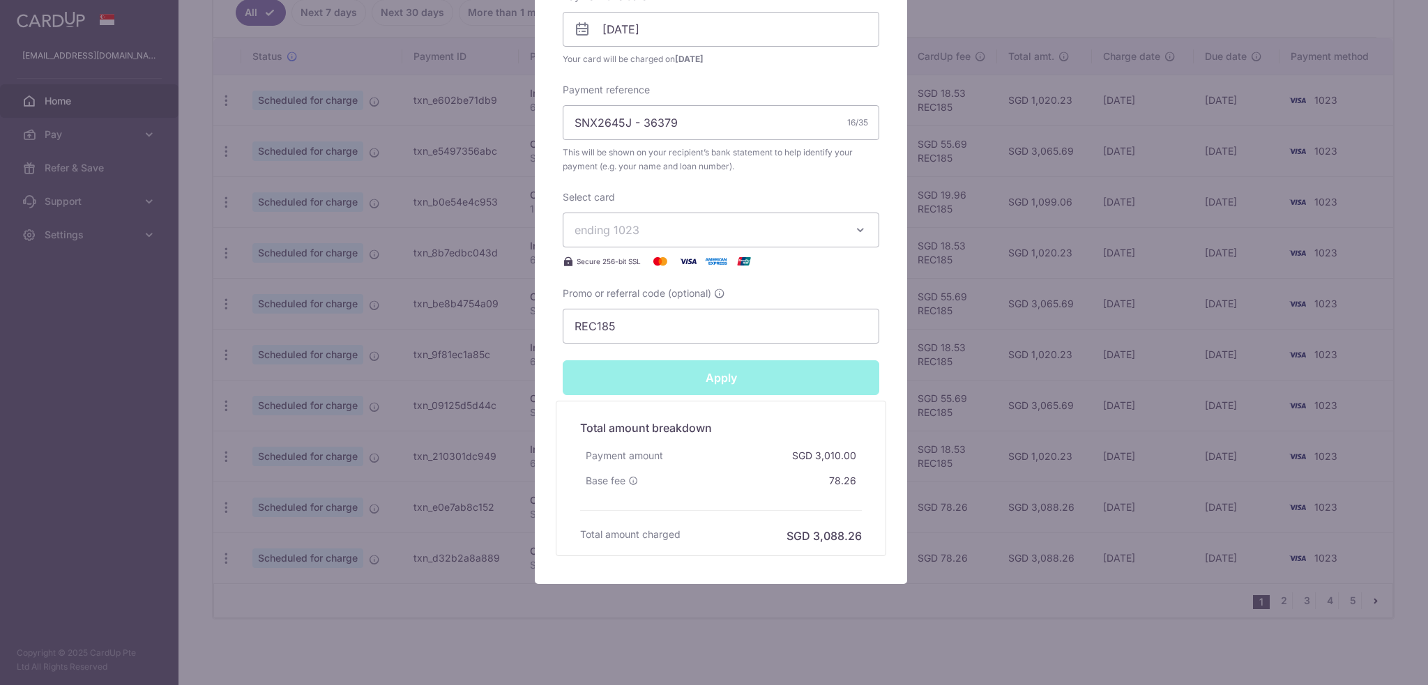
type input "Successfully Applied"
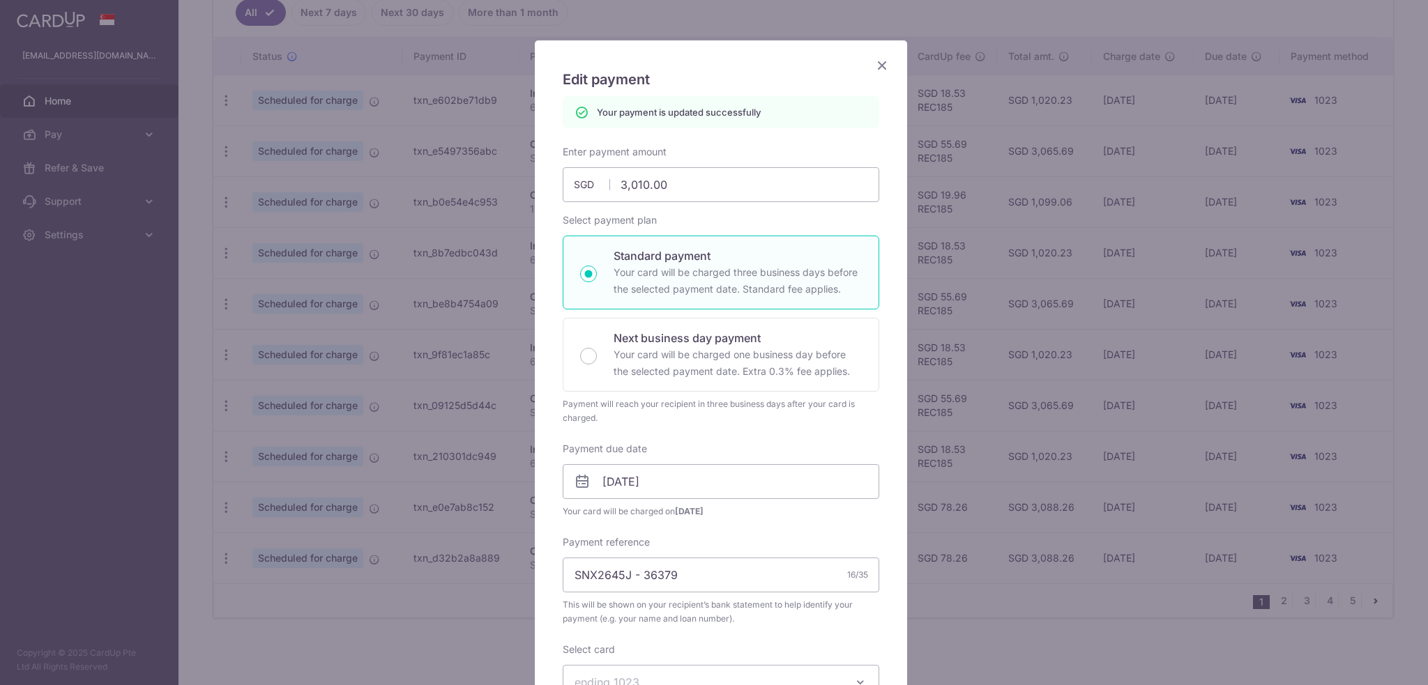
scroll to position [0, 0]
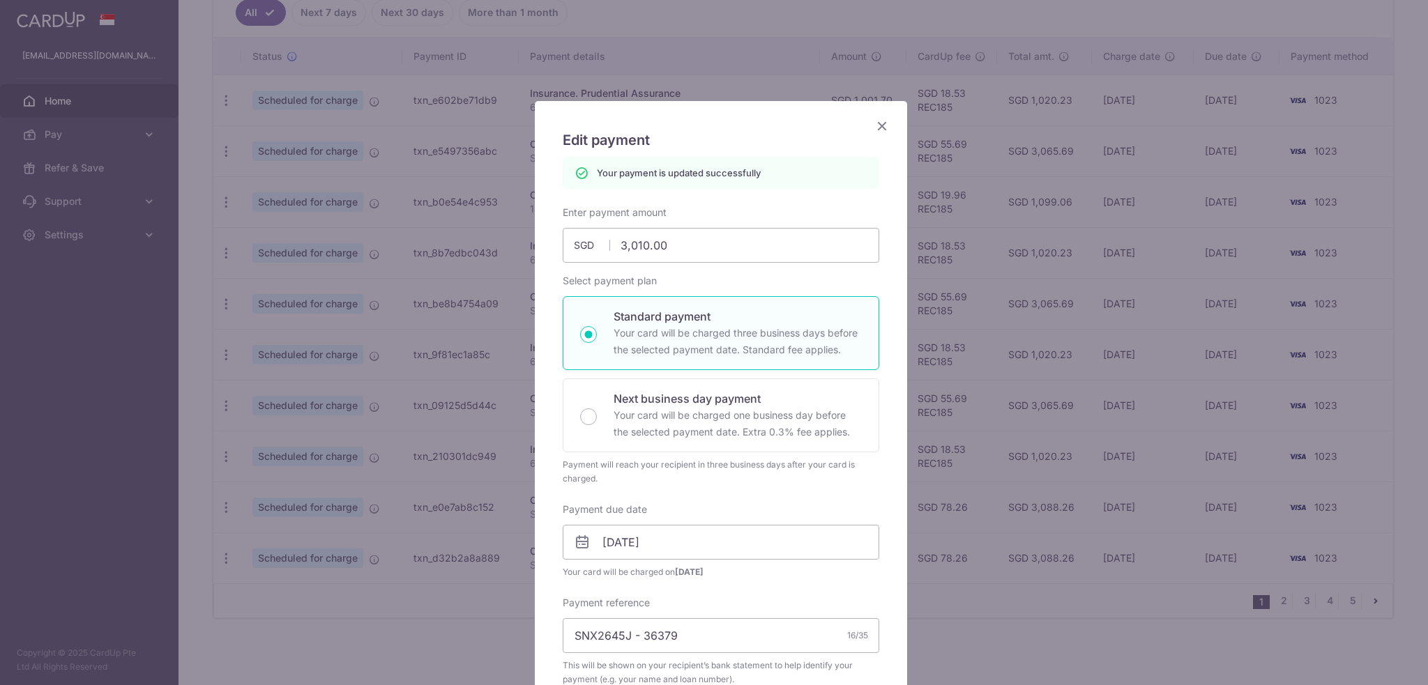
click at [874, 123] on icon "Close" at bounding box center [882, 125] width 17 height 17
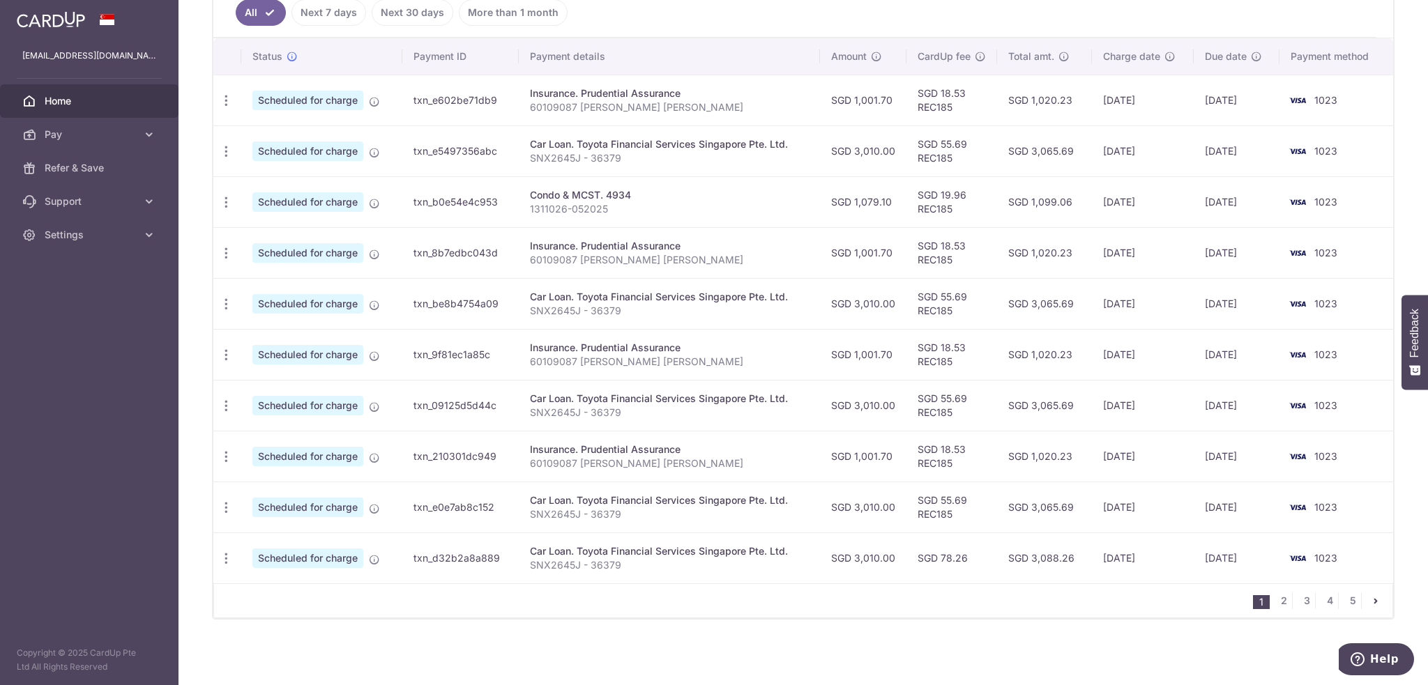
drag, startPoint x: 1112, startPoint y: 204, endPoint x: 1149, endPoint y: 202, distance: 37.0
click at [1149, 202] on td "[DATE]" at bounding box center [1143, 201] width 102 height 51
click at [1116, 201] on td "10/11/2025" at bounding box center [1143, 201] width 102 height 51
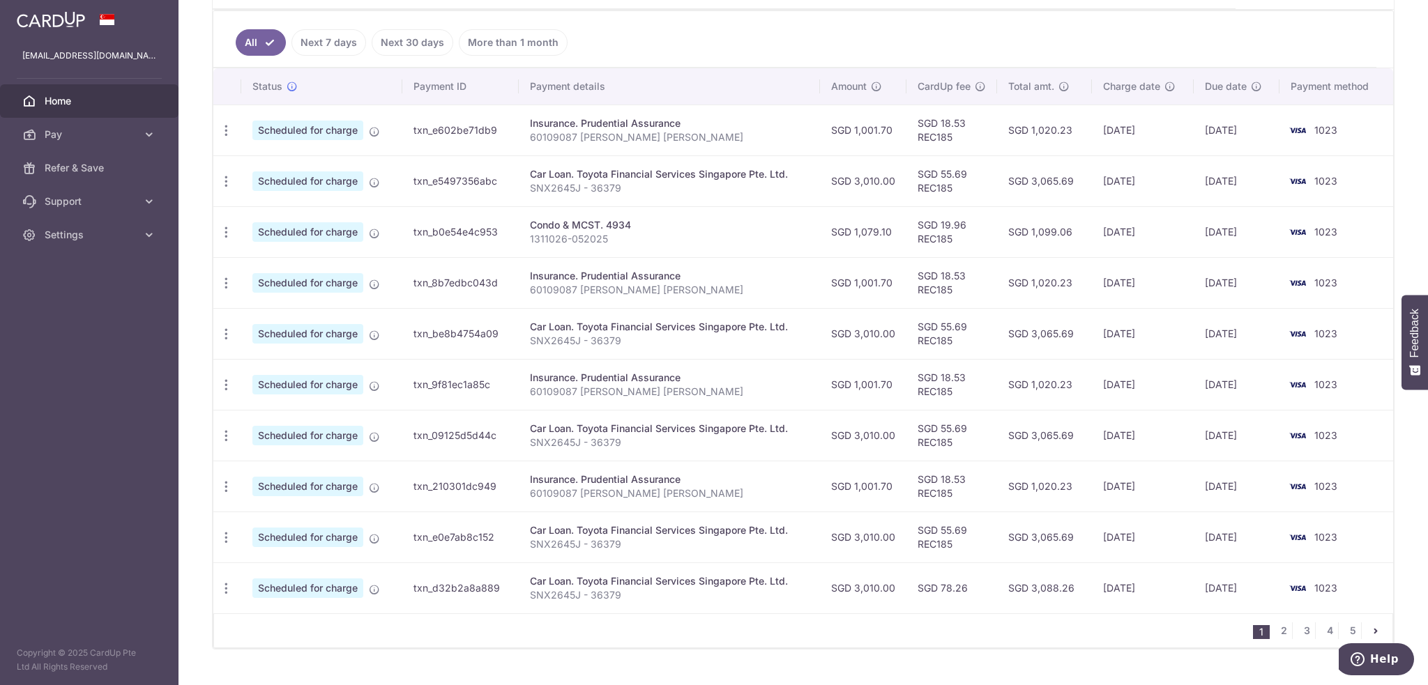
scroll to position [393, 0]
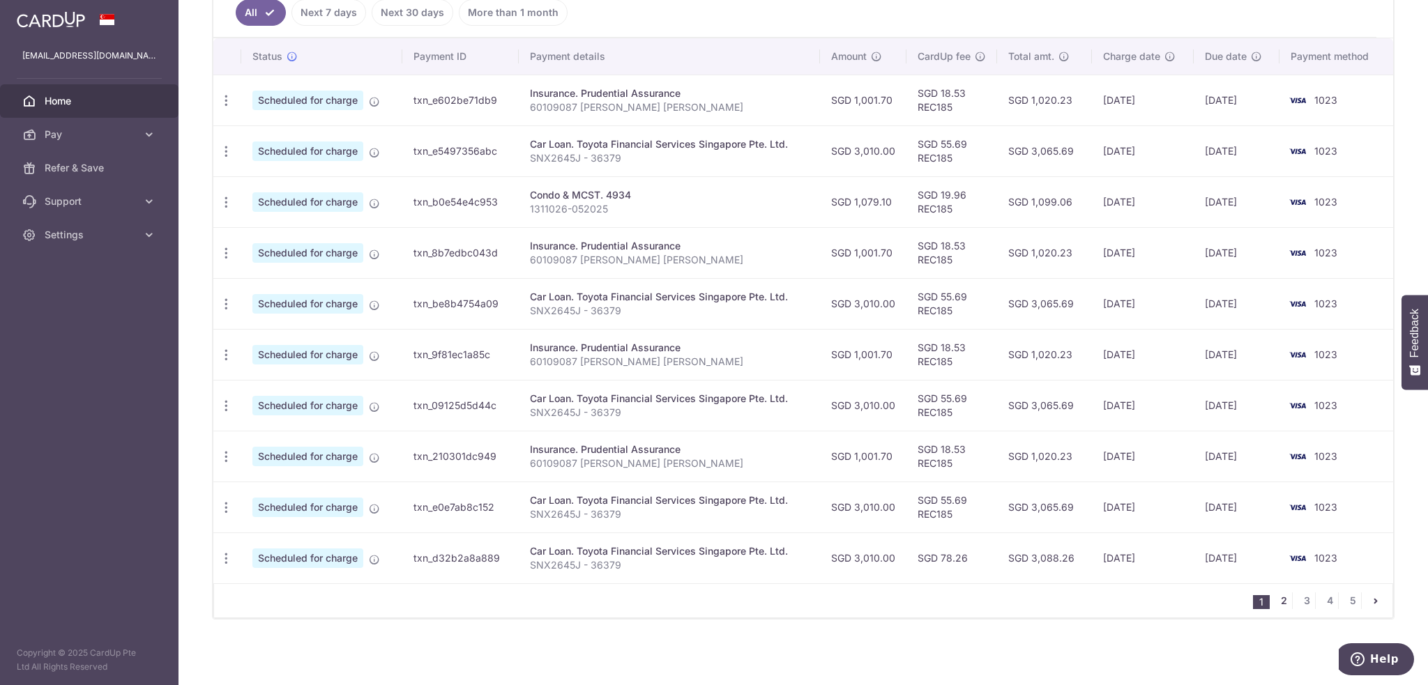
click at [1275, 605] on link "2" at bounding box center [1283, 601] width 17 height 17
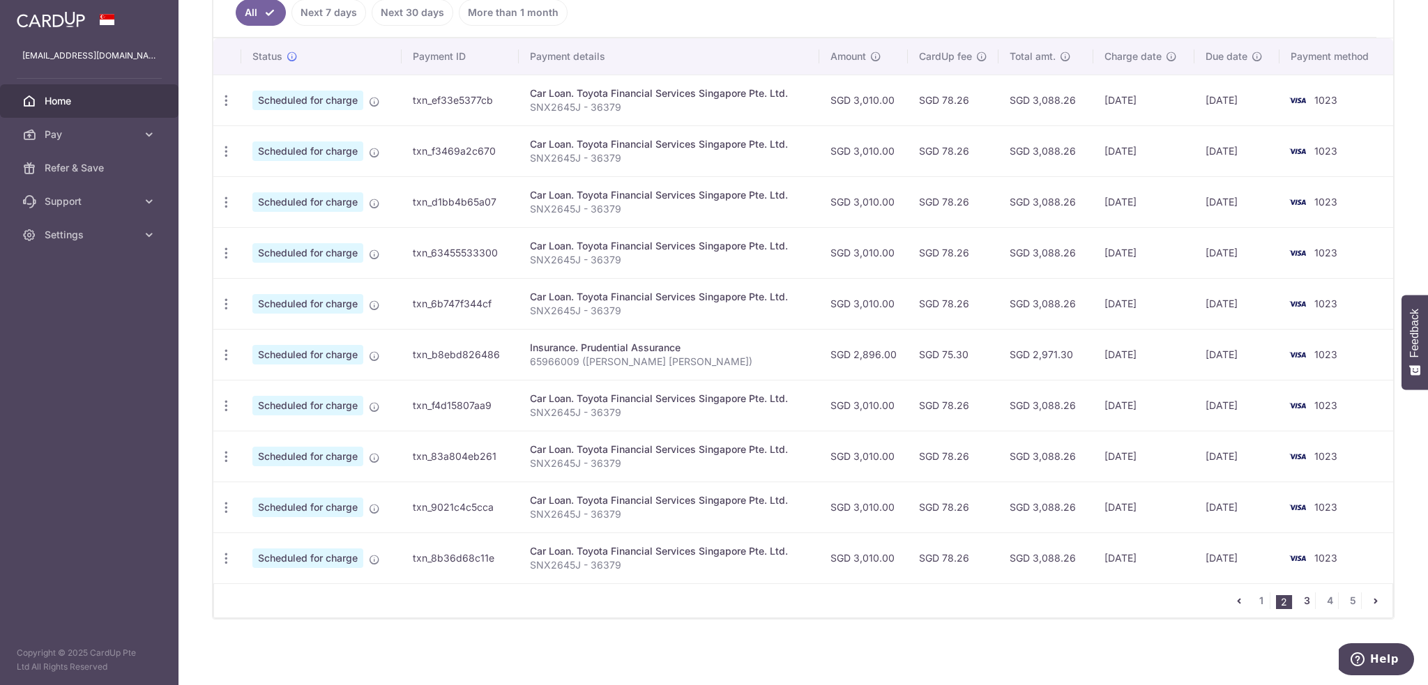
click at [1298, 598] on link "3" at bounding box center [1306, 601] width 17 height 17
click at [1321, 598] on link "4" at bounding box center [1329, 601] width 17 height 17
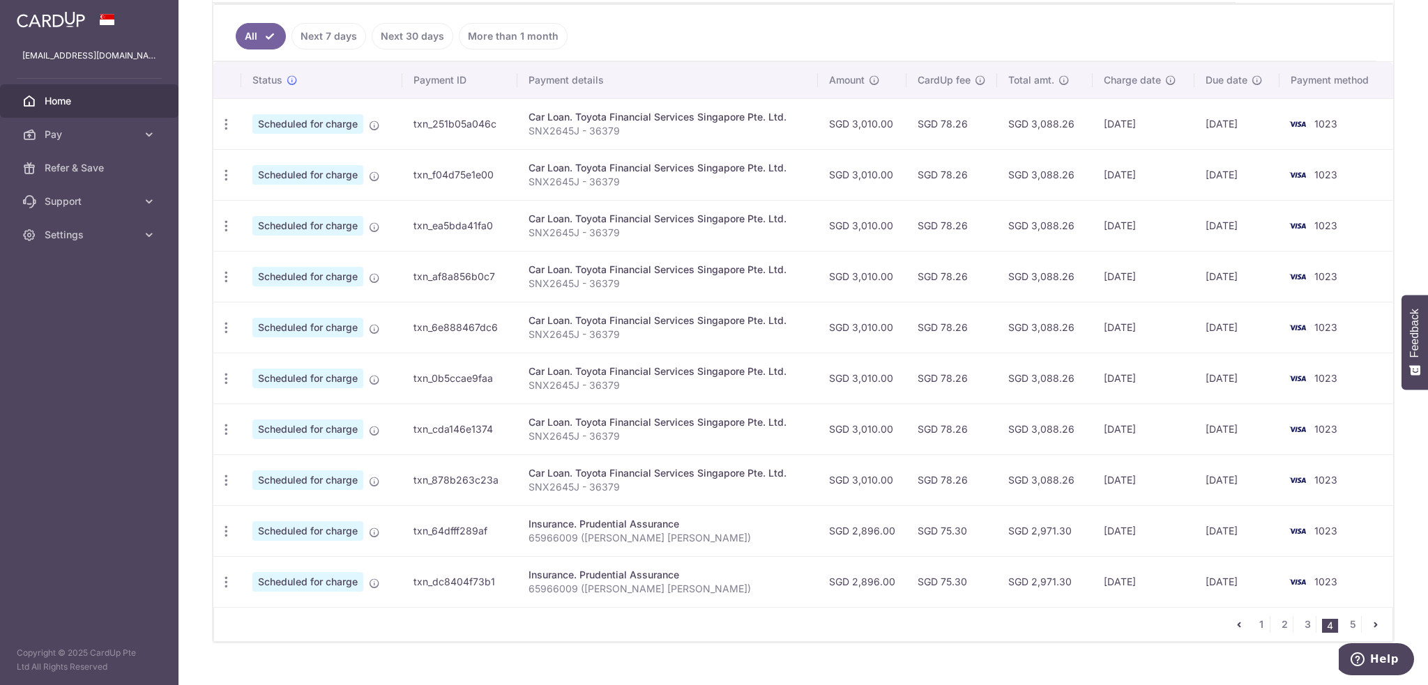
scroll to position [372, 0]
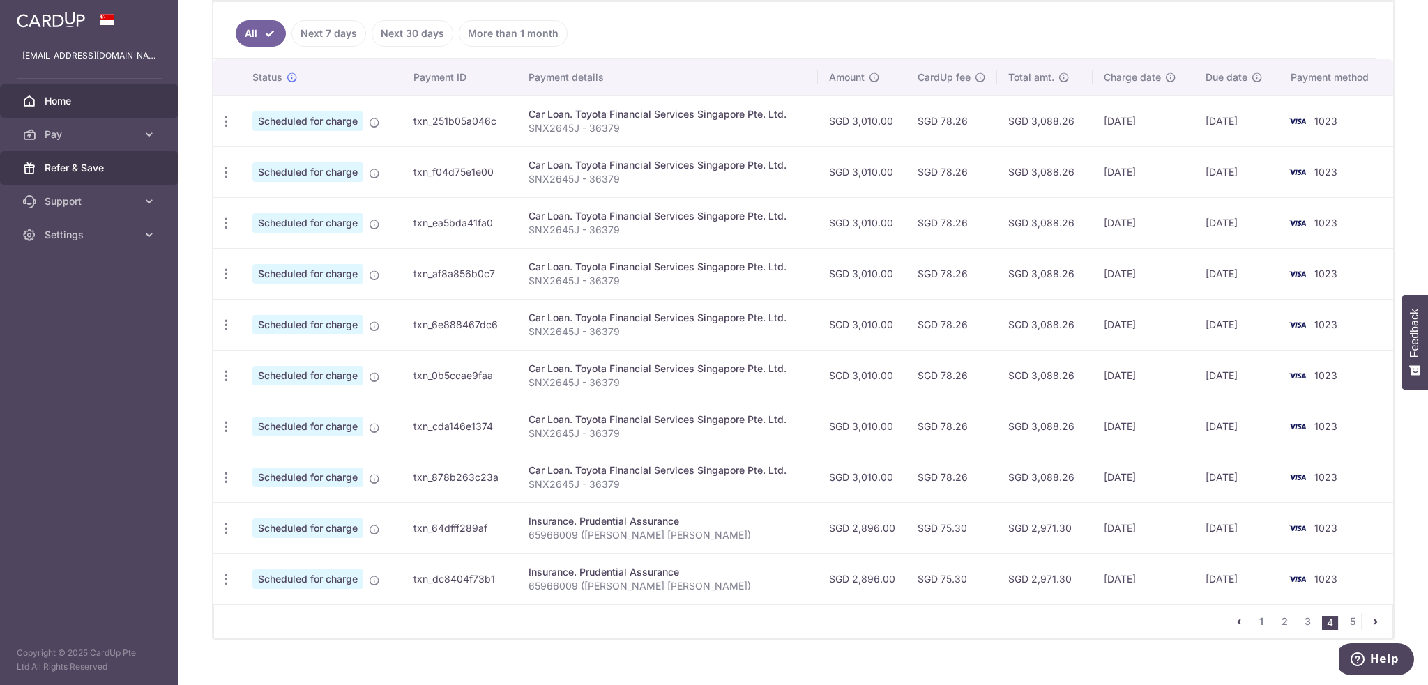
click at [104, 163] on span "Refer & Save" at bounding box center [91, 168] width 92 height 14
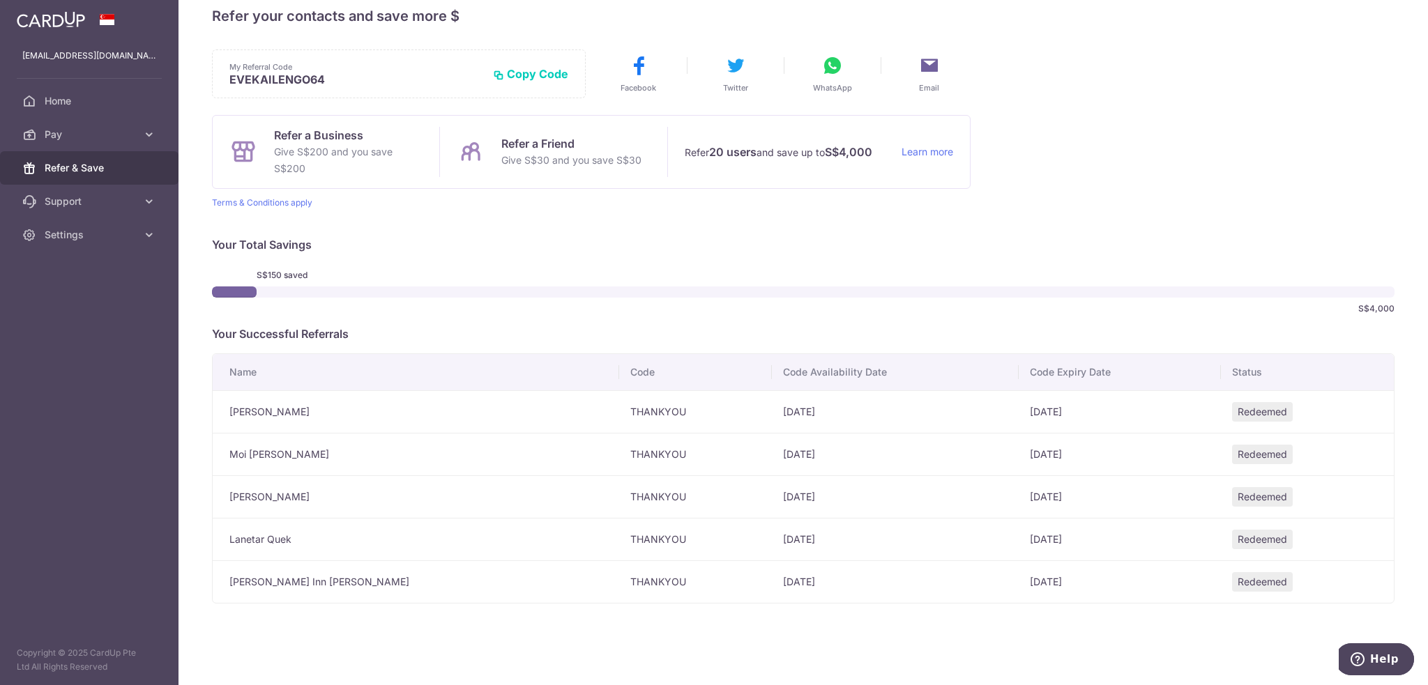
scroll to position [35, 0]
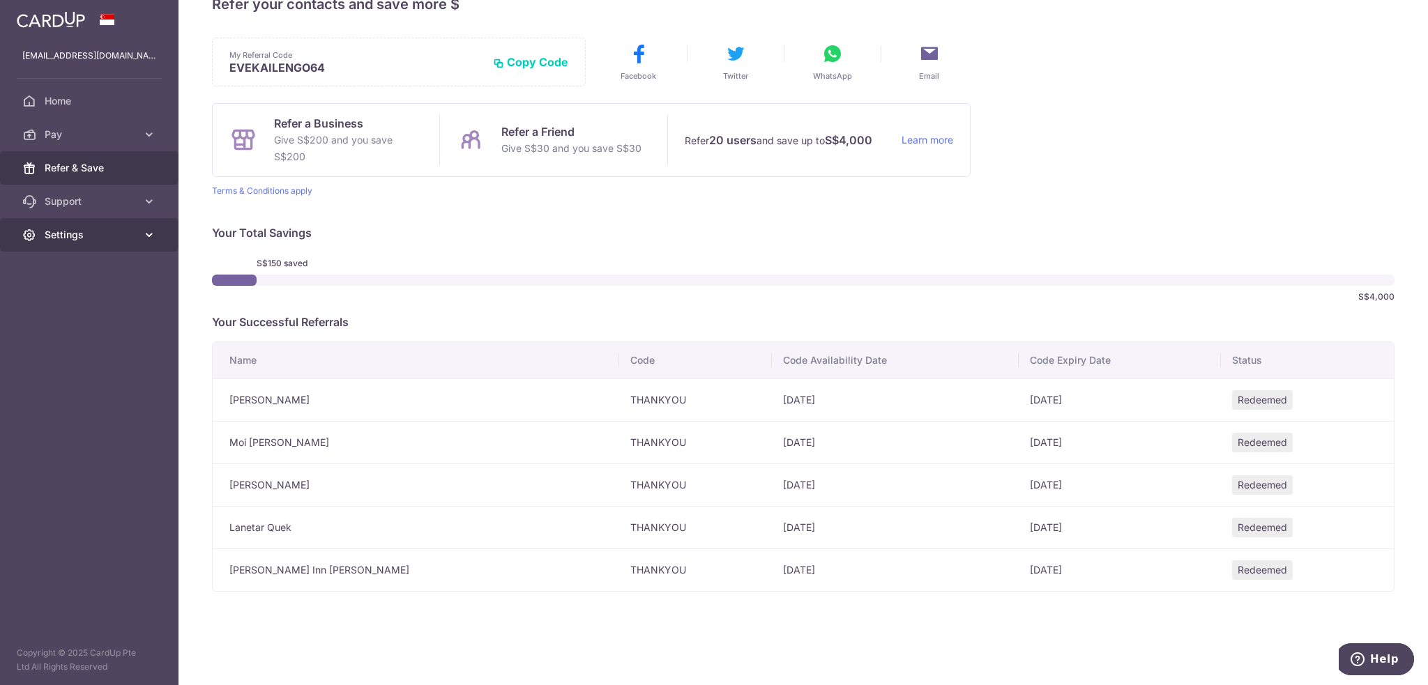
click at [109, 237] on span "Settings" at bounding box center [91, 235] width 92 height 14
click at [74, 303] on span "Logout" at bounding box center [91, 302] width 92 height 14
